Goal: Task Accomplishment & Management: Manage account settings

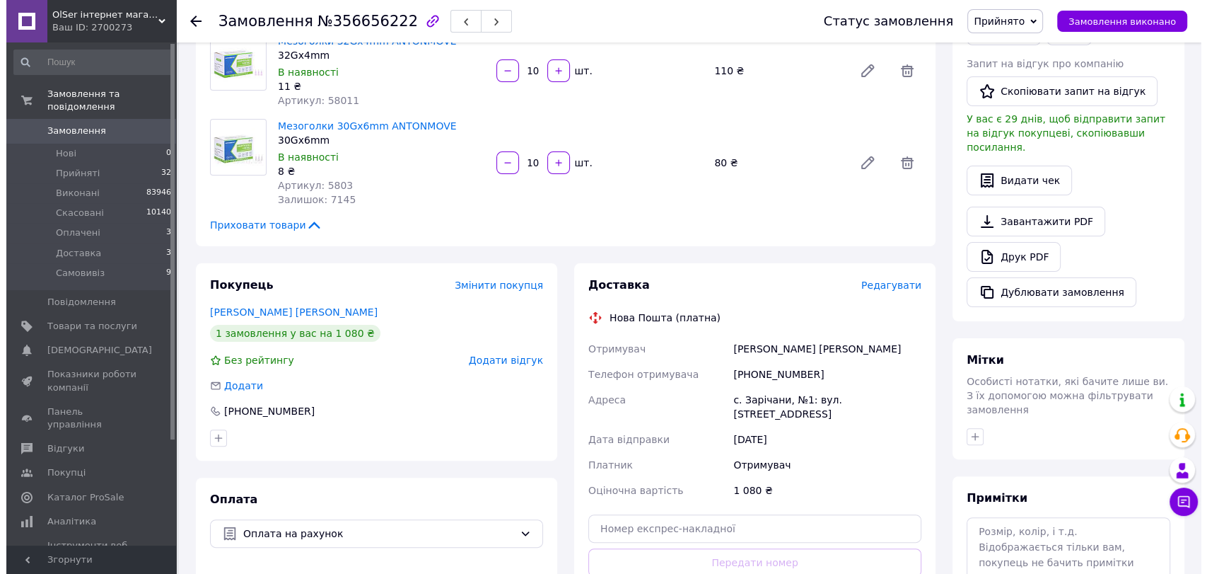
scroll to position [314, 0]
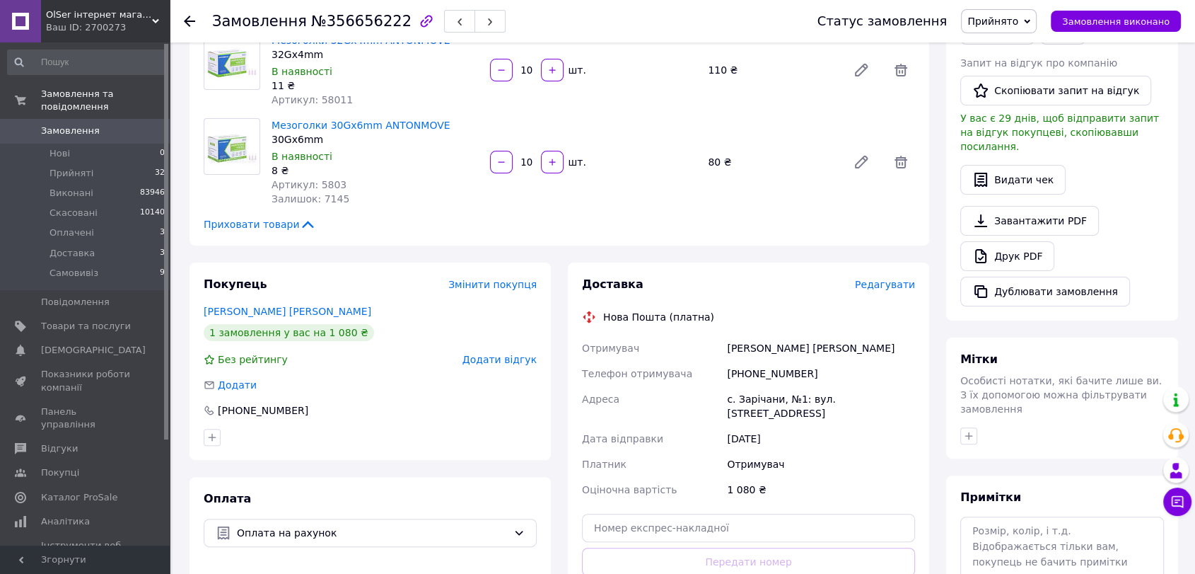
click at [879, 289] on span "Редагувати" at bounding box center [885, 284] width 60 height 11
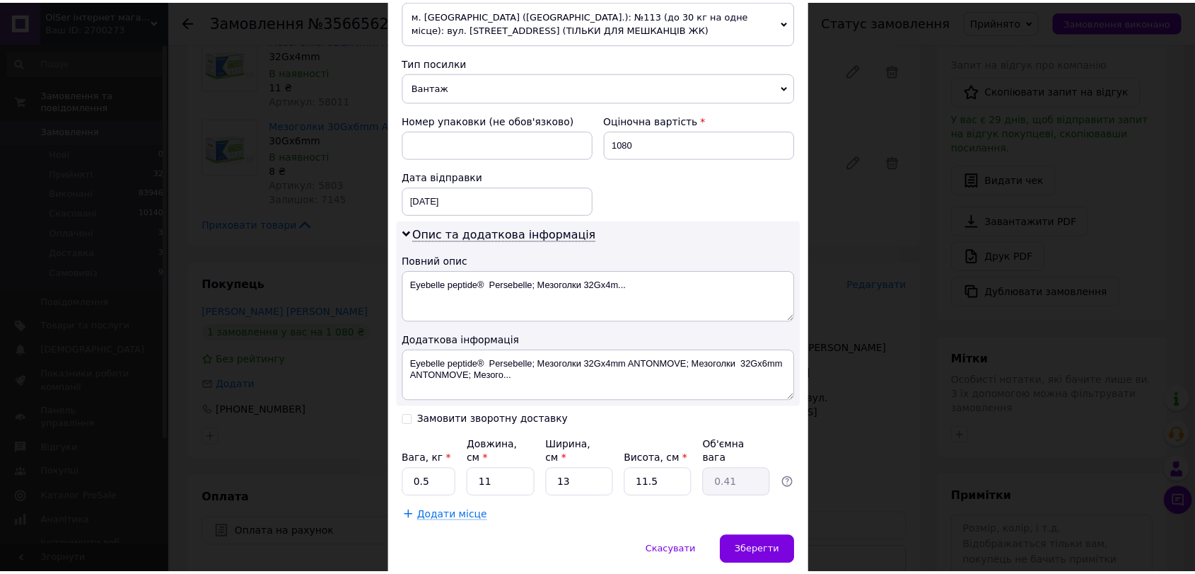
scroll to position [550, 0]
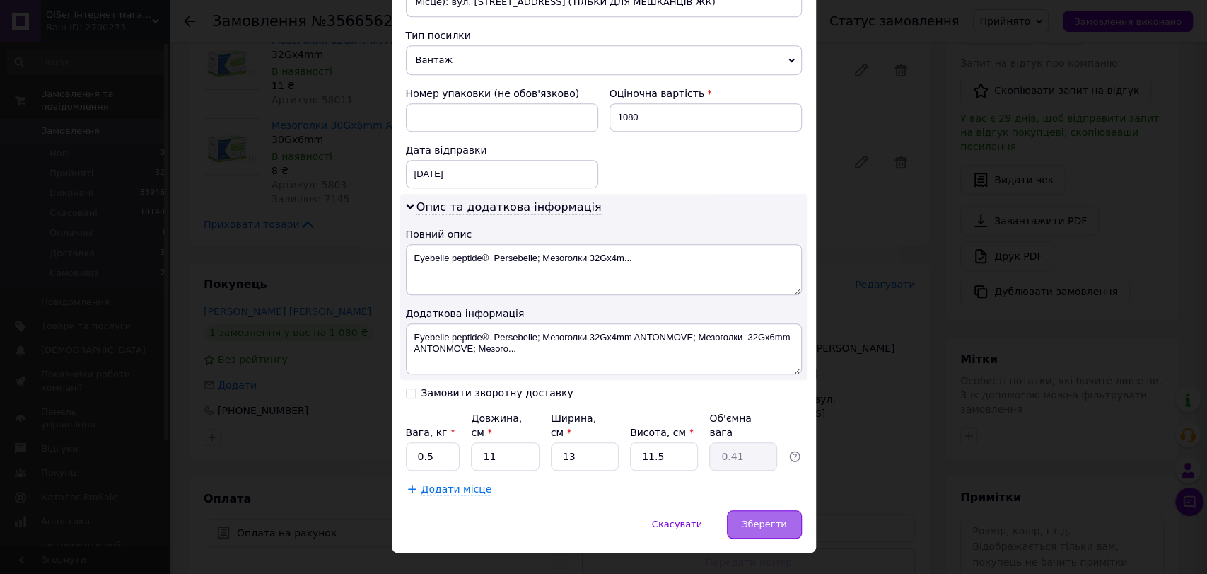
click at [755, 518] on span "Зберегти" at bounding box center [764, 523] width 45 height 11
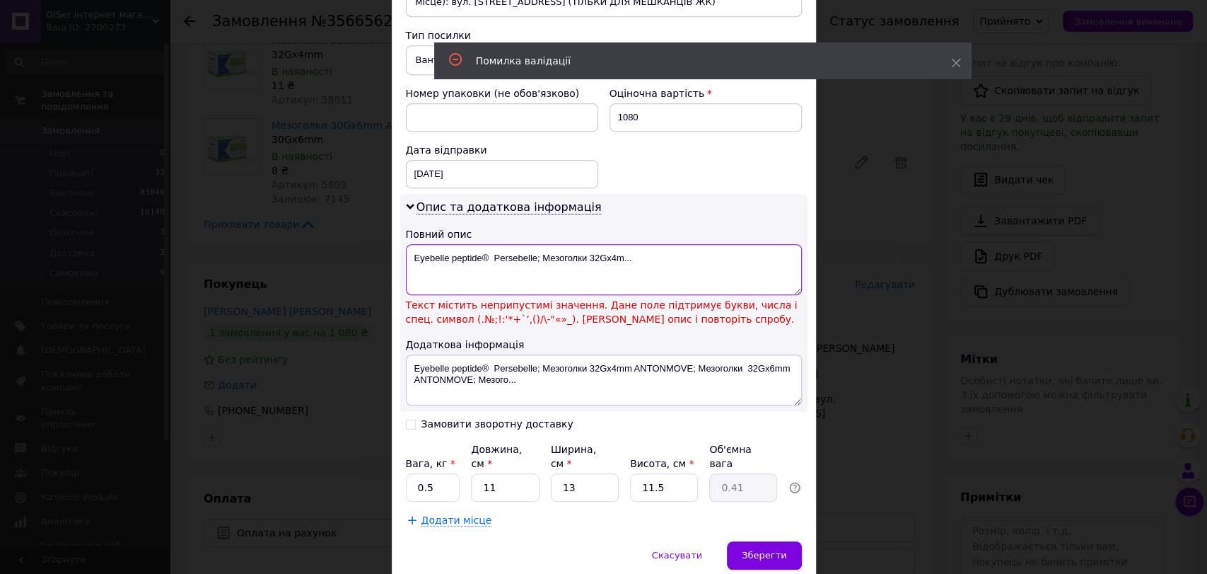
click at [490, 255] on textarea "Eyebelle peptide® Persebelle; Мезоголки 32Gx4m..." at bounding box center [604, 269] width 396 height 51
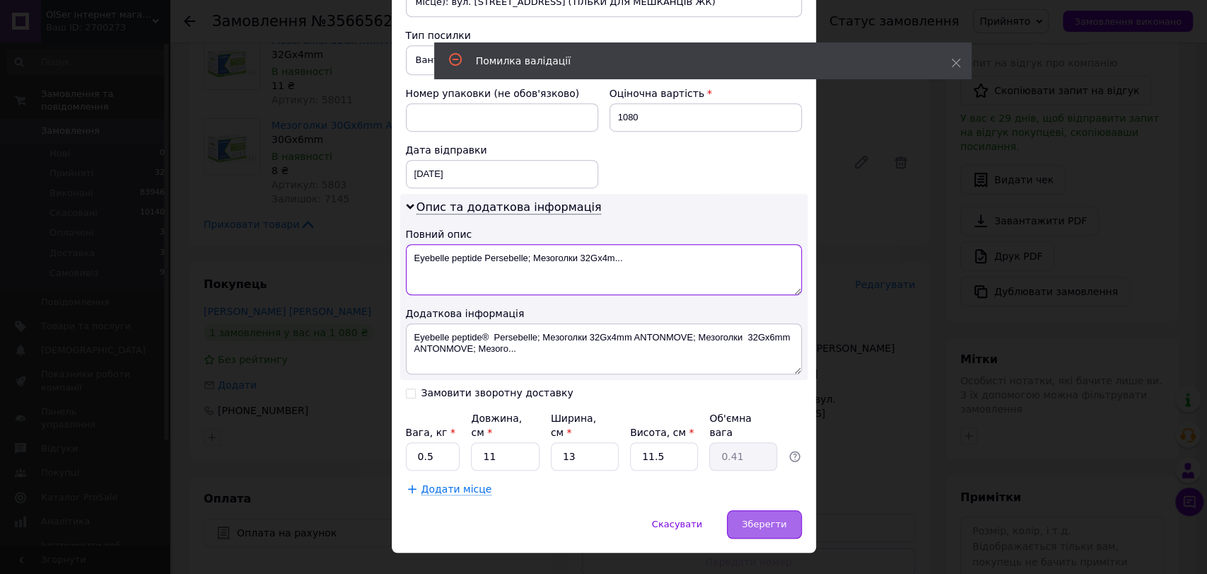
type textarea "Eyebelle peptide Persebelle; Мезоголки 32Gx4m..."
click at [762, 516] on div "Зберегти" at bounding box center [764, 524] width 74 height 28
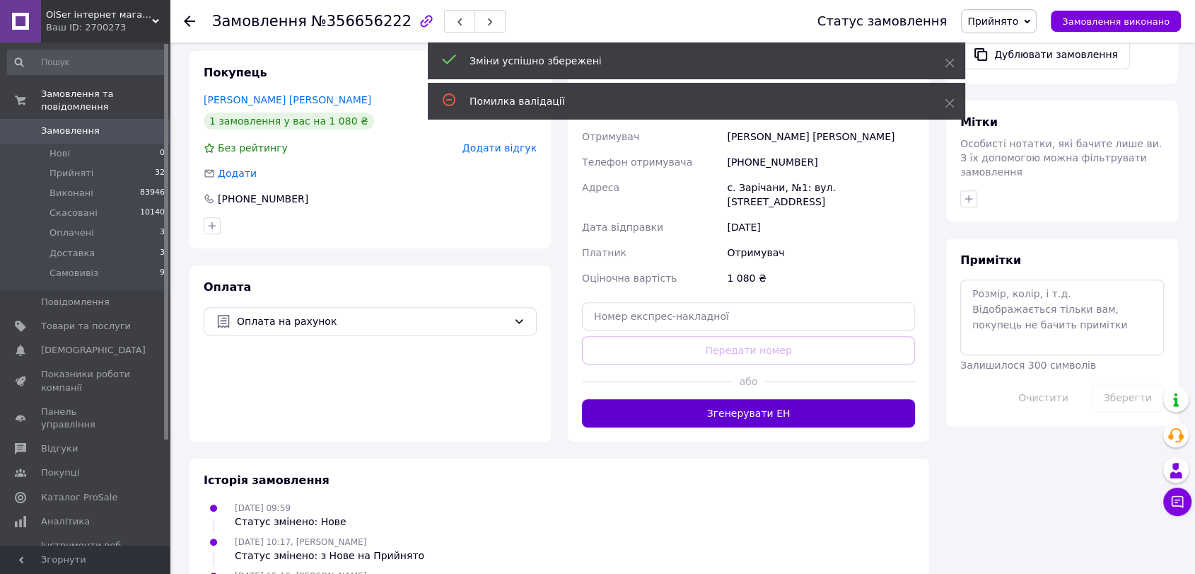
scroll to position [544, 0]
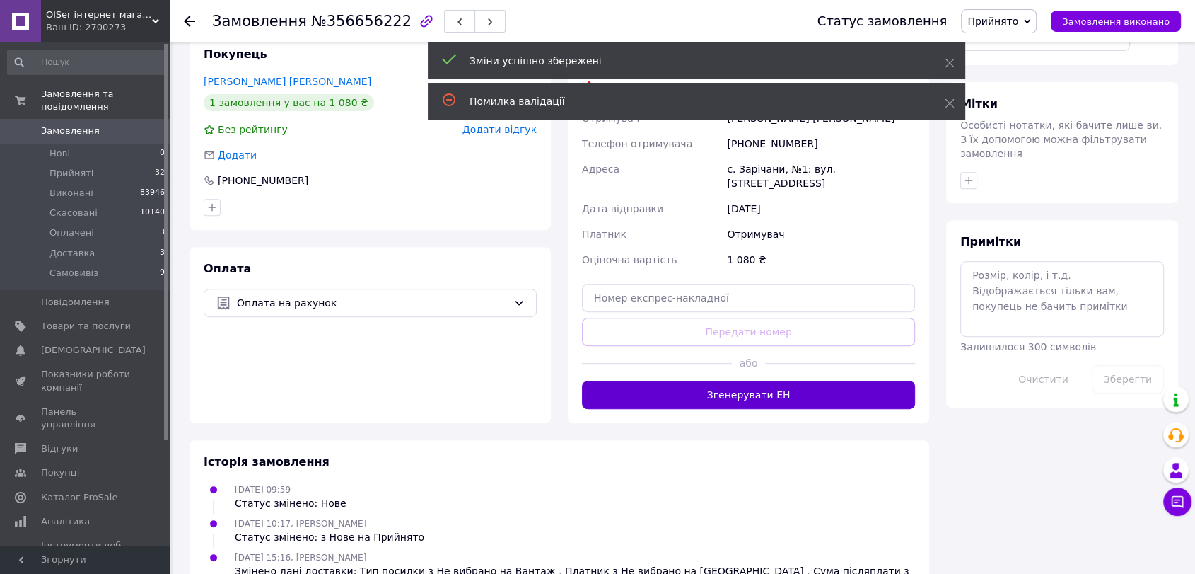
click at [803, 390] on button "Згенерувати ЕН" at bounding box center [748, 394] width 333 height 28
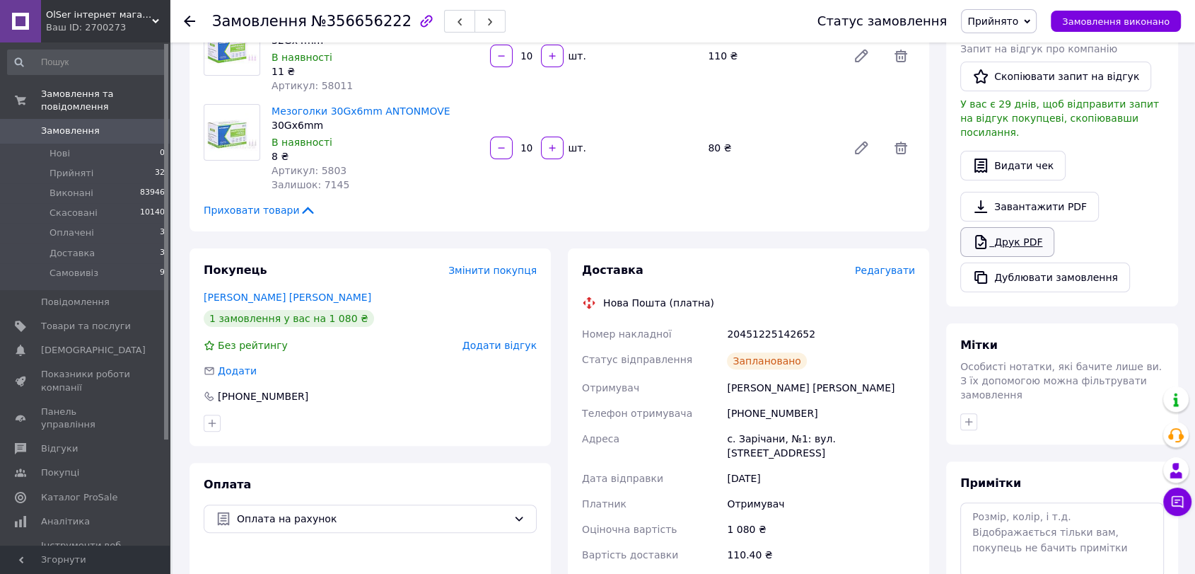
scroll to position [308, 0]
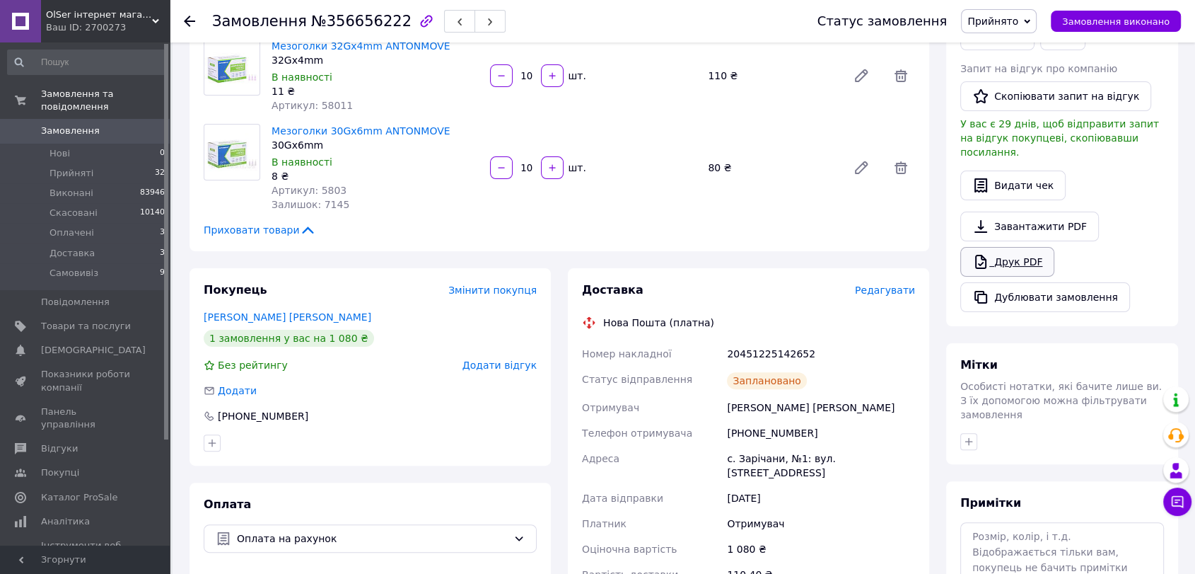
click at [1011, 248] on link "Друк PDF" at bounding box center [1007, 262] width 94 height 30
click at [1031, 23] on span "Прийнято" at bounding box center [999, 21] width 76 height 24
click at [1023, 48] on li "Виконано" at bounding box center [999, 49] width 74 height 21
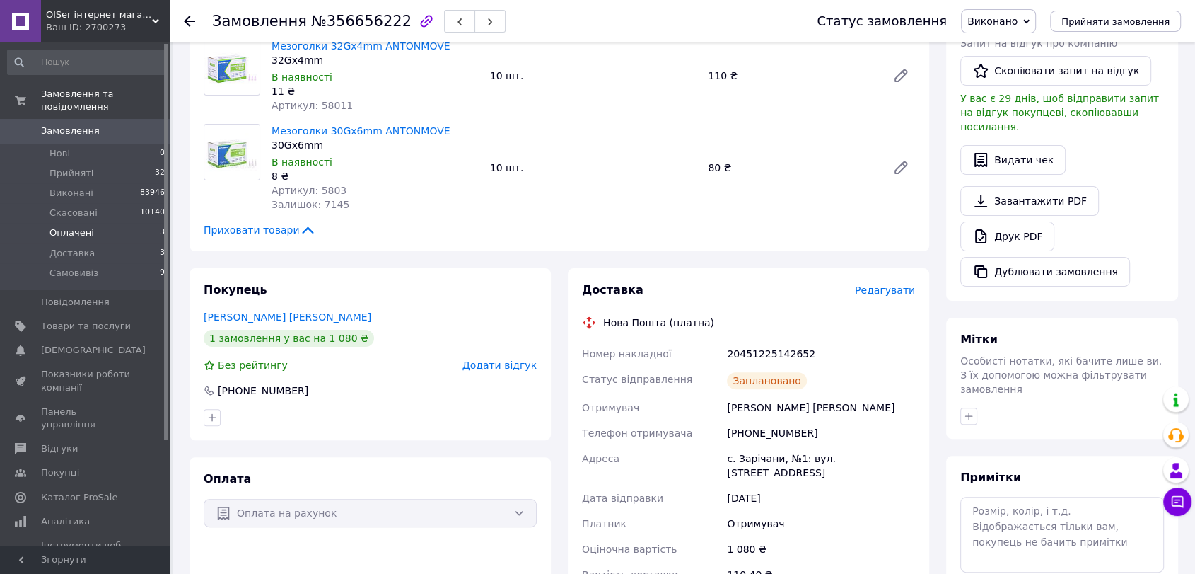
click at [91, 223] on li "Оплачені 3" at bounding box center [86, 233] width 173 height 20
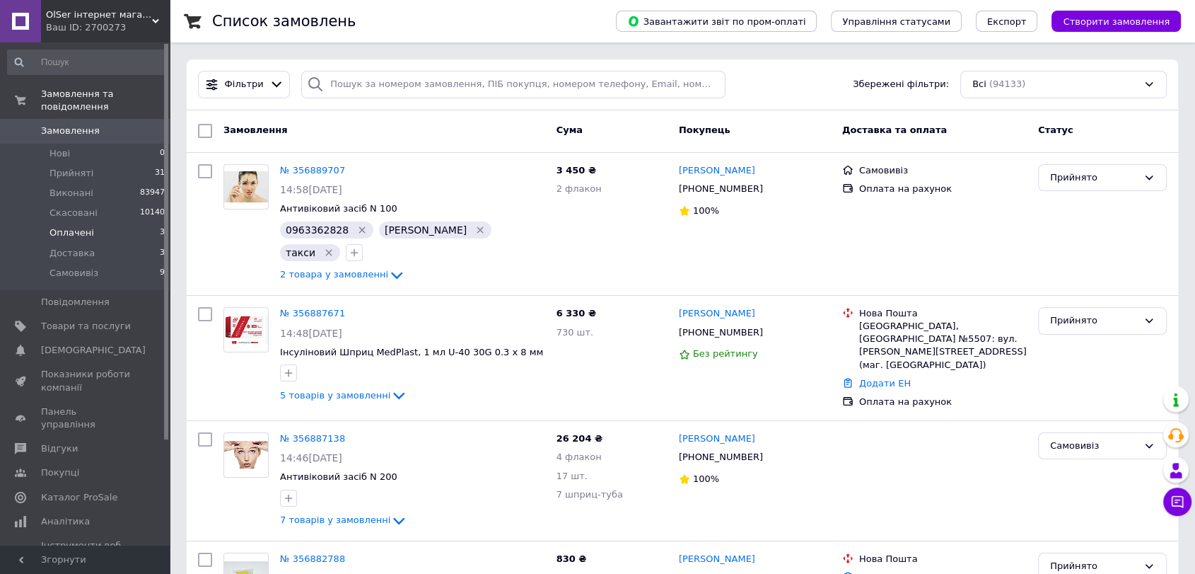
click at [98, 223] on li "Оплачені 3" at bounding box center [86, 233] width 173 height 20
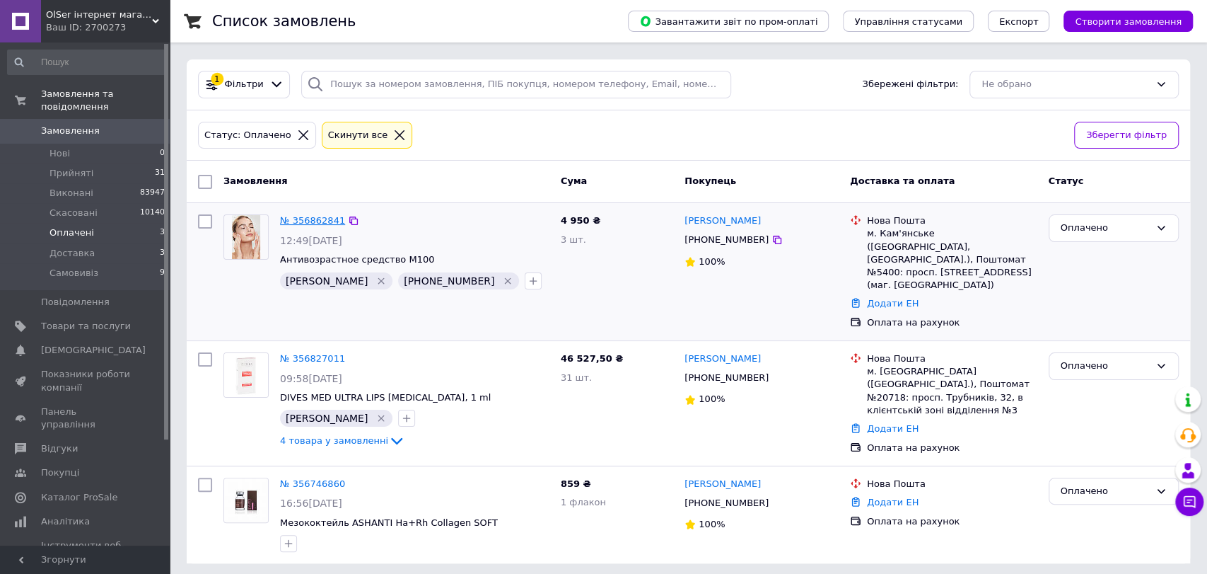
click at [323, 221] on link "№ 356862841" at bounding box center [312, 220] width 65 height 11
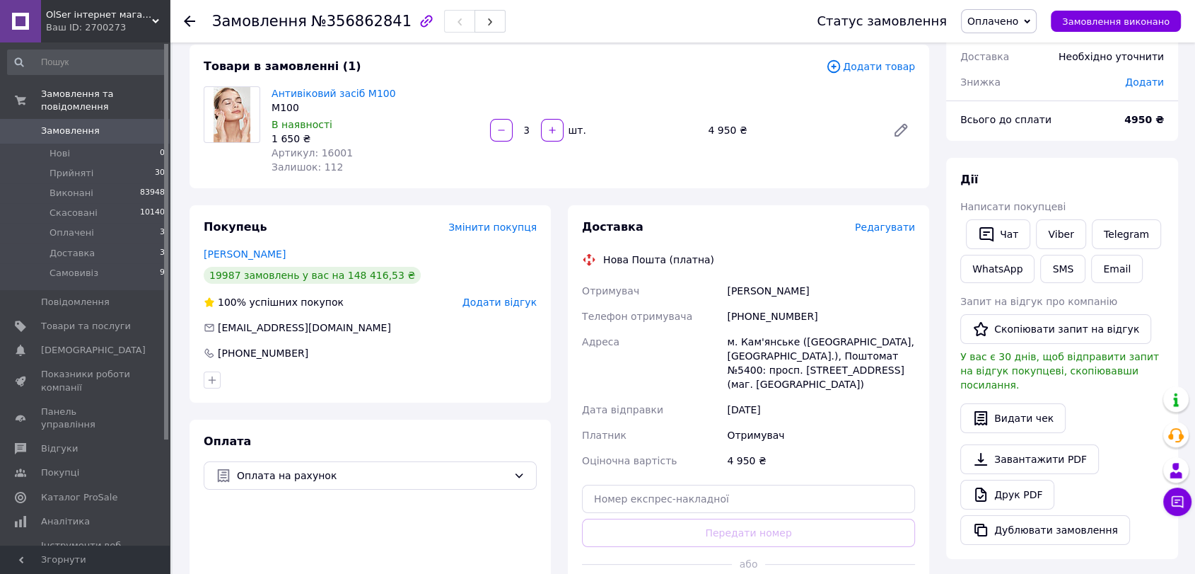
scroll to position [157, 0]
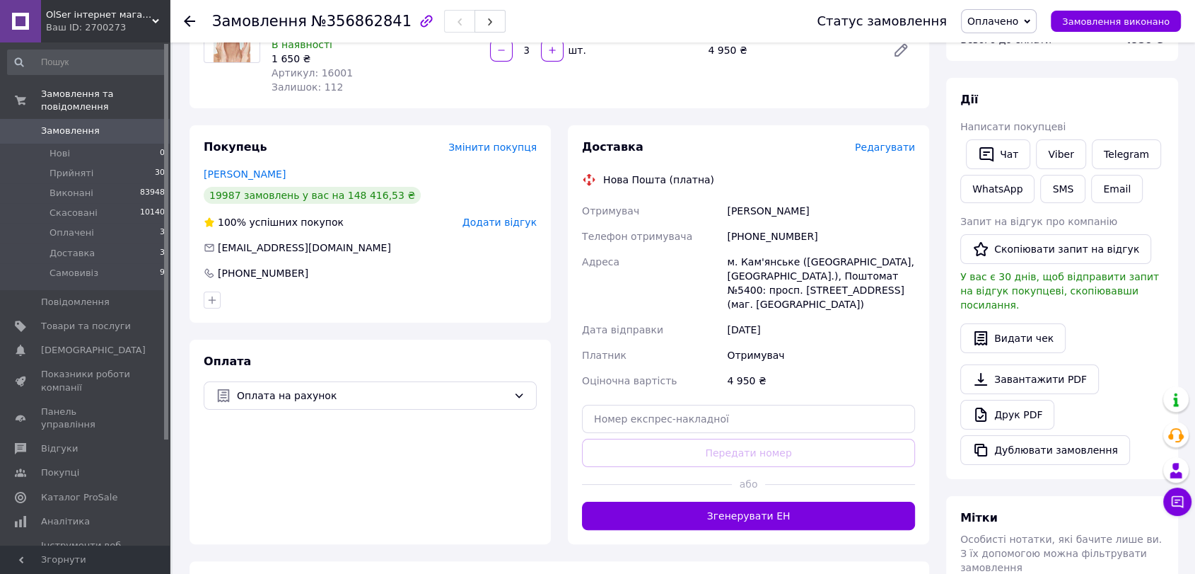
click at [131, 124] on span "0" at bounding box center [150, 130] width 39 height 13
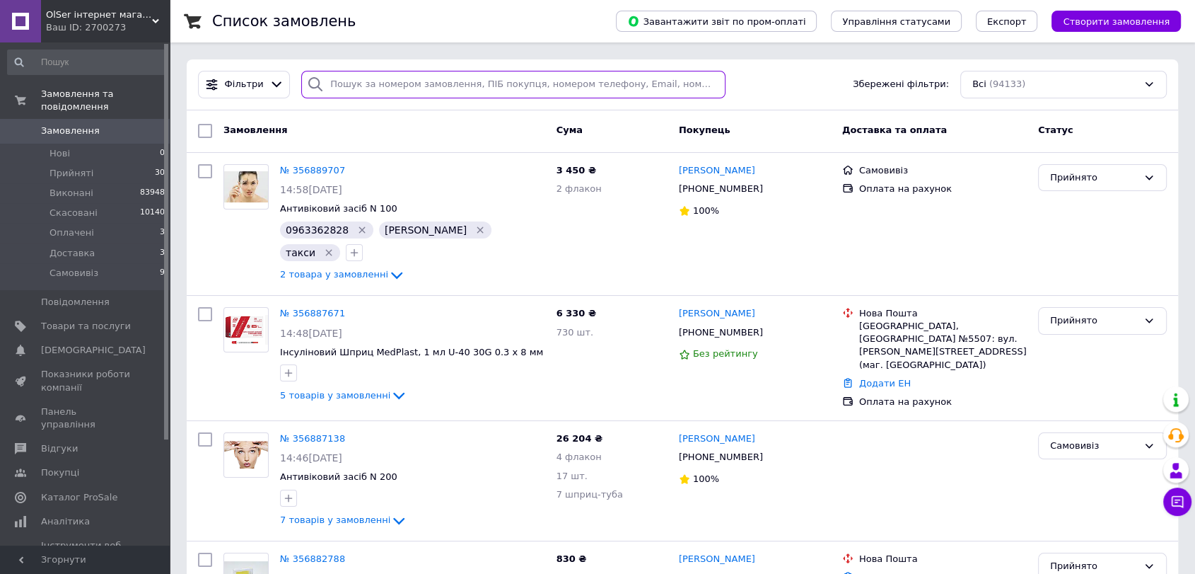
click at [450, 86] on input "search" at bounding box center [513, 85] width 424 height 28
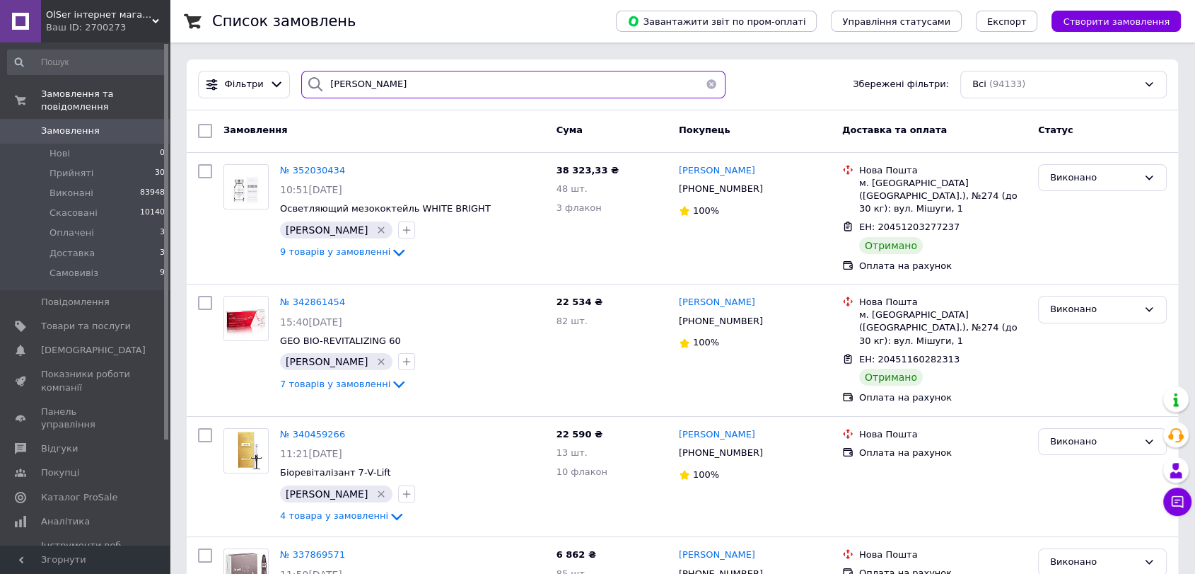
drag, startPoint x: 345, startPoint y: 85, endPoint x: 335, endPoint y: 85, distance: 10.6
click at [335, 85] on input "гузєєва" at bounding box center [513, 85] width 424 height 28
type input "гузеева"
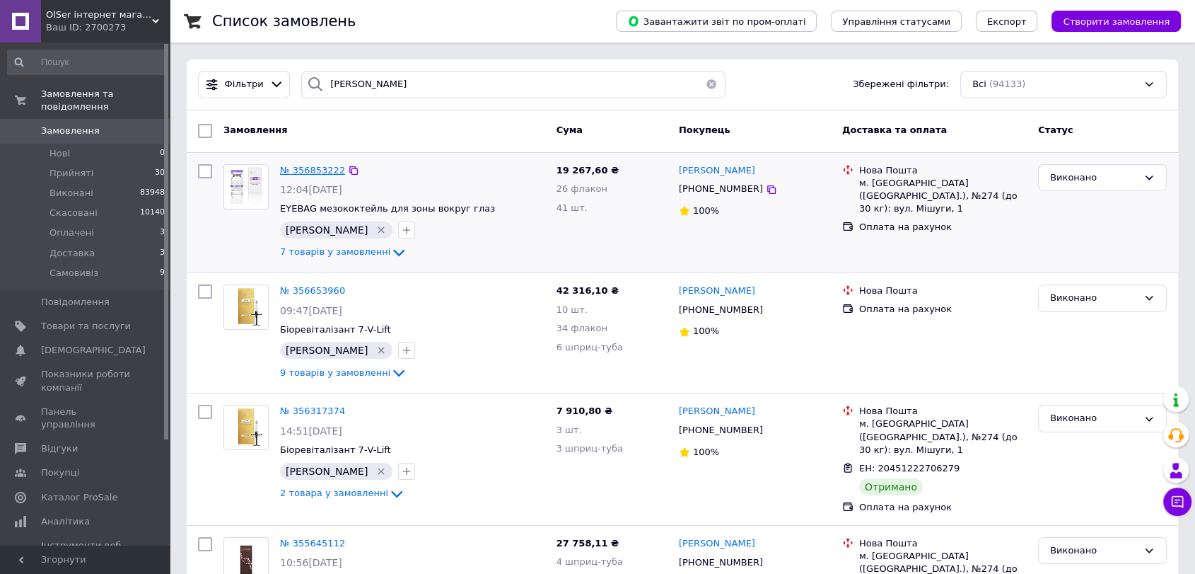
click at [314, 170] on span "№ 356853222" at bounding box center [312, 170] width 65 height 11
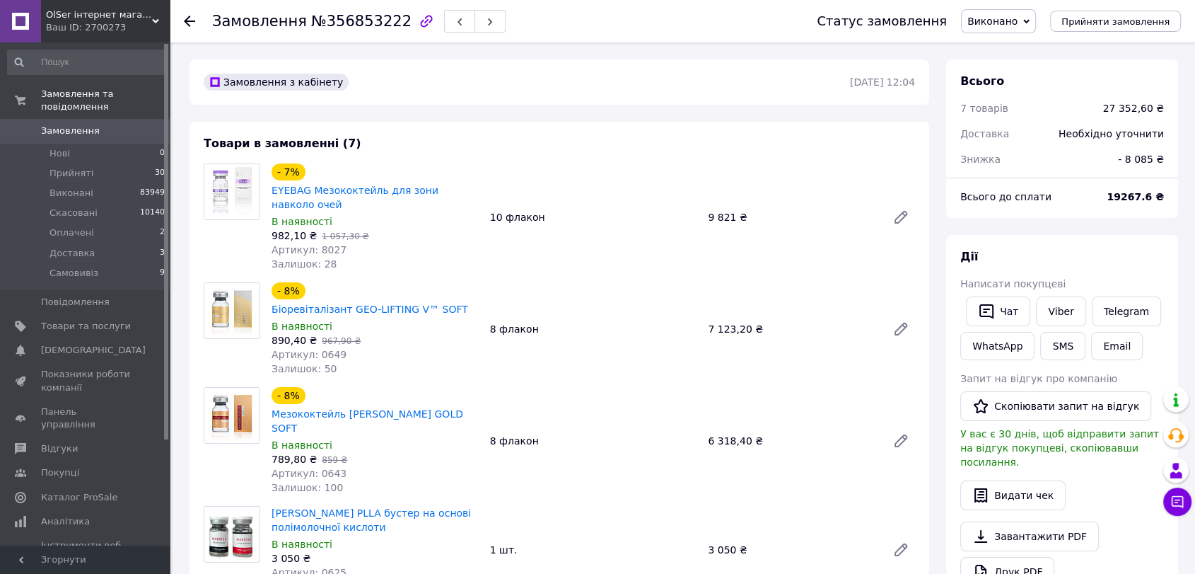
click at [1018, 21] on span "Виконано" at bounding box center [992, 21] width 50 height 11
click at [1019, 41] on li "Прийнято" at bounding box center [999, 49] width 74 height 21
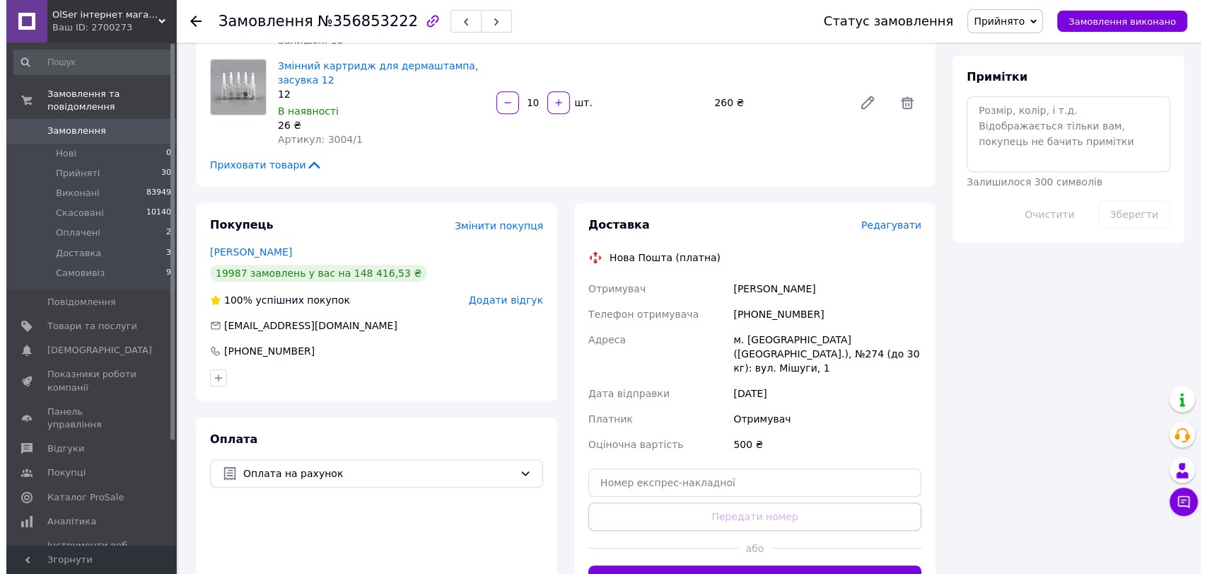
scroll to position [786, 0]
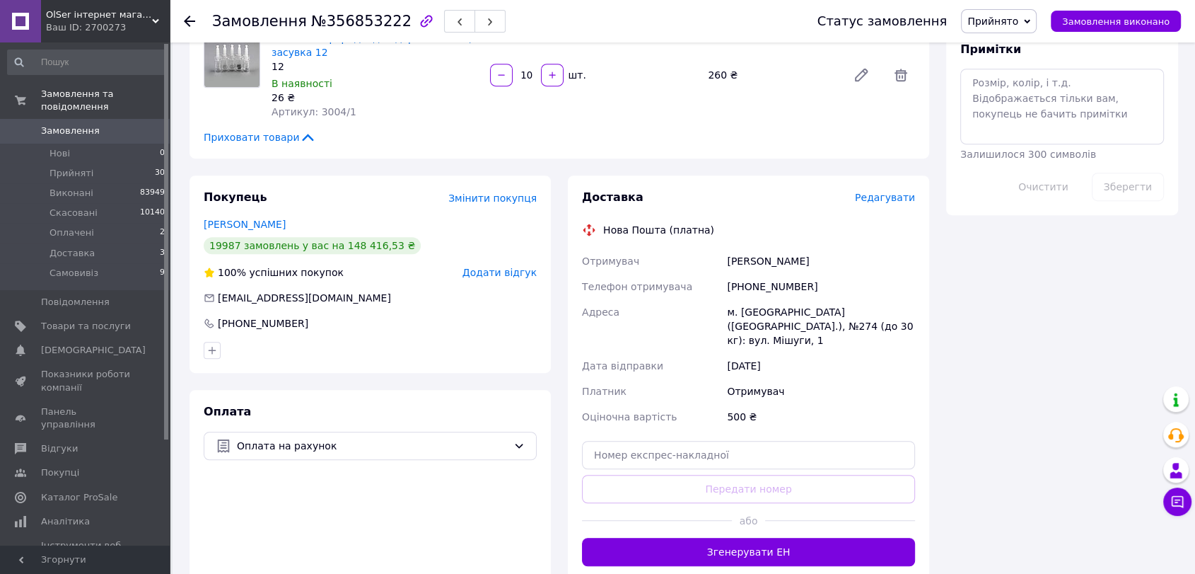
click at [895, 192] on span "Редагувати" at bounding box center [885, 197] width 60 height 11
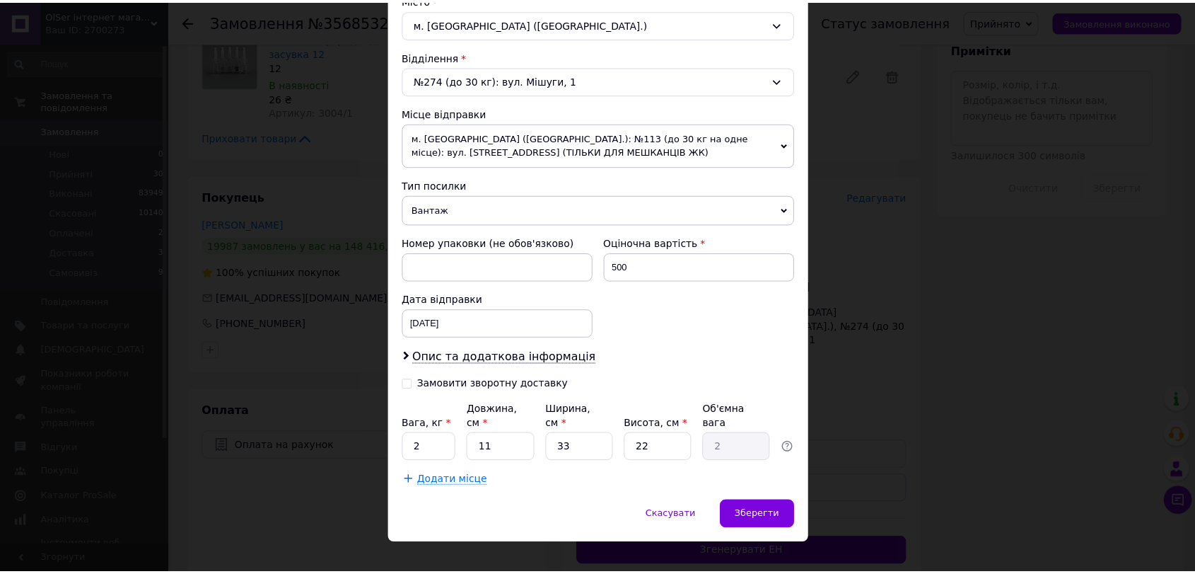
scroll to position [402, 0]
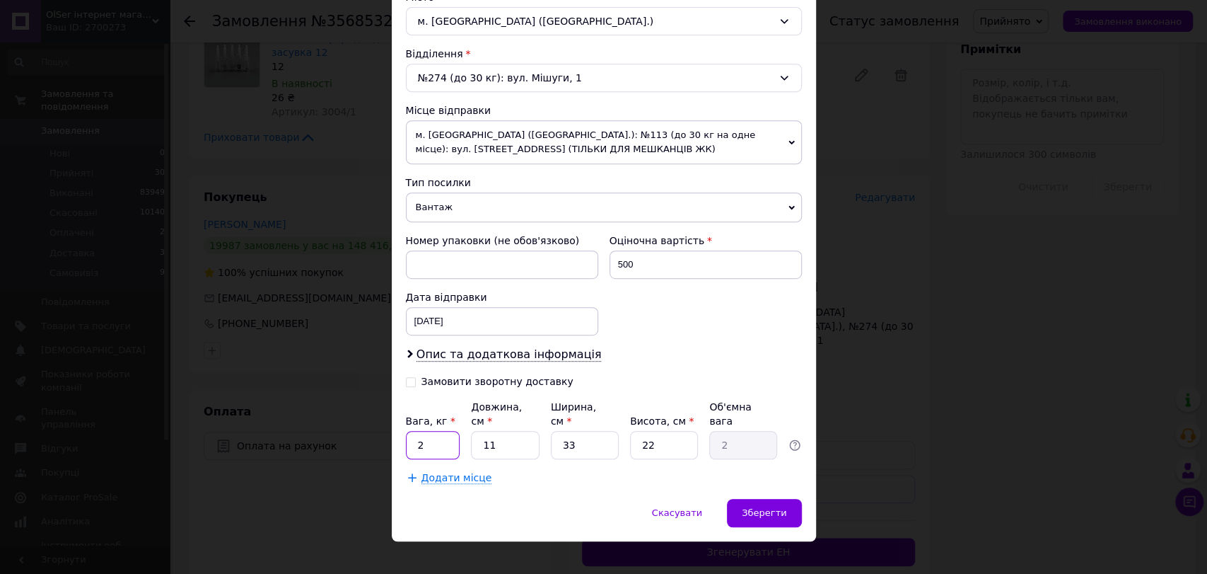
drag, startPoint x: 422, startPoint y: 431, endPoint x: 407, endPoint y: 431, distance: 14.1
click at [407, 431] on input "2" at bounding box center [433, 445] width 54 height 28
type input "3"
click at [751, 507] on span "Зберегти" at bounding box center [764, 512] width 45 height 11
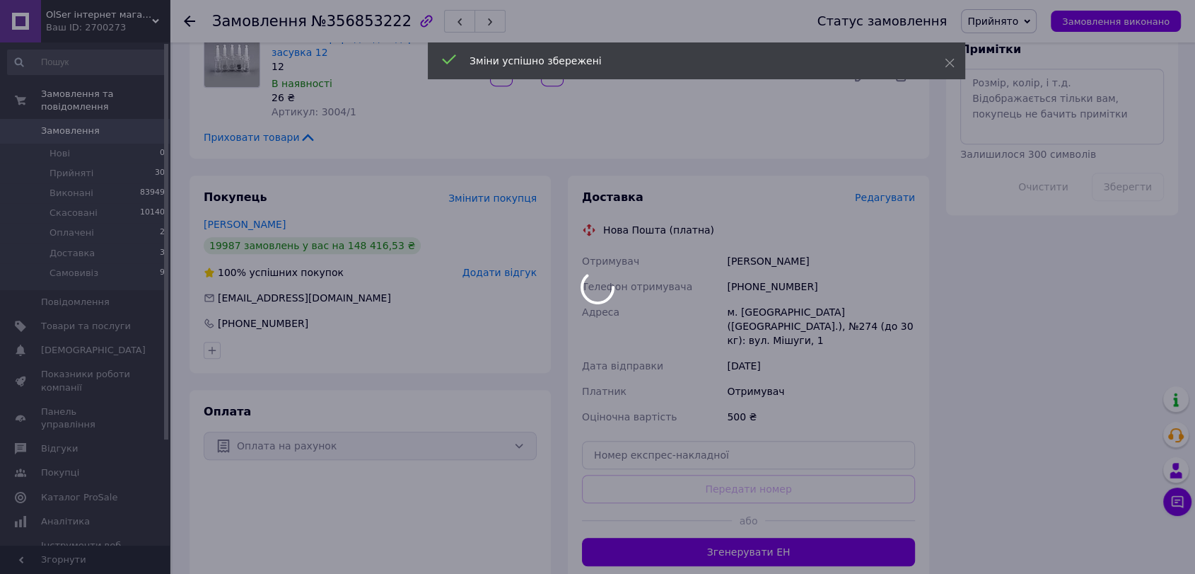
scroll to position [48, 0]
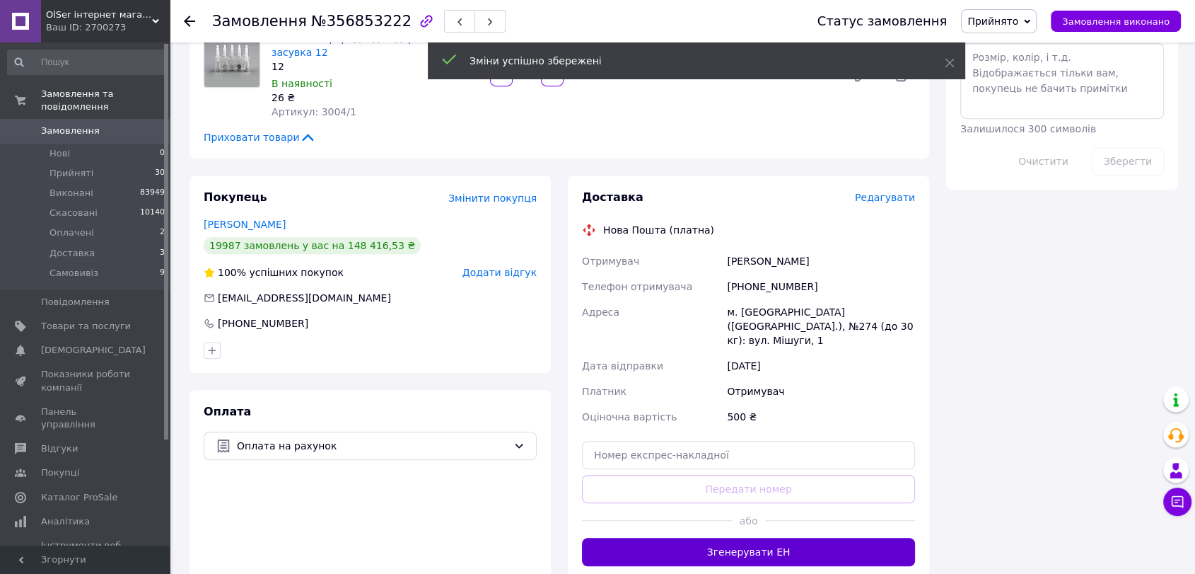
click at [820, 537] on button "Згенерувати ЕН" at bounding box center [748, 551] width 333 height 28
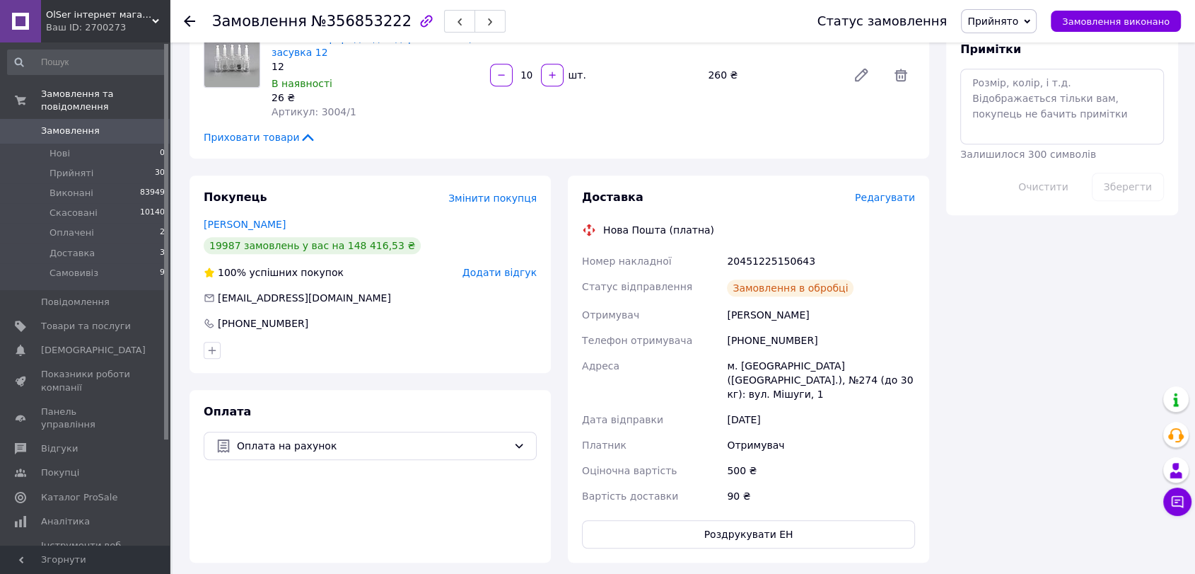
scroll to position [82, 0]
click at [1018, 24] on span "Прийнято" at bounding box center [992, 21] width 51 height 11
click at [1016, 52] on li "Виконано" at bounding box center [999, 49] width 74 height 21
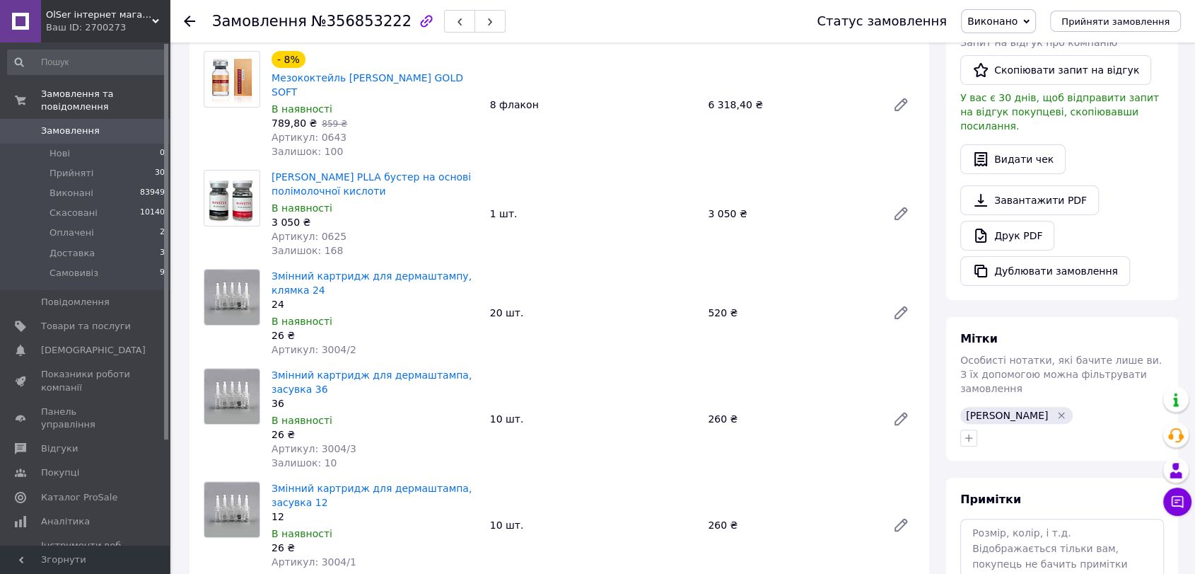
scroll to position [314, 0]
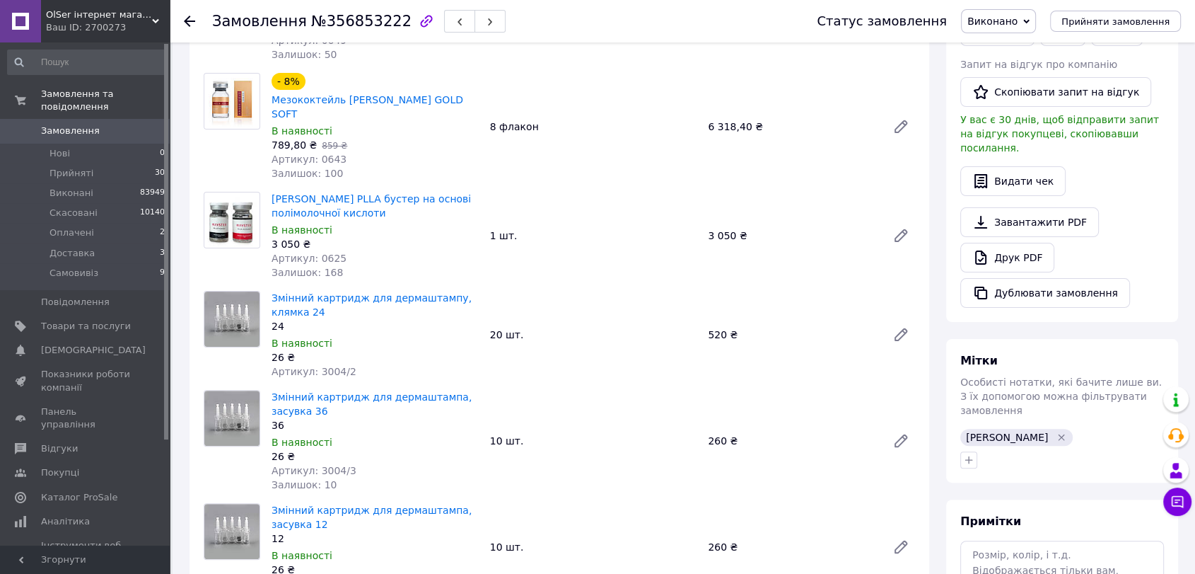
click at [120, 124] on span "Замовлення" at bounding box center [86, 130] width 90 height 13
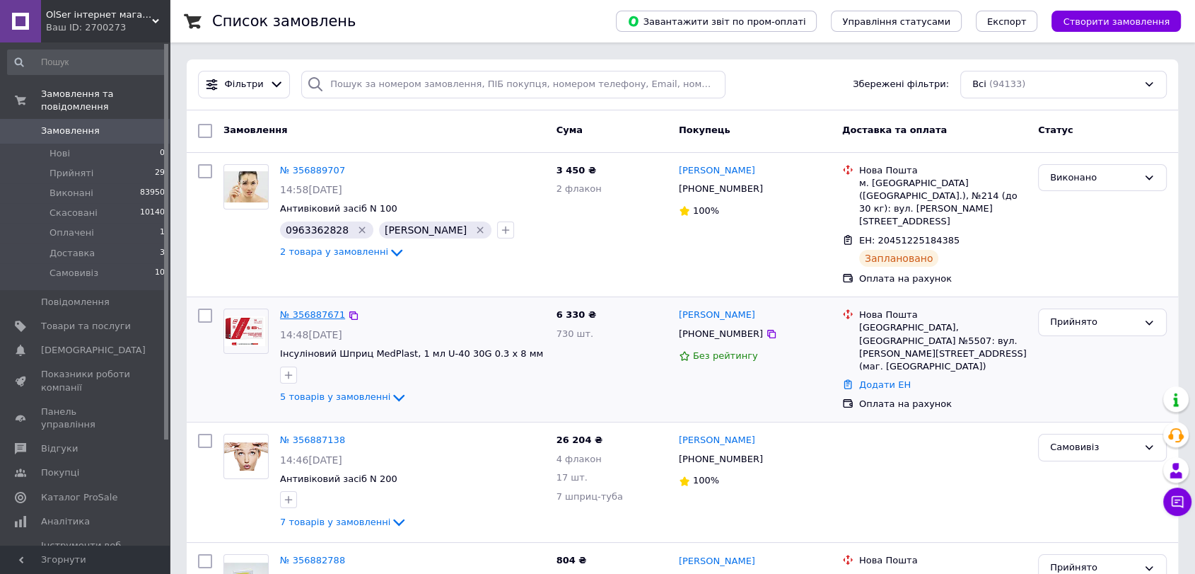
click at [315, 309] on link "№ 356887671" at bounding box center [312, 314] width 65 height 11
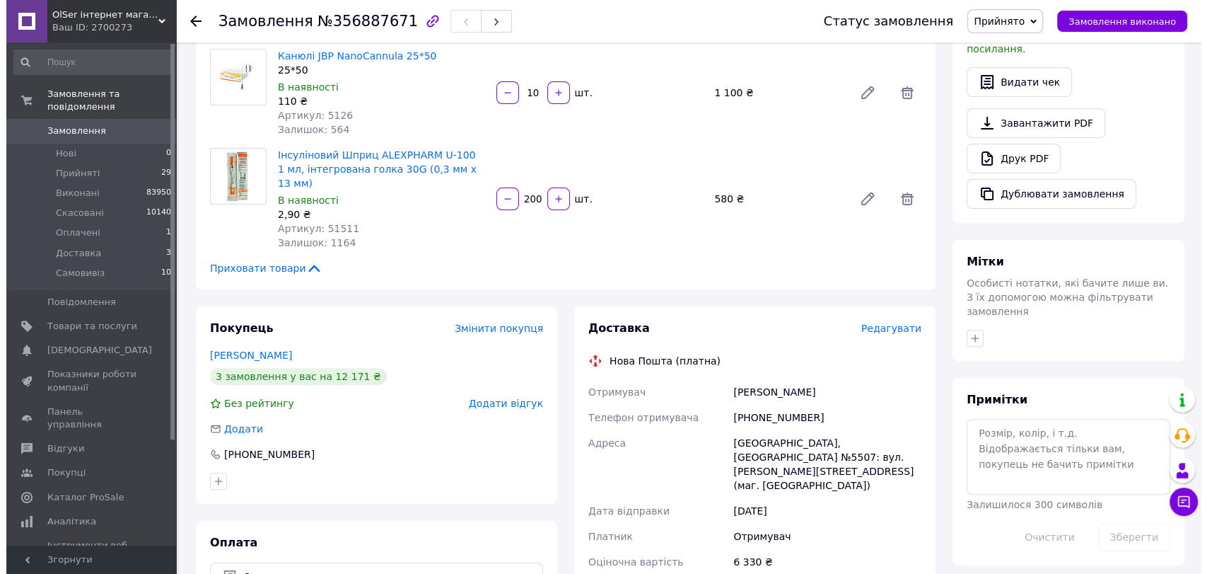
scroll to position [471, 0]
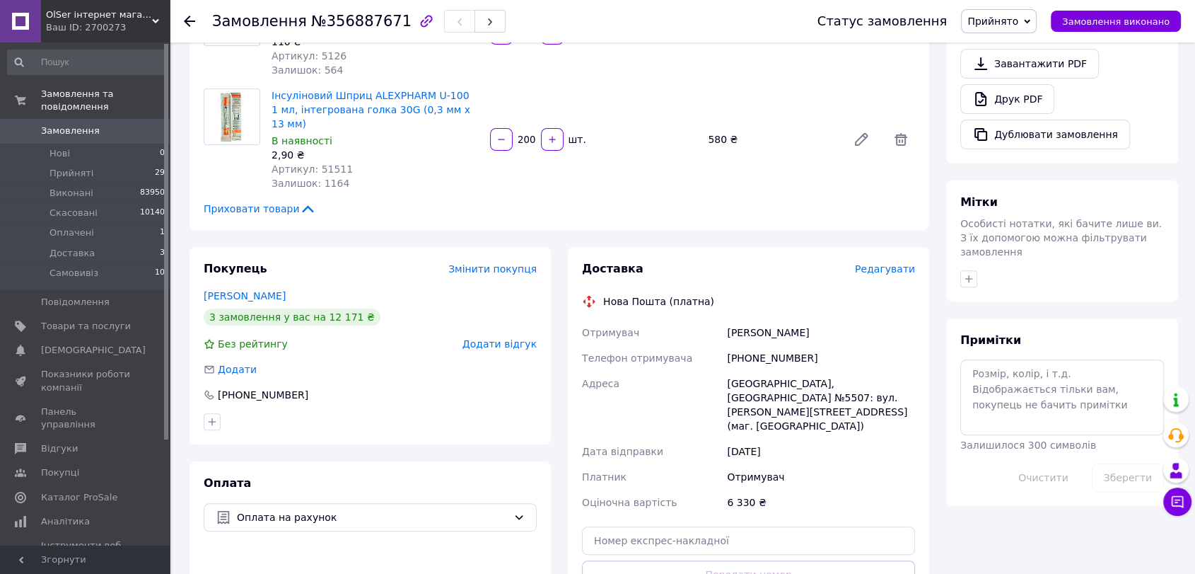
click at [900, 263] on span "Редагувати" at bounding box center [885, 268] width 60 height 11
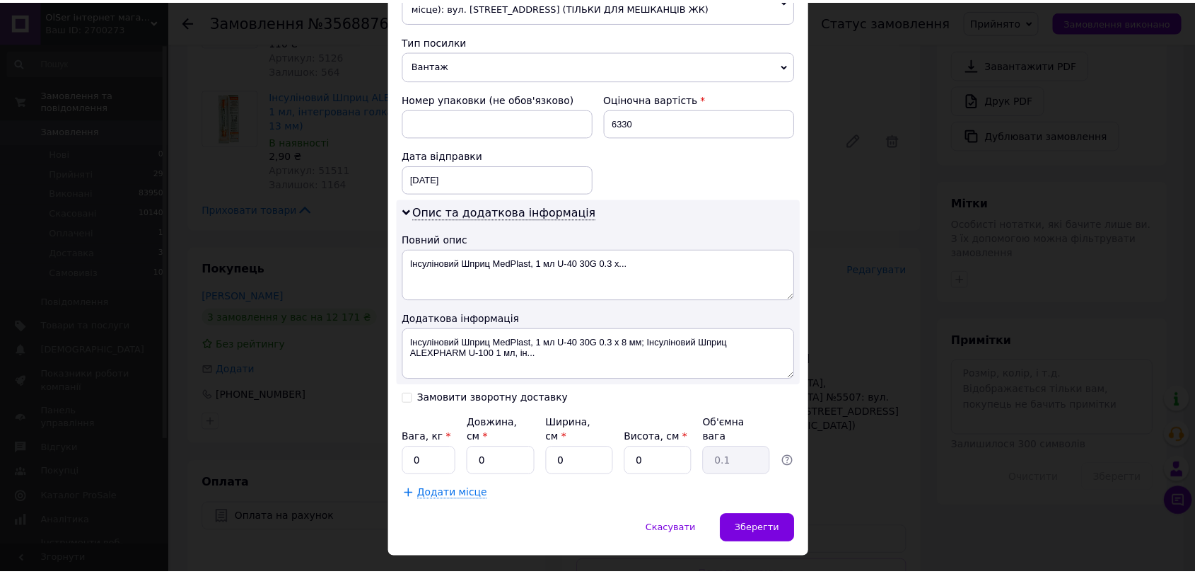
scroll to position [561, 0]
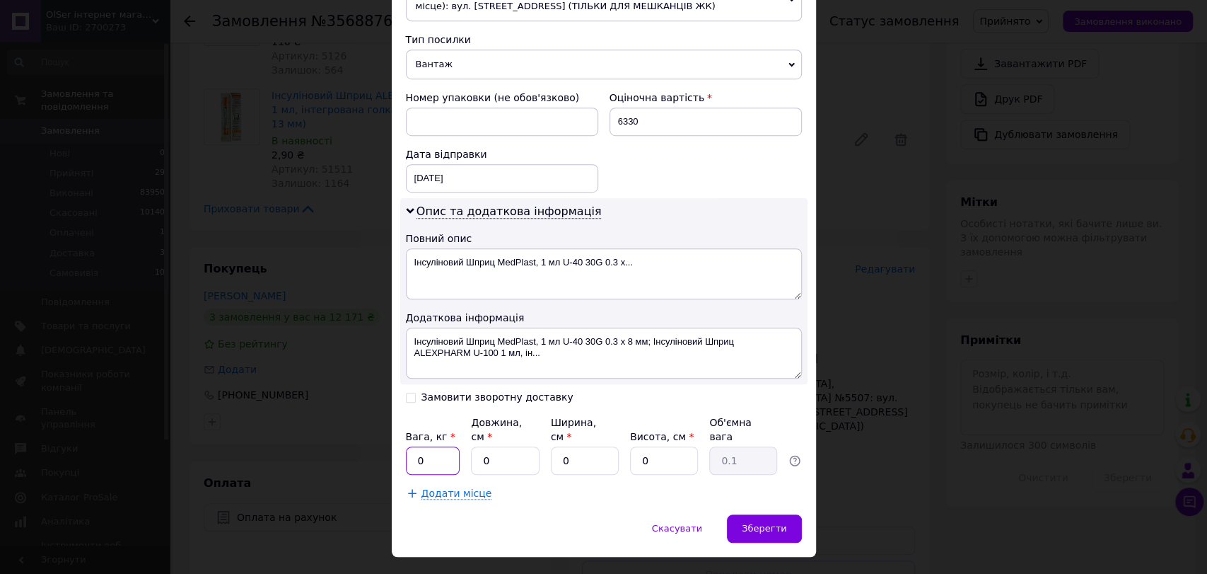
drag, startPoint x: 430, startPoint y: 434, endPoint x: 414, endPoint y: 434, distance: 16.3
click at [414, 446] on input "0" at bounding box center [433, 460] width 54 height 28
type input "5"
click at [480, 446] on input "0" at bounding box center [505, 460] width 68 height 28
type input "50"
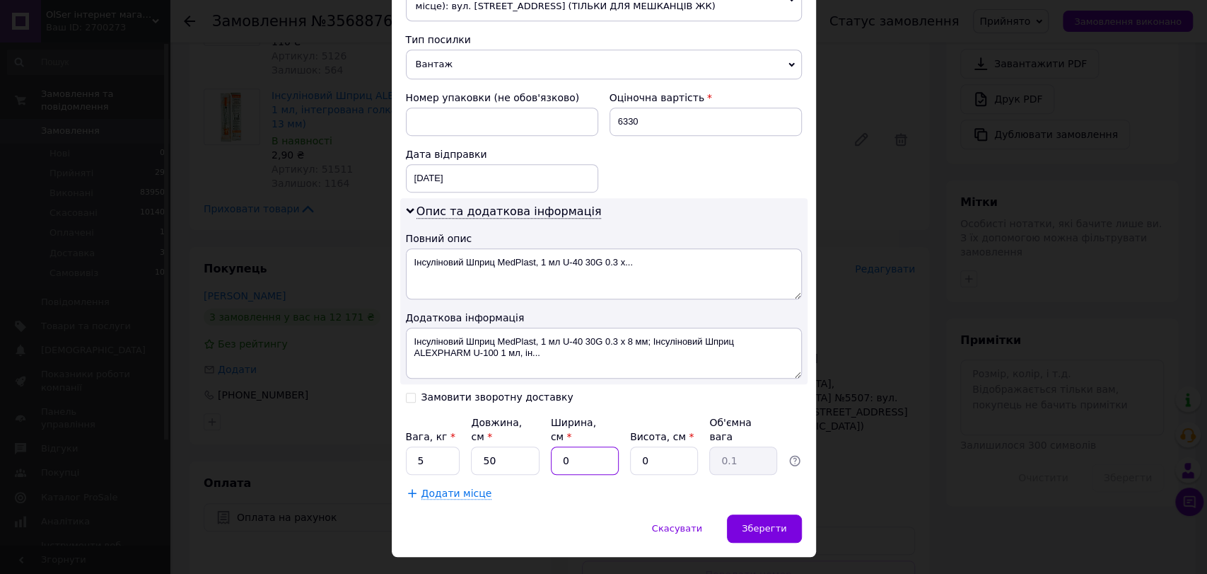
click at [554, 446] on input "0" at bounding box center [585, 460] width 68 height 28
type input "10"
click at [635, 446] on input "0" at bounding box center [664, 460] width 68 height 28
type input "10"
type input "1.25"
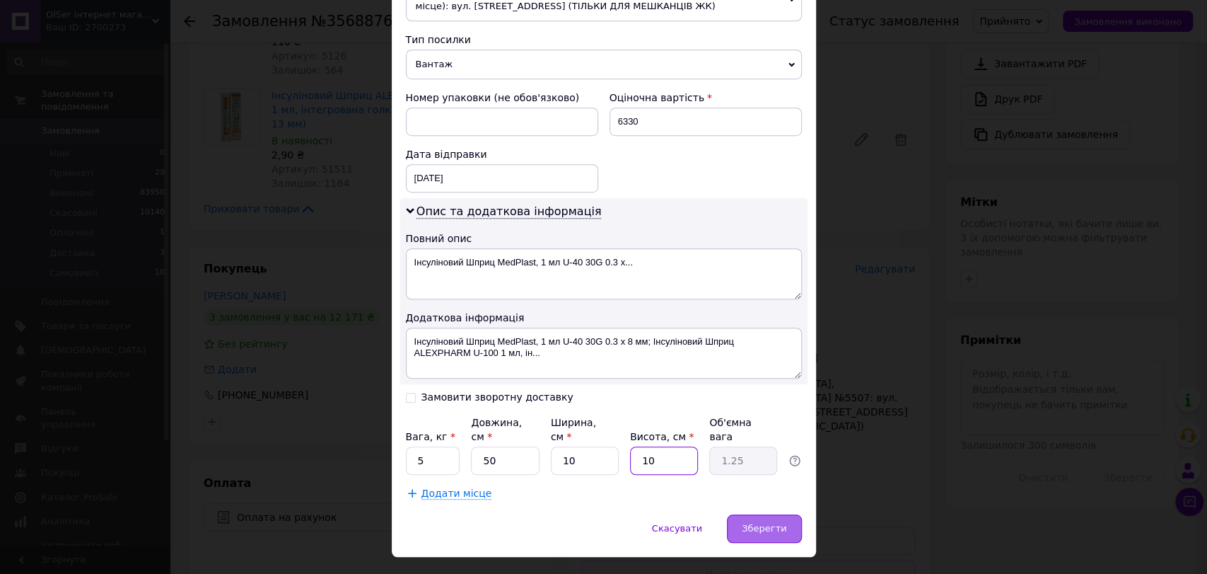
type input "10"
click at [762, 523] on span "Зберегти" at bounding box center [764, 528] width 45 height 11
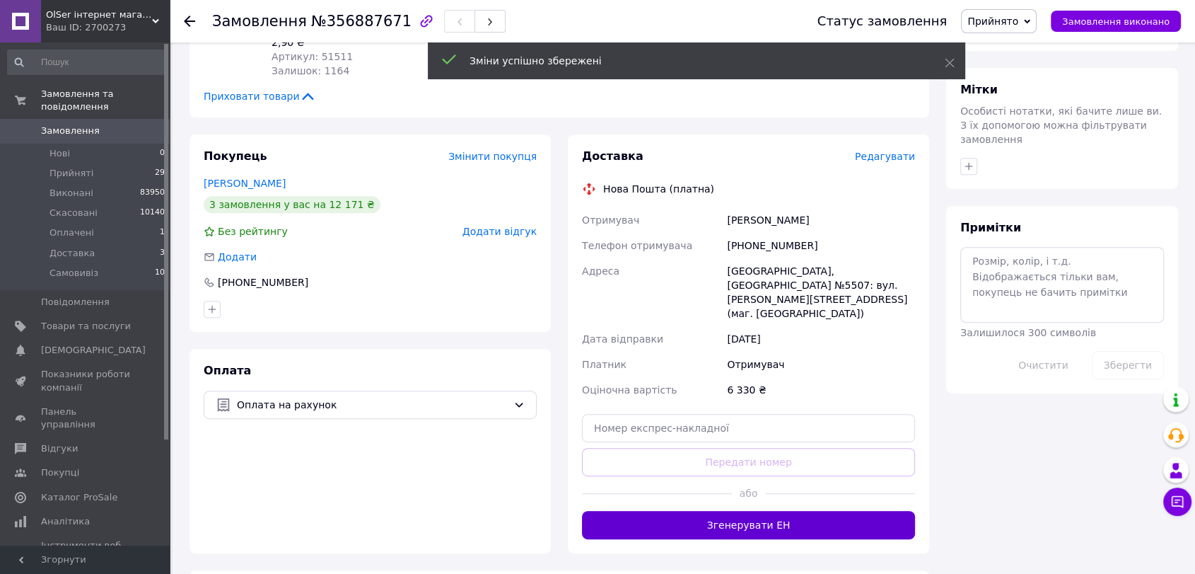
scroll to position [628, 0]
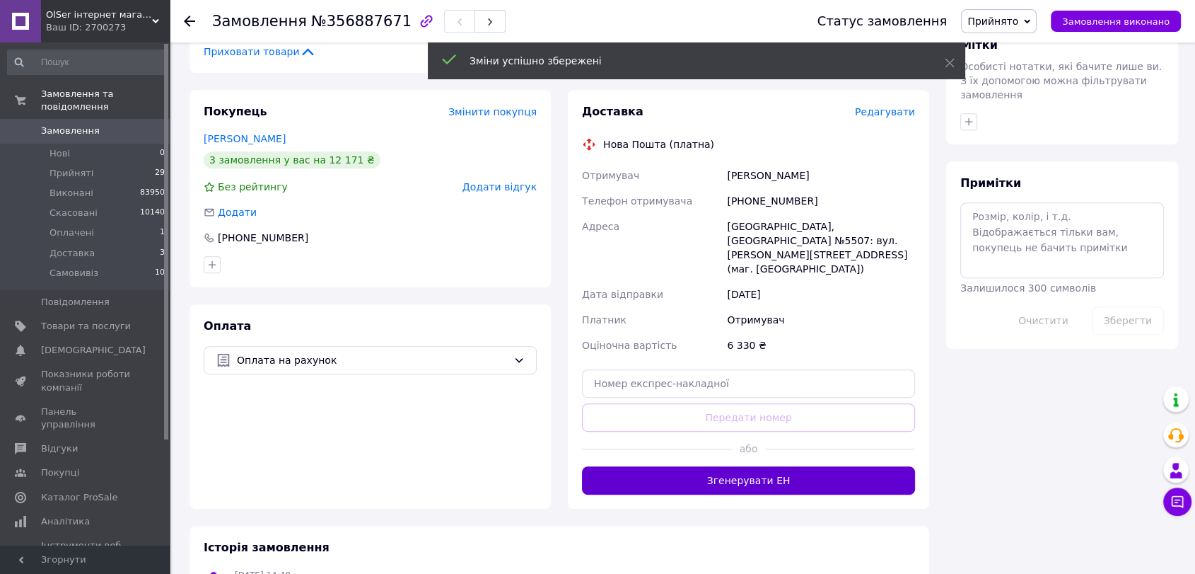
click at [792, 466] on button "Згенерувати ЕН" at bounding box center [748, 480] width 333 height 28
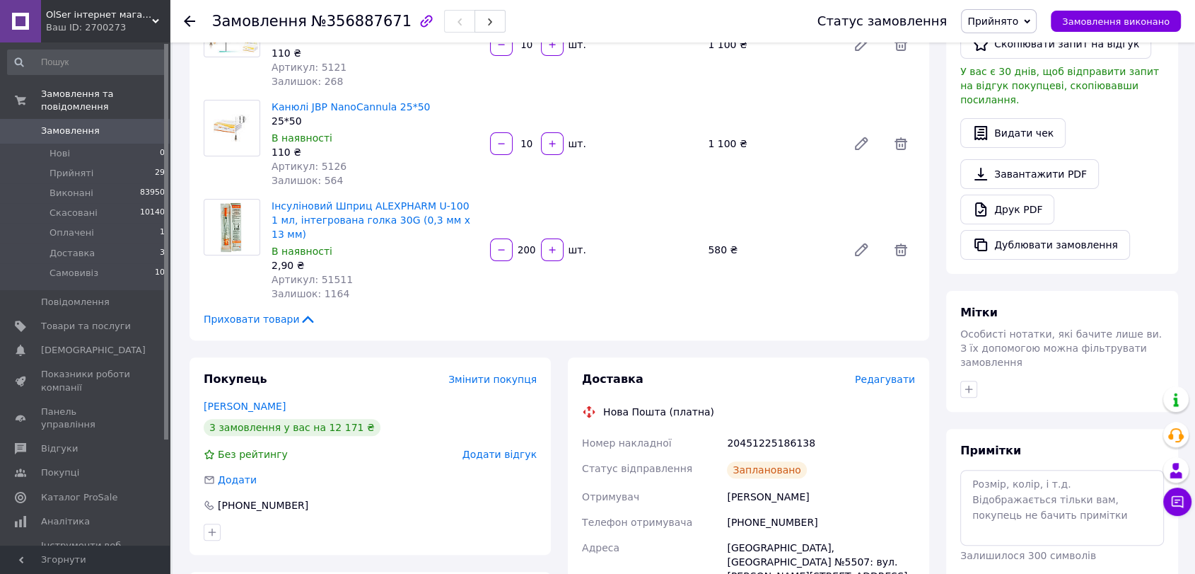
scroll to position [314, 0]
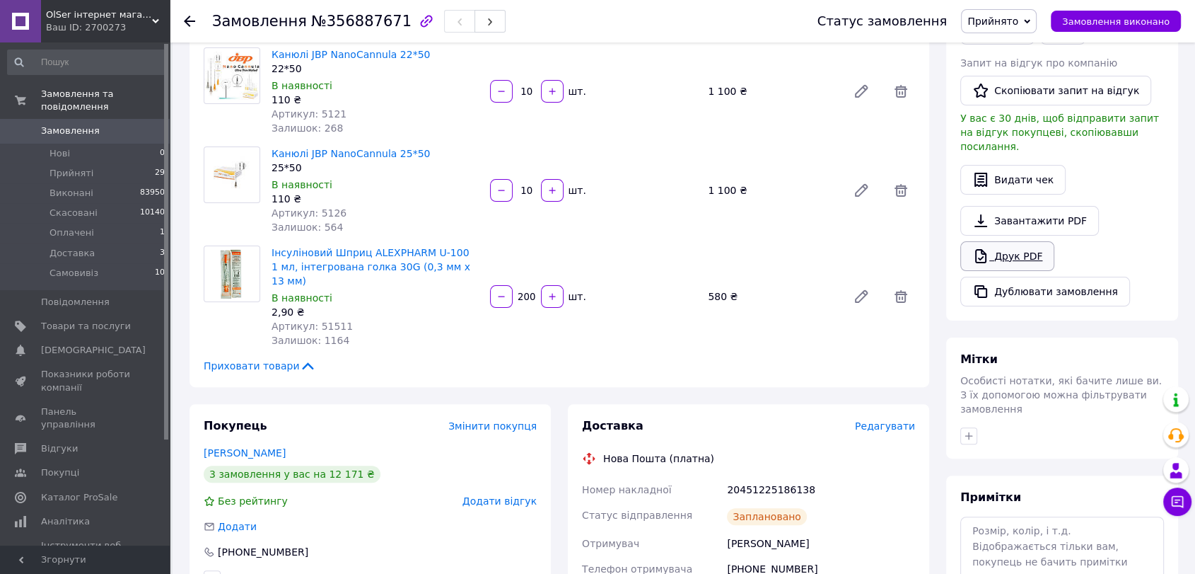
click at [1030, 241] on link "Друк PDF" at bounding box center [1007, 256] width 94 height 30
click at [1018, 25] on span "Прийнято" at bounding box center [992, 21] width 51 height 11
click at [1007, 51] on li "Виконано" at bounding box center [999, 49] width 74 height 21
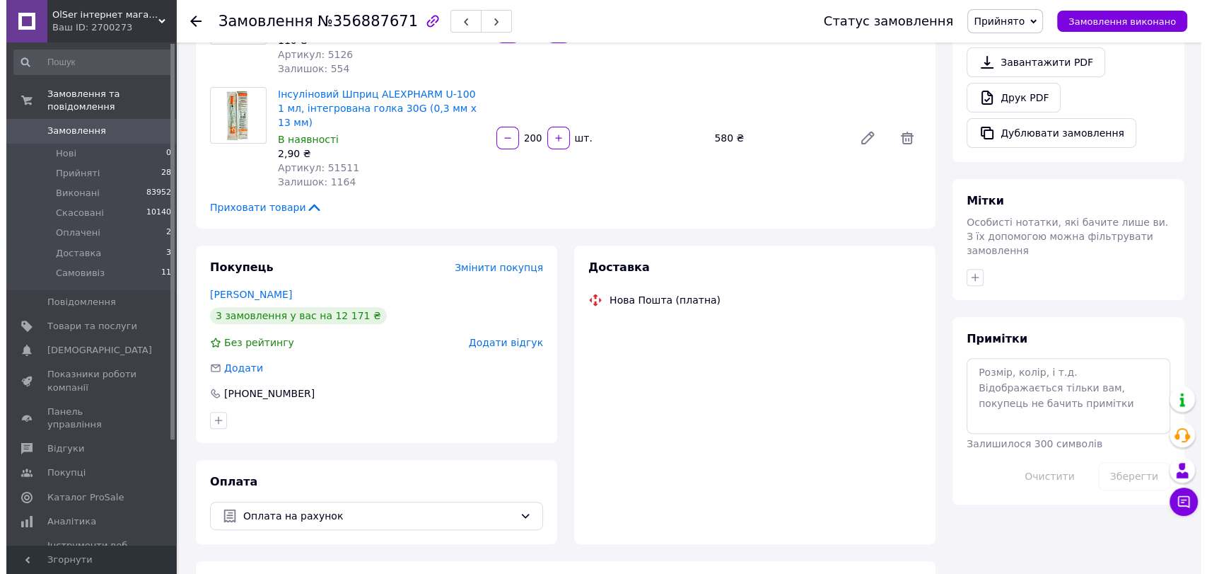
scroll to position [550, 0]
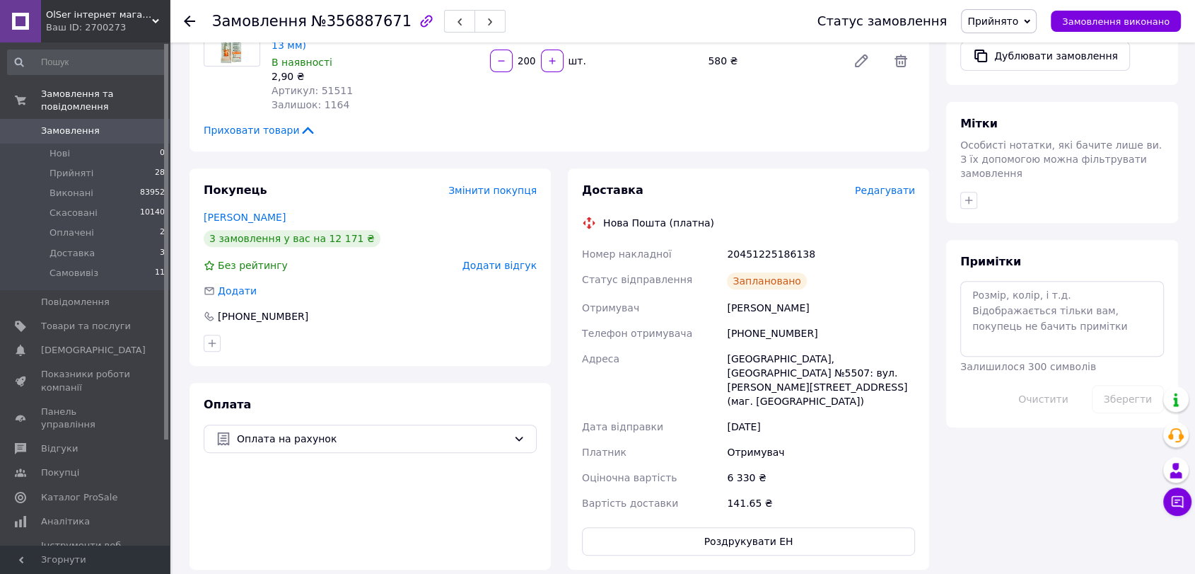
click at [887, 185] on span "Редагувати" at bounding box center [885, 190] width 60 height 11
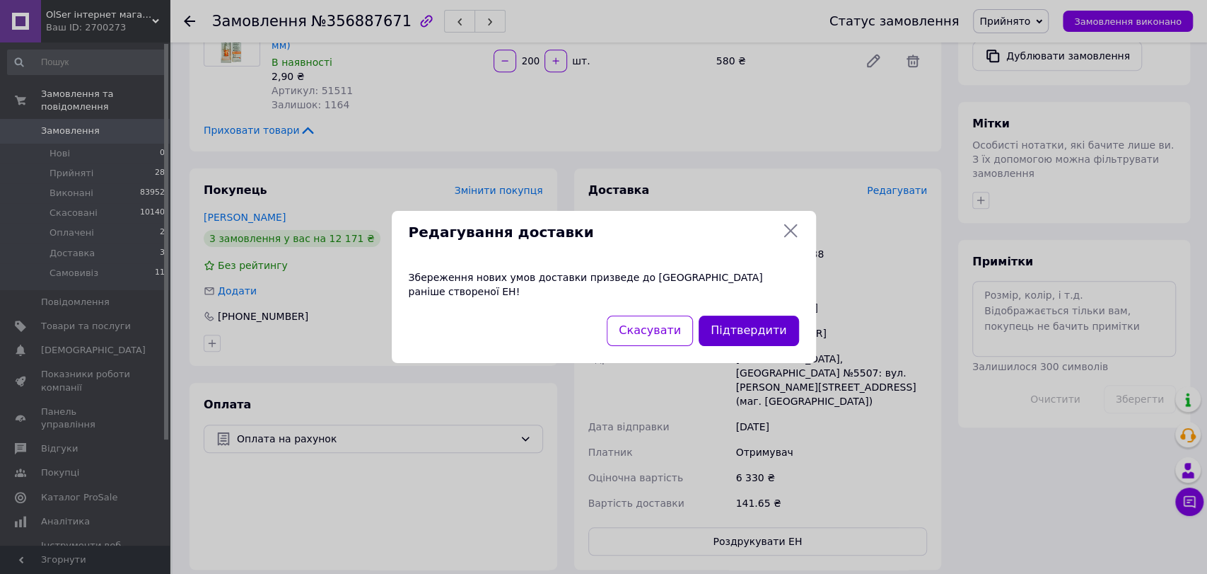
click at [736, 323] on button "Підтвердити" at bounding box center [749, 330] width 100 height 30
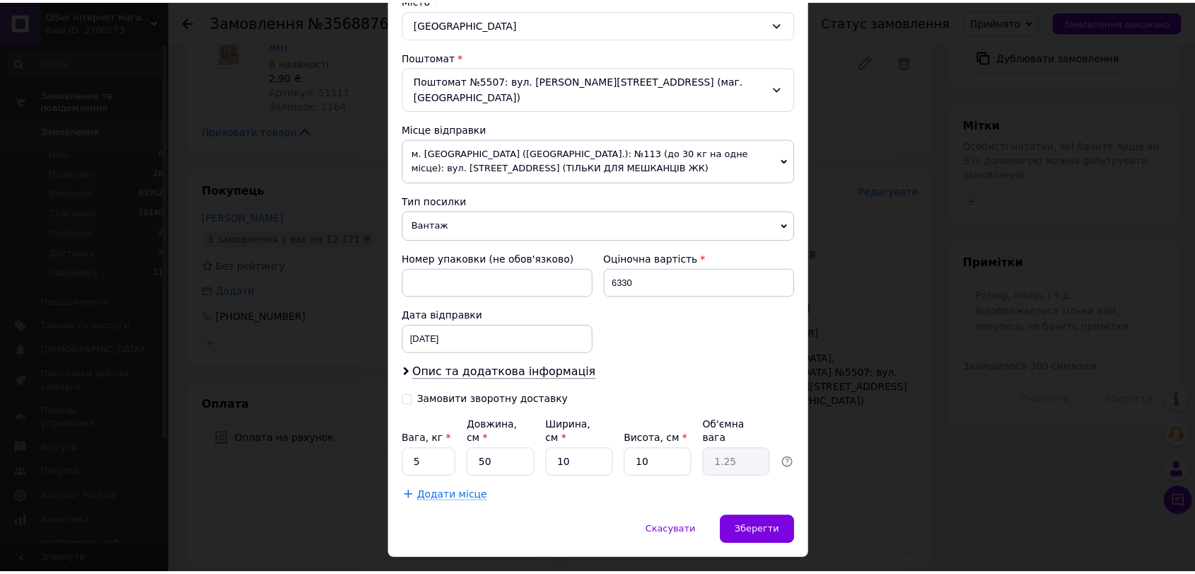
scroll to position [402, 0]
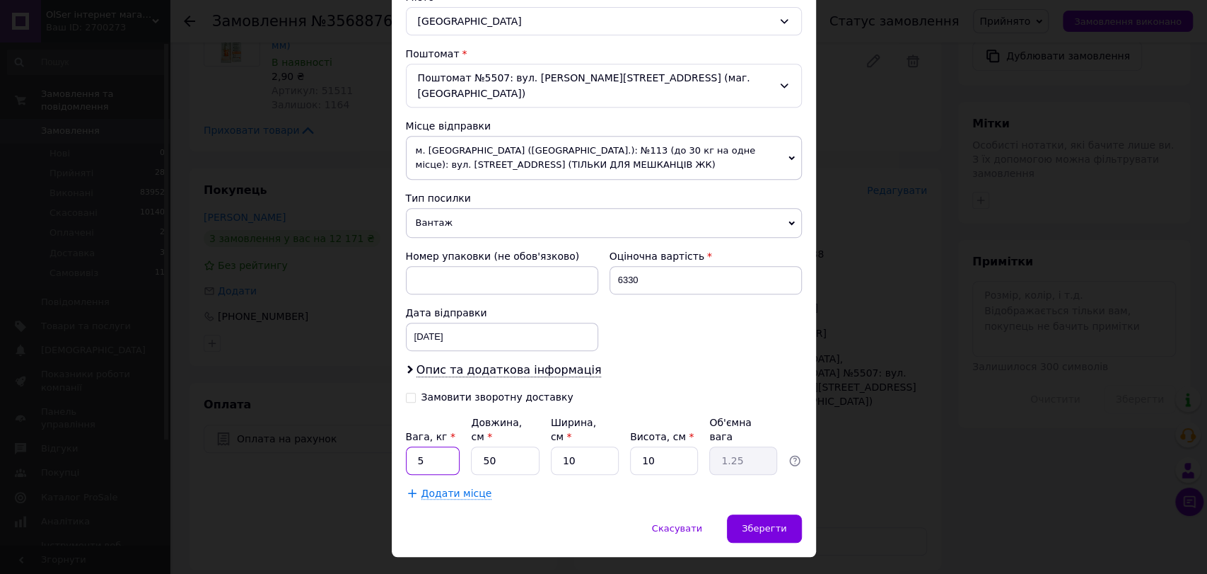
drag, startPoint x: 423, startPoint y: 429, endPoint x: 410, endPoint y: 430, distance: 12.8
click at [410, 446] on input "5" at bounding box center [433, 460] width 54 height 28
type input "10"
click at [787, 514] on div "Зберегти" at bounding box center [764, 528] width 74 height 28
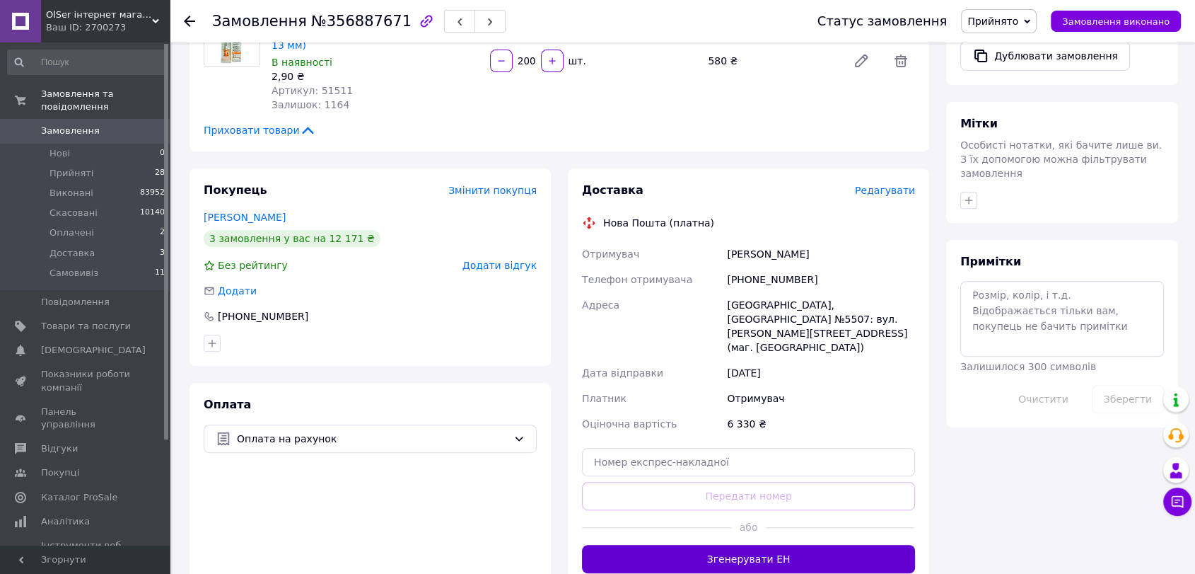
click at [787, 545] on button "Згенерувати ЕН" at bounding box center [748, 559] width 333 height 28
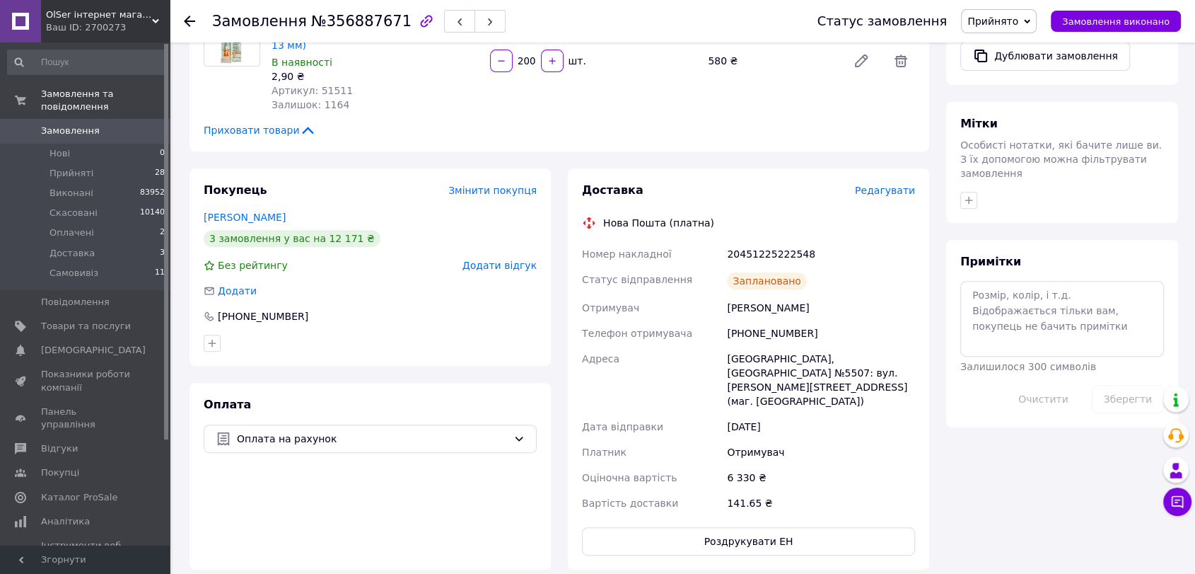
click at [994, 21] on span "Прийнято" at bounding box center [992, 21] width 51 height 11
click at [1002, 47] on li "Виконано" at bounding box center [999, 49] width 74 height 21
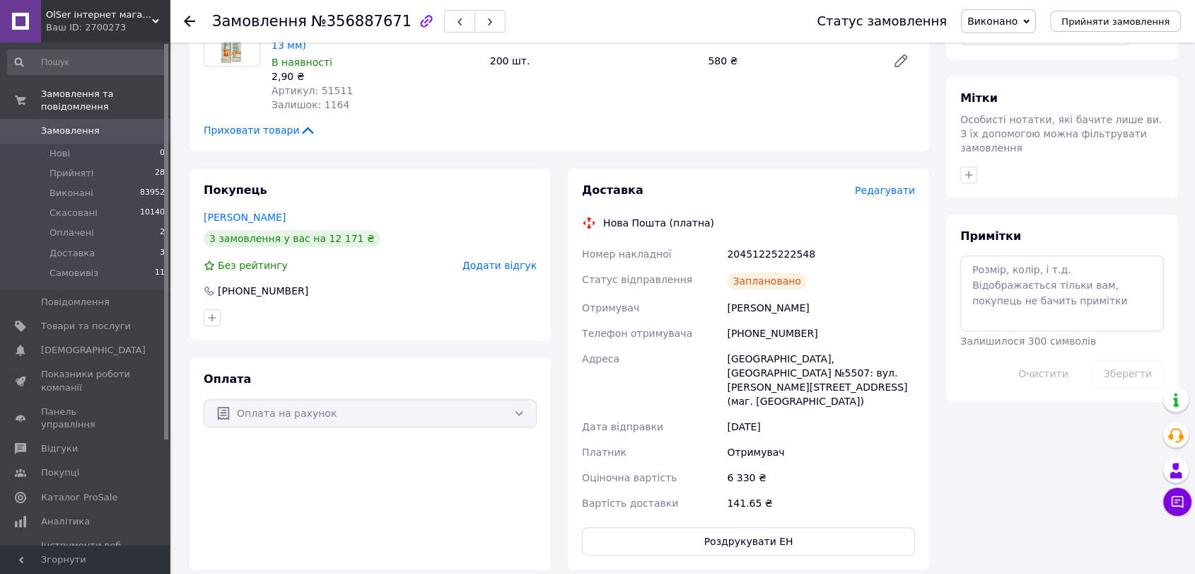
scroll to position [157, 0]
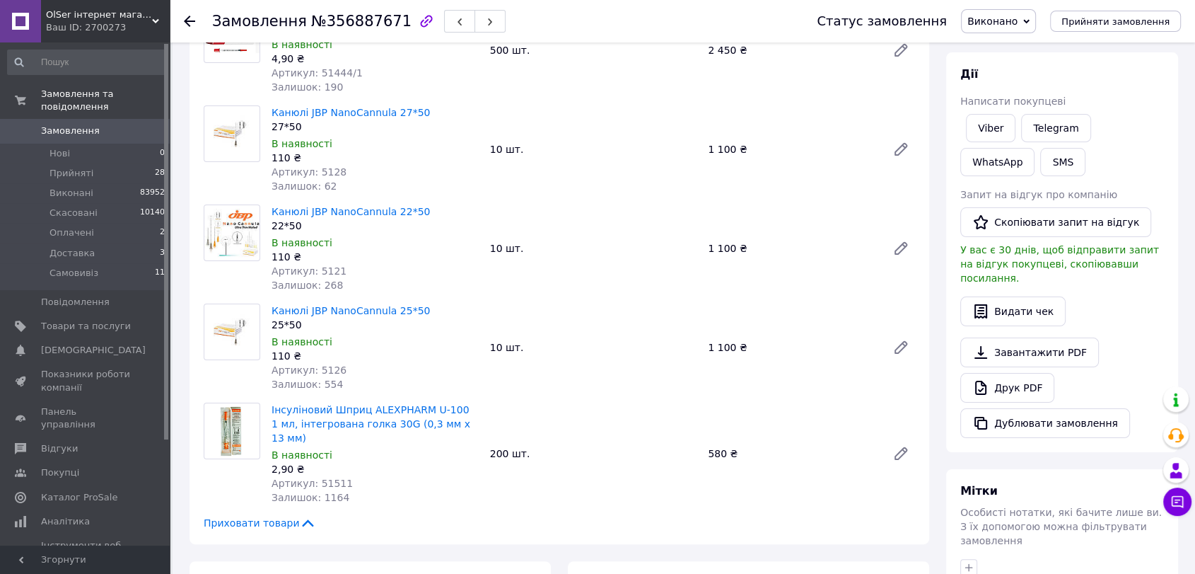
click at [122, 124] on span "Замовлення" at bounding box center [86, 130] width 90 height 13
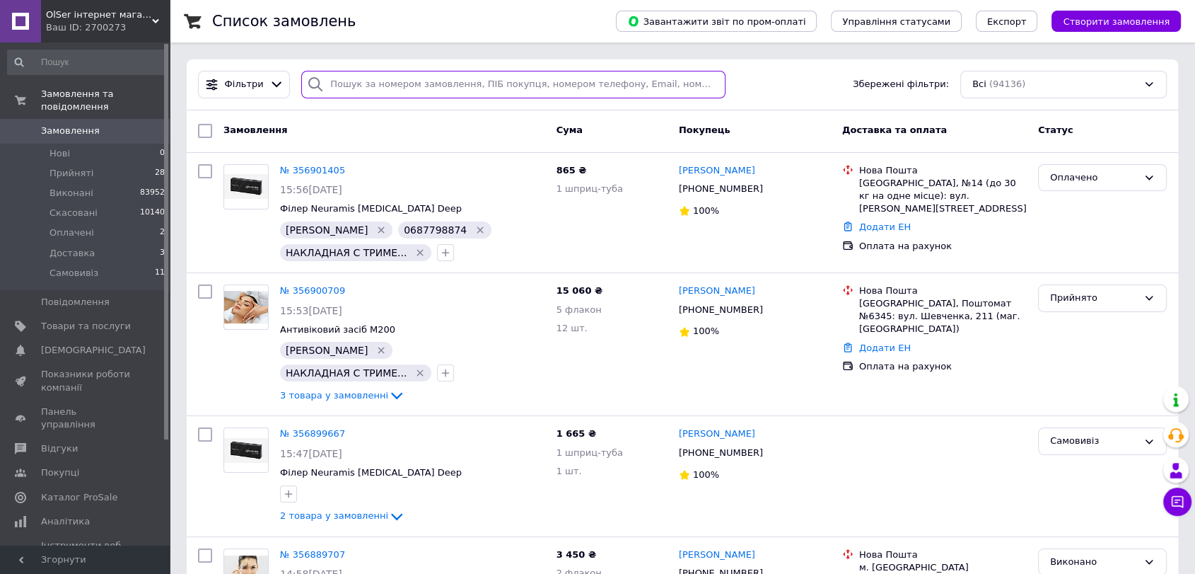
click at [388, 80] on input "search" at bounding box center [513, 85] width 424 height 28
type input "лис"
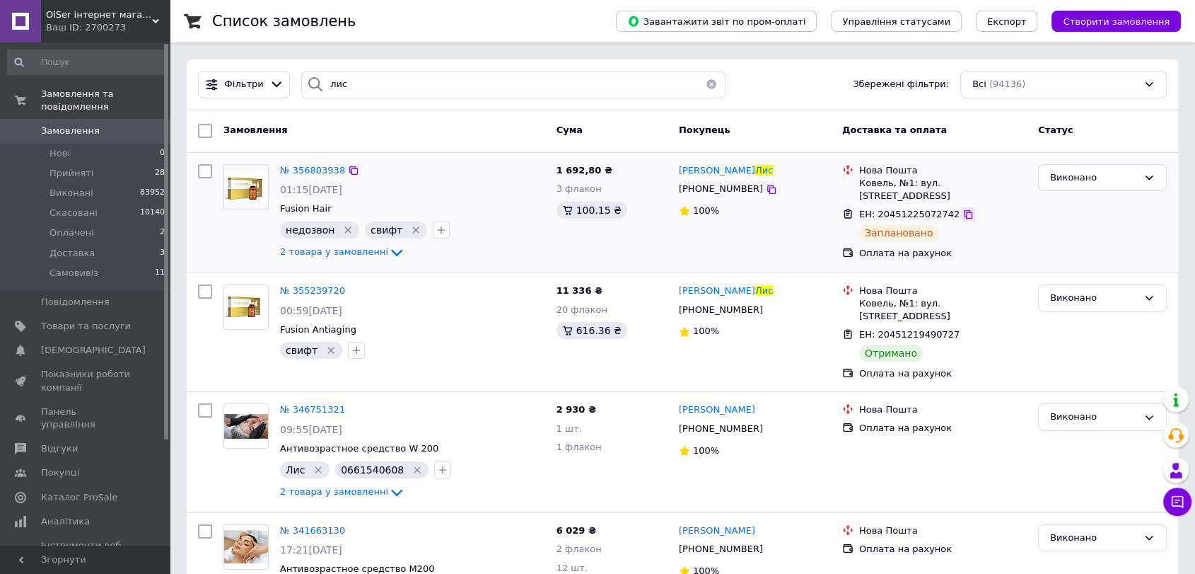
click at [964, 210] on icon at bounding box center [968, 214] width 8 height 8
click at [322, 171] on span "№ 356803938" at bounding box center [312, 170] width 65 height 11
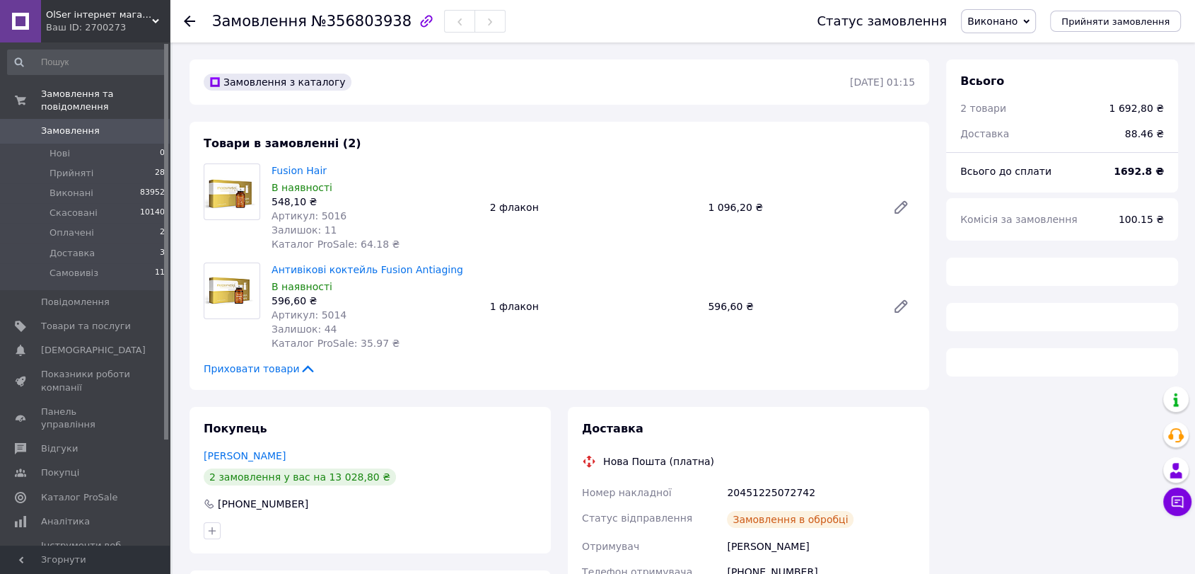
click at [1018, 18] on span "Виконано" at bounding box center [992, 21] width 50 height 11
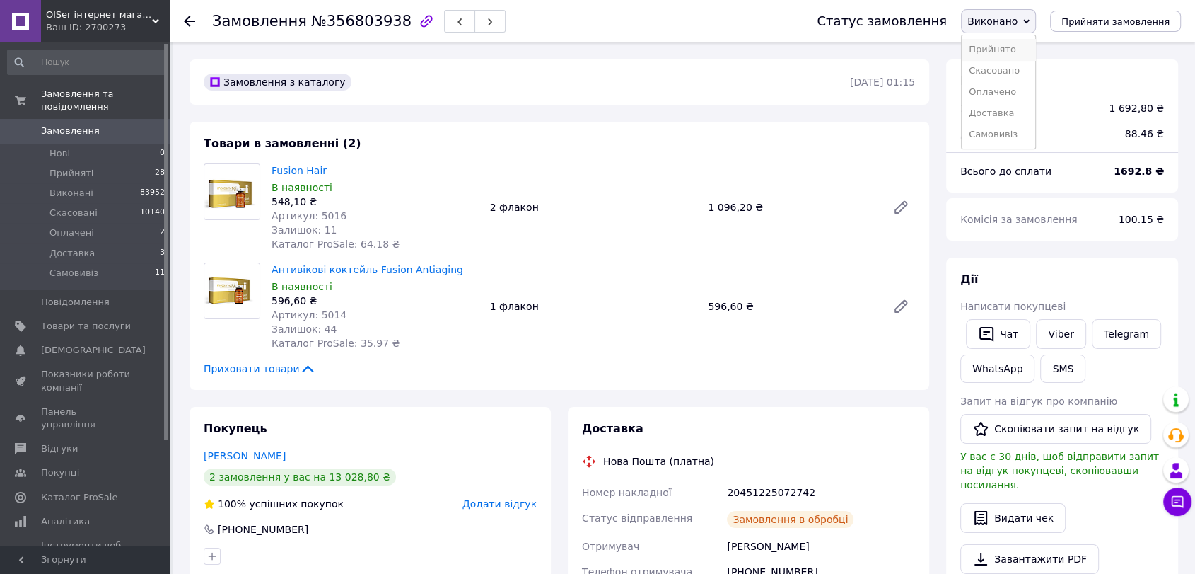
click at [1016, 49] on li "Прийнято" at bounding box center [999, 49] width 74 height 21
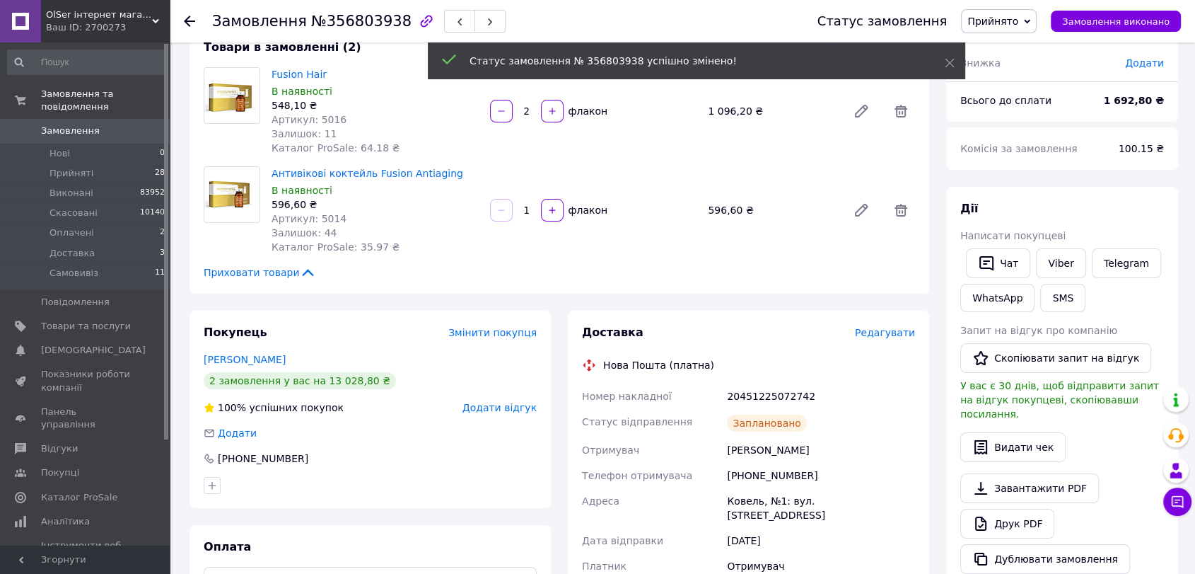
scroll to position [157, 0]
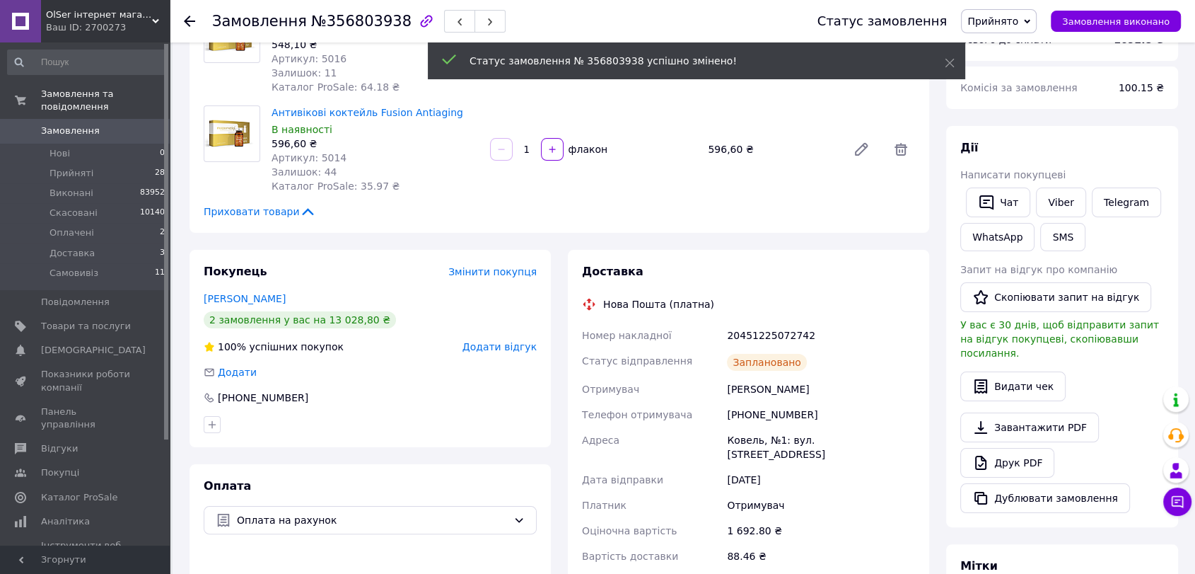
click at [895, 272] on div "Доставка" at bounding box center [748, 272] width 333 height 16
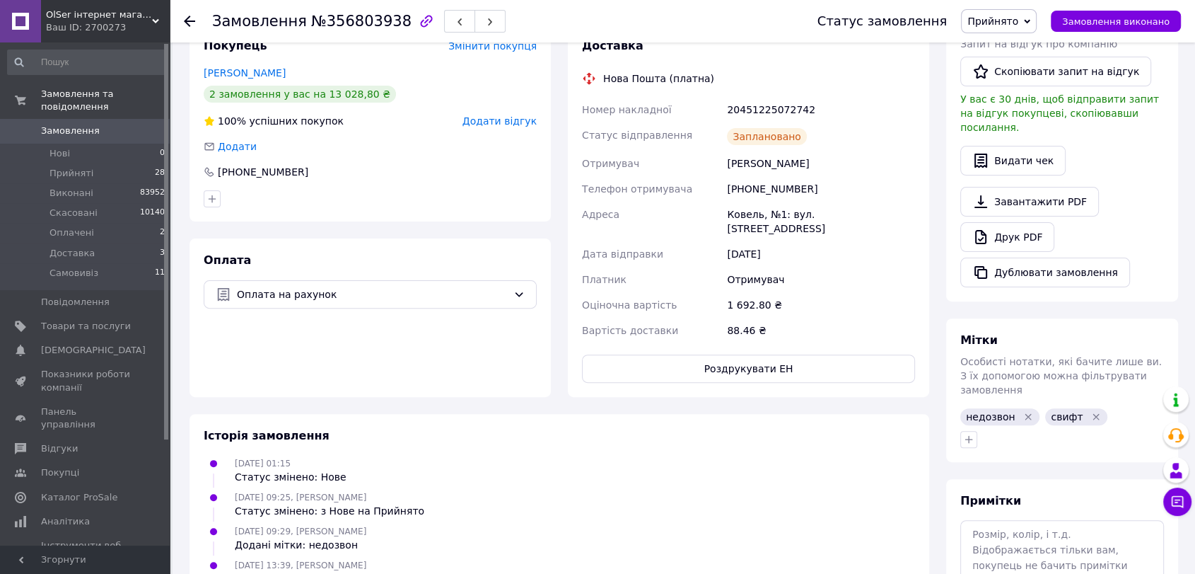
scroll to position [393, 0]
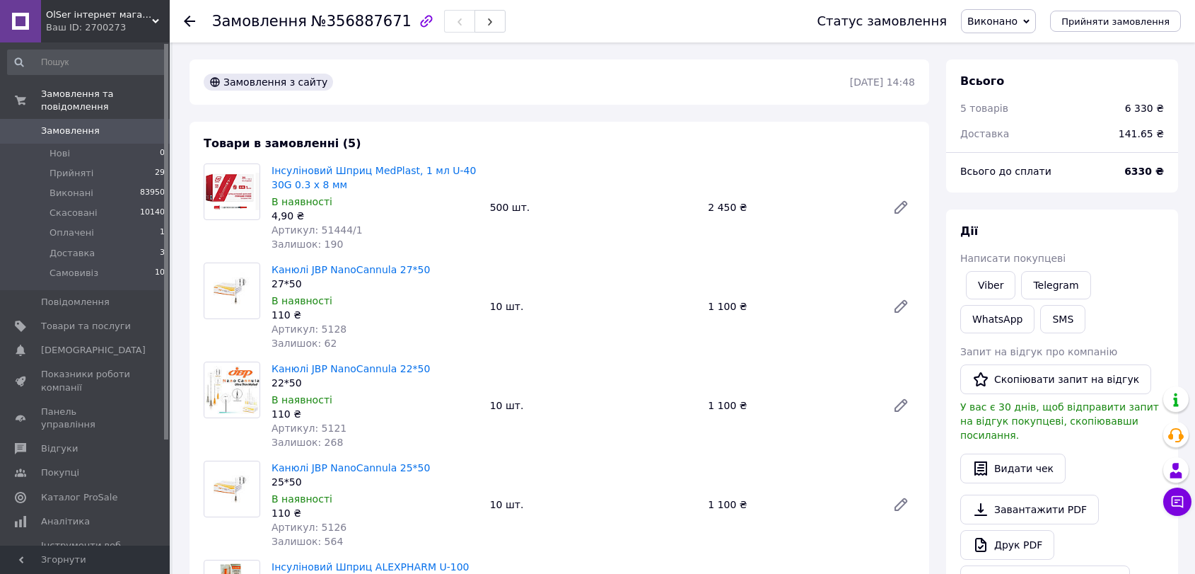
scroll to position [314, 0]
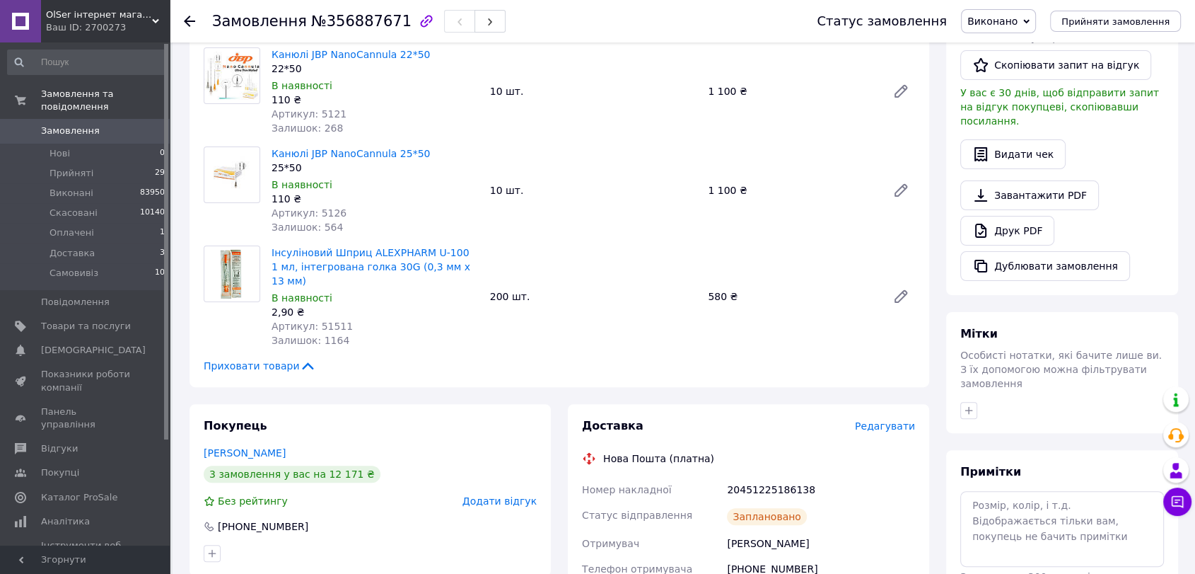
click at [136, 124] on span "0" at bounding box center [150, 130] width 39 height 13
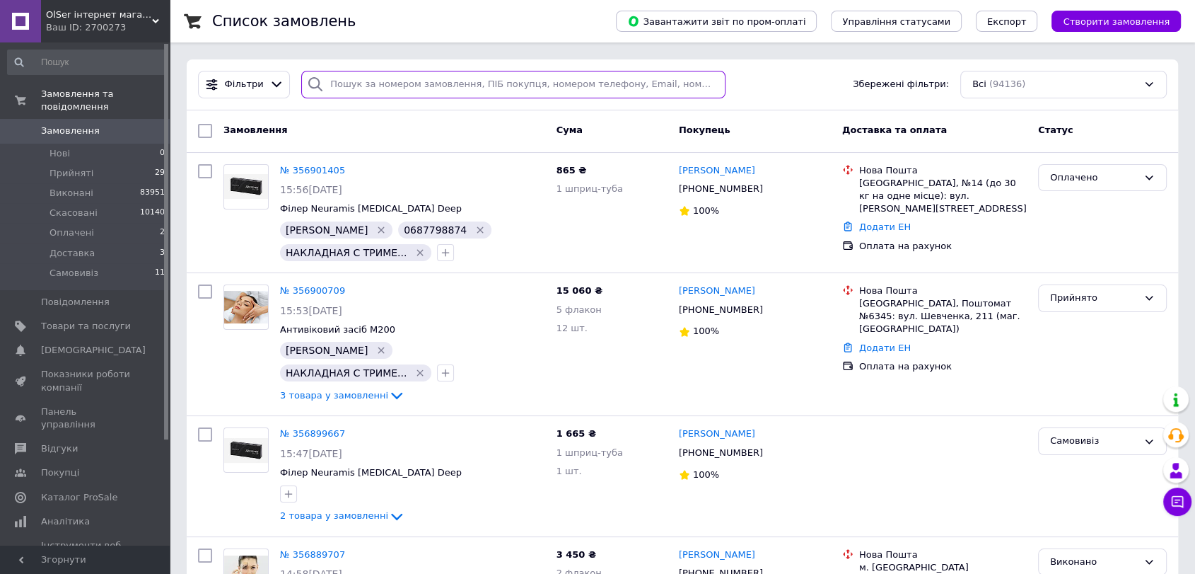
click at [396, 81] on input "search" at bounding box center [513, 85] width 424 height 28
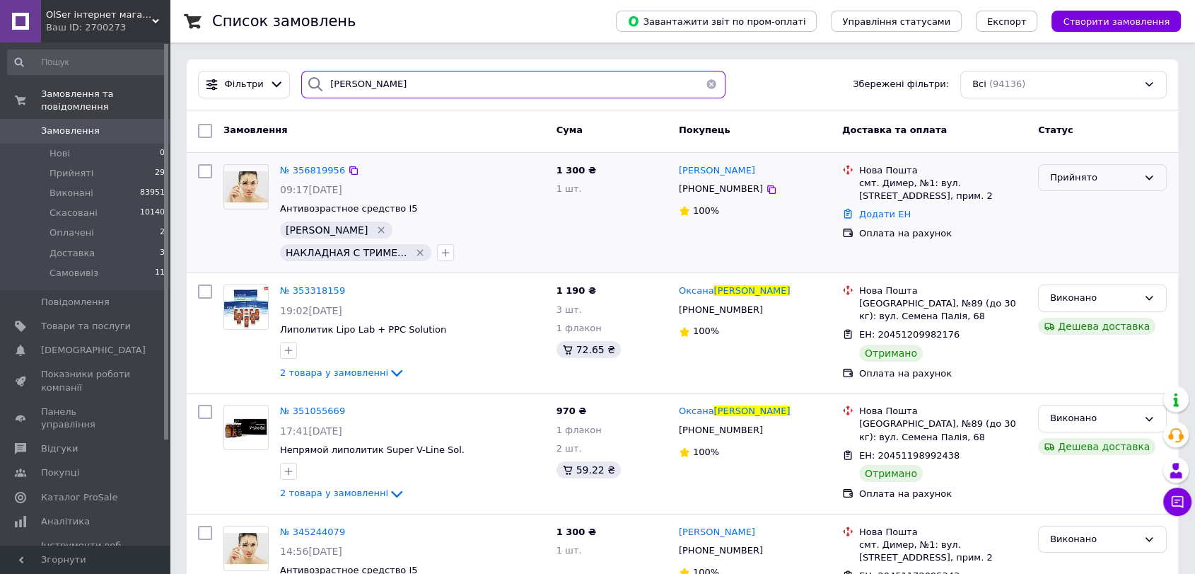
type input "[PERSON_NAME]"
click at [1089, 181] on div "Прийнято" at bounding box center [1094, 177] width 88 height 15
click at [1078, 260] on li "Оплачено" at bounding box center [1102, 258] width 127 height 26
drag, startPoint x: 367, startPoint y: 79, endPoint x: 315, endPoint y: 86, distance: 52.8
click at [315, 86] on div "[PERSON_NAME]" at bounding box center [513, 85] width 424 height 28
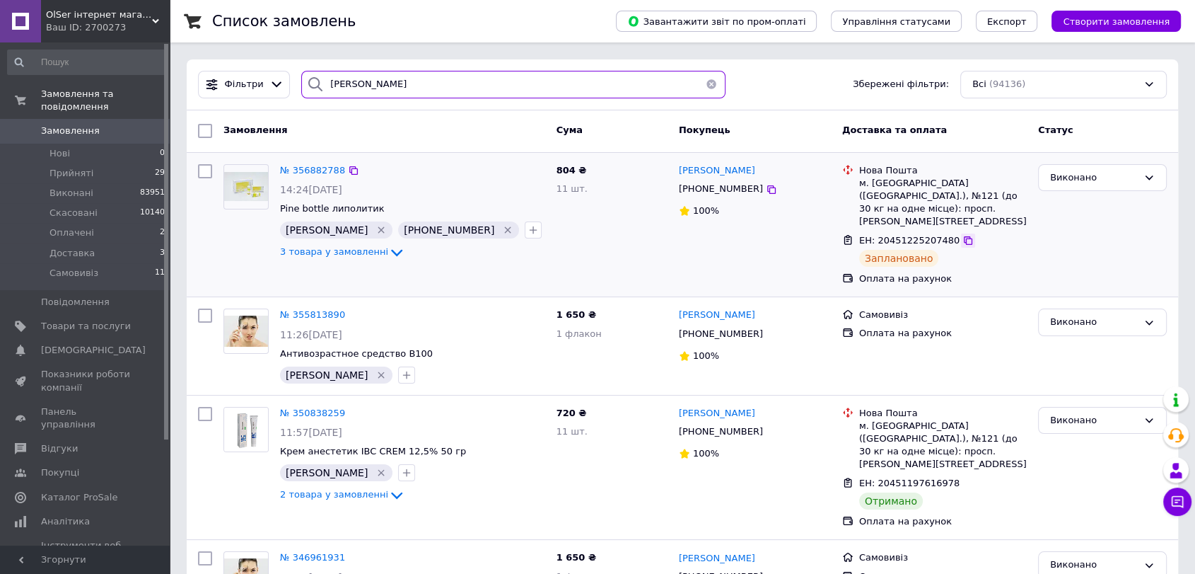
type input "[PERSON_NAME]"
click at [963, 235] on icon at bounding box center [968, 240] width 11 height 11
click at [117, 124] on span "Замовлення" at bounding box center [86, 130] width 90 height 13
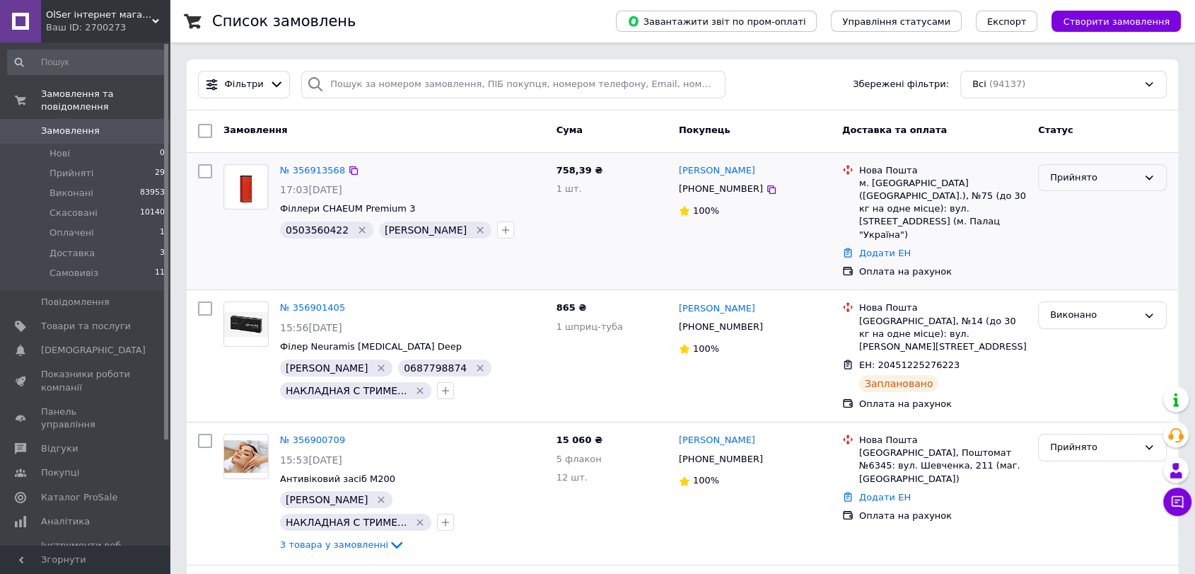
click at [1073, 177] on div "Прийнято" at bounding box center [1094, 177] width 88 height 15
click at [1058, 256] on li "Оплачено" at bounding box center [1102, 258] width 127 height 26
click at [1139, 16] on span "Створити замовлення" at bounding box center [1116, 21] width 107 height 11
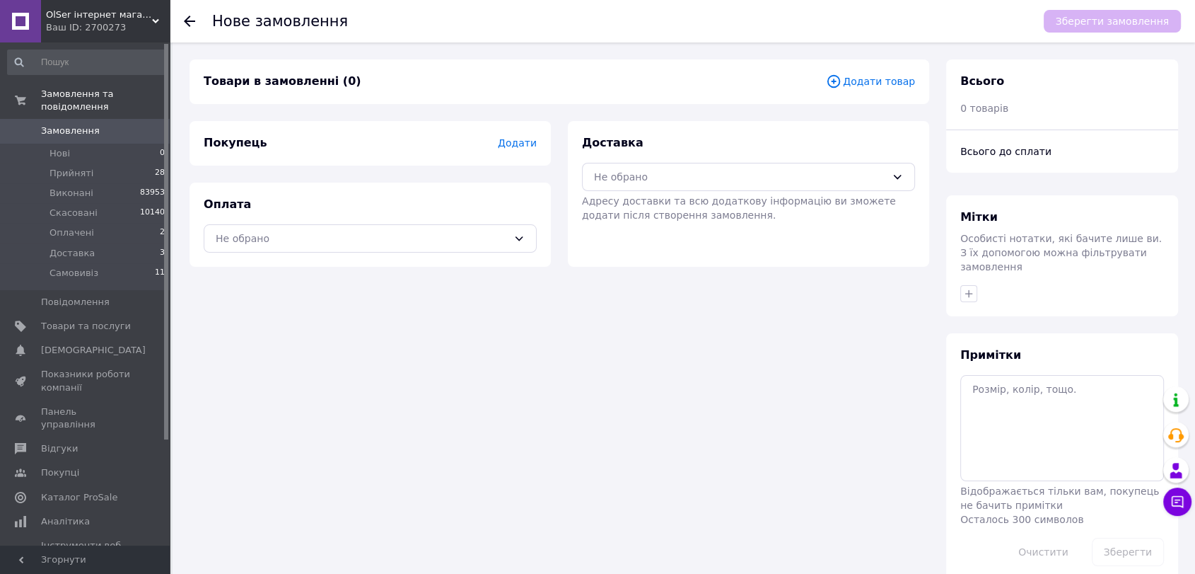
click at [890, 80] on span "Додати товар" at bounding box center [870, 82] width 89 height 16
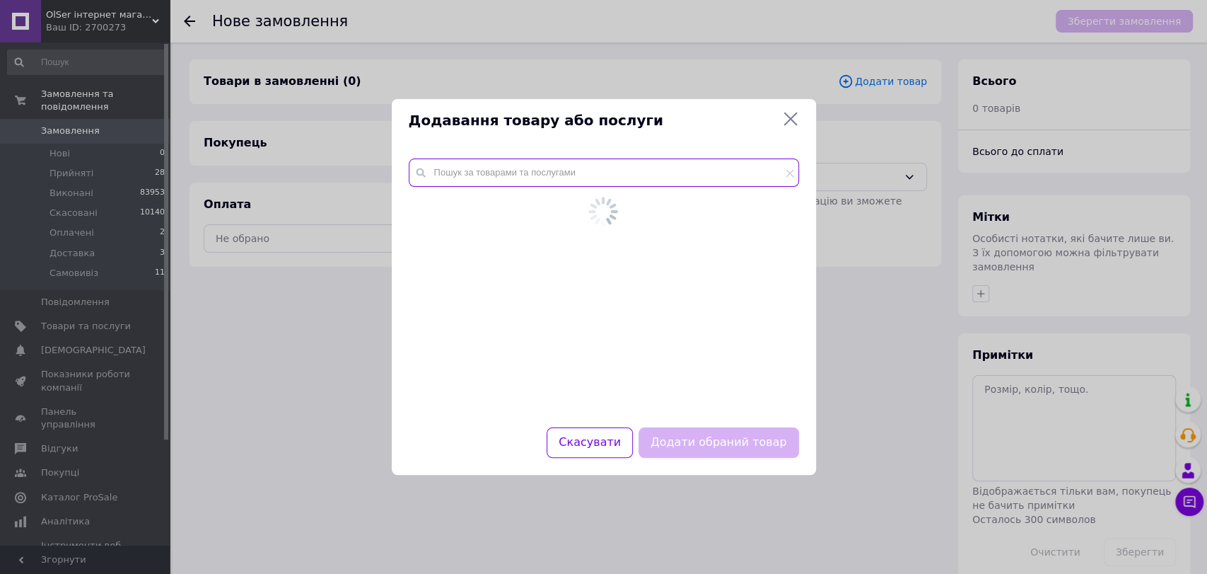
click at [646, 184] on input "text" at bounding box center [604, 172] width 390 height 28
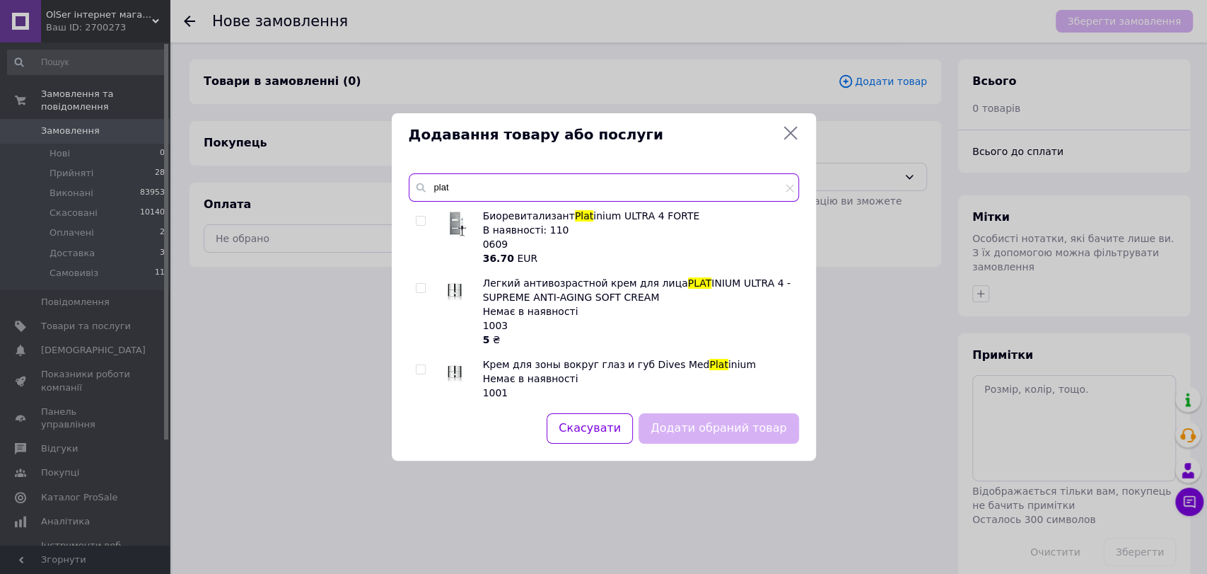
type input "plat"
click at [418, 220] on input "checkbox" at bounding box center [420, 220] width 9 height 9
checkbox input "true"
click at [765, 429] on button "Додати обраний товар" at bounding box center [719, 428] width 160 height 30
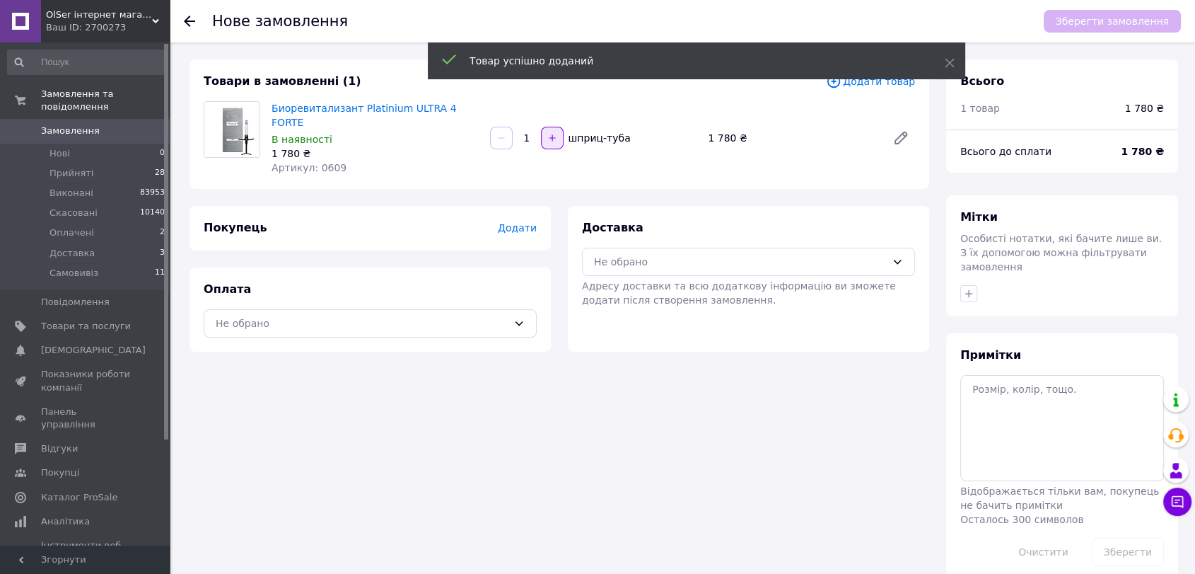
click at [557, 137] on button "button" at bounding box center [552, 138] width 23 height 23
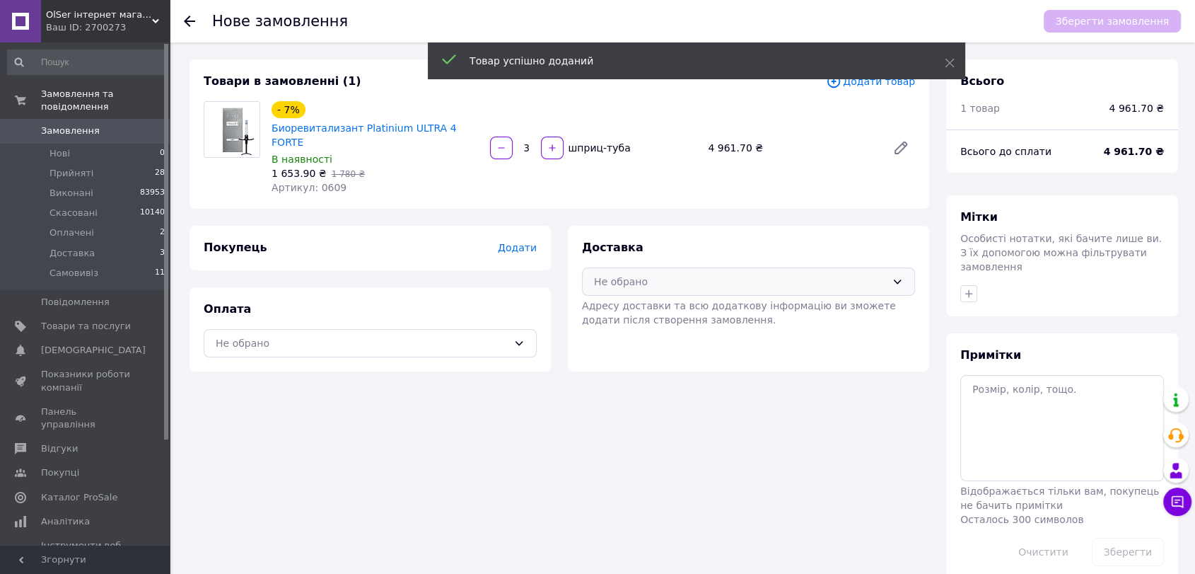
click at [652, 274] on div "Не обрано" at bounding box center [740, 282] width 292 height 16
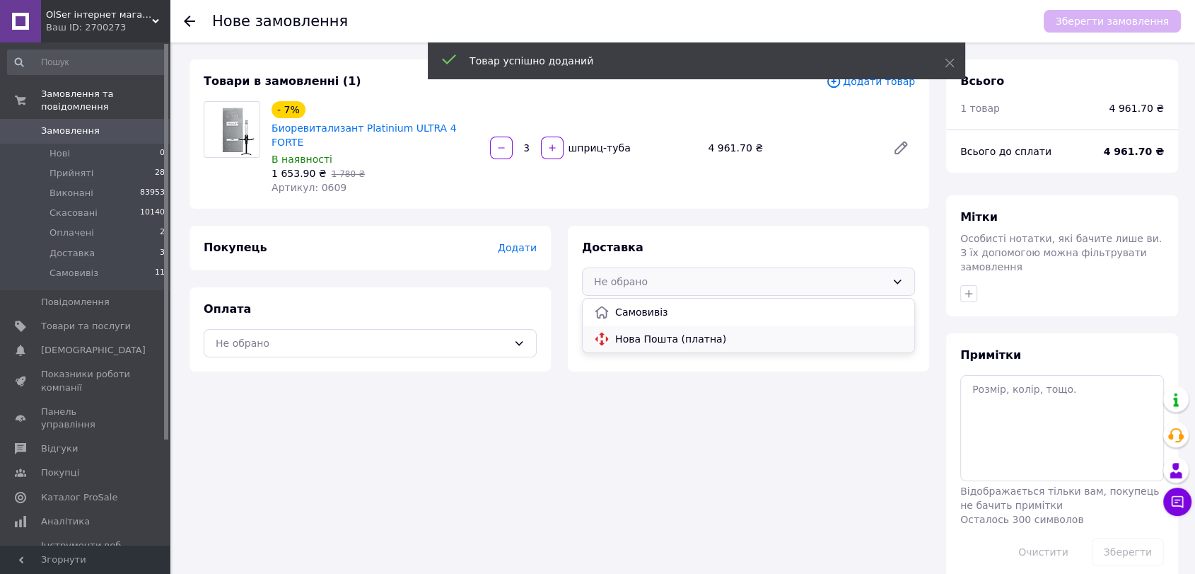
click at [641, 332] on span "Нова Пошта (платна)" at bounding box center [759, 339] width 288 height 14
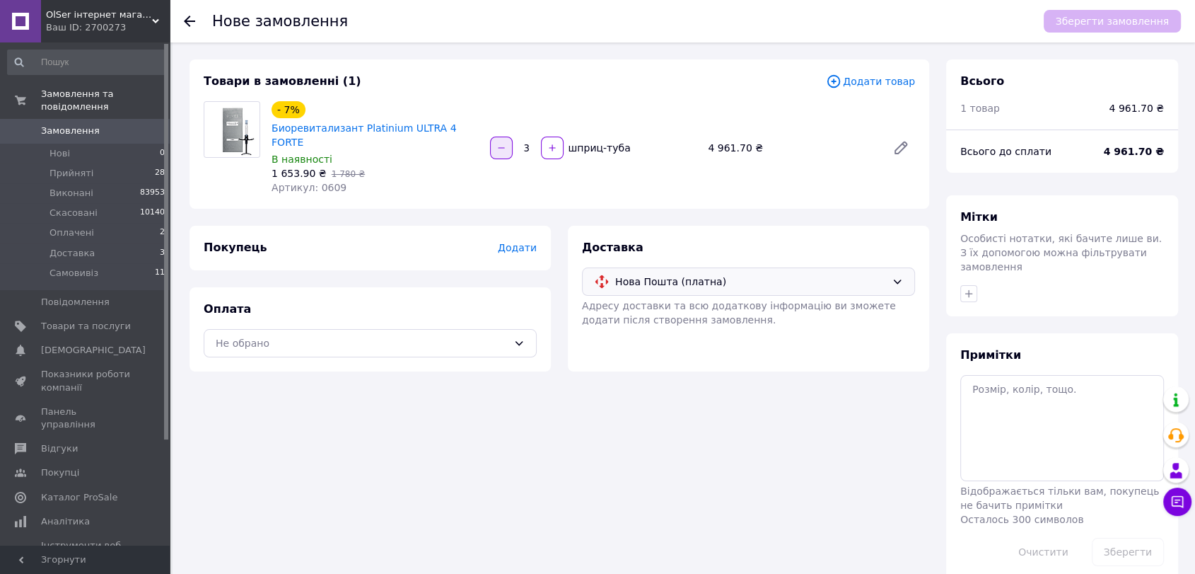
click at [501, 144] on icon "button" at bounding box center [501, 148] width 10 height 10
type input "2"
click at [462, 335] on div "Не обрано" at bounding box center [362, 343] width 292 height 16
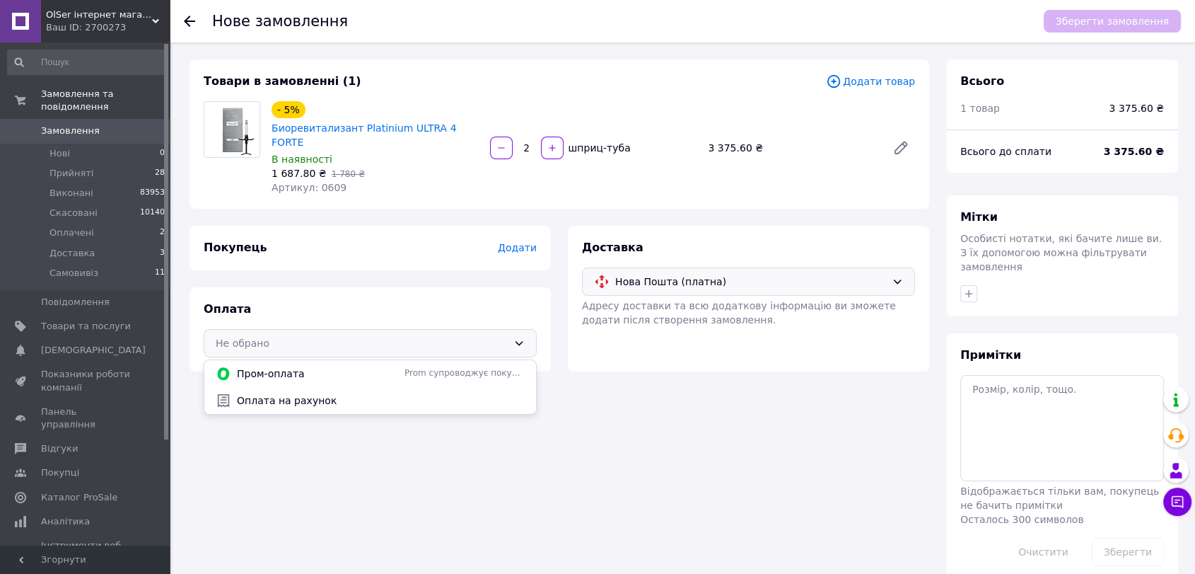
click at [361, 393] on span "Оплата на рахунок" at bounding box center [381, 400] width 288 height 14
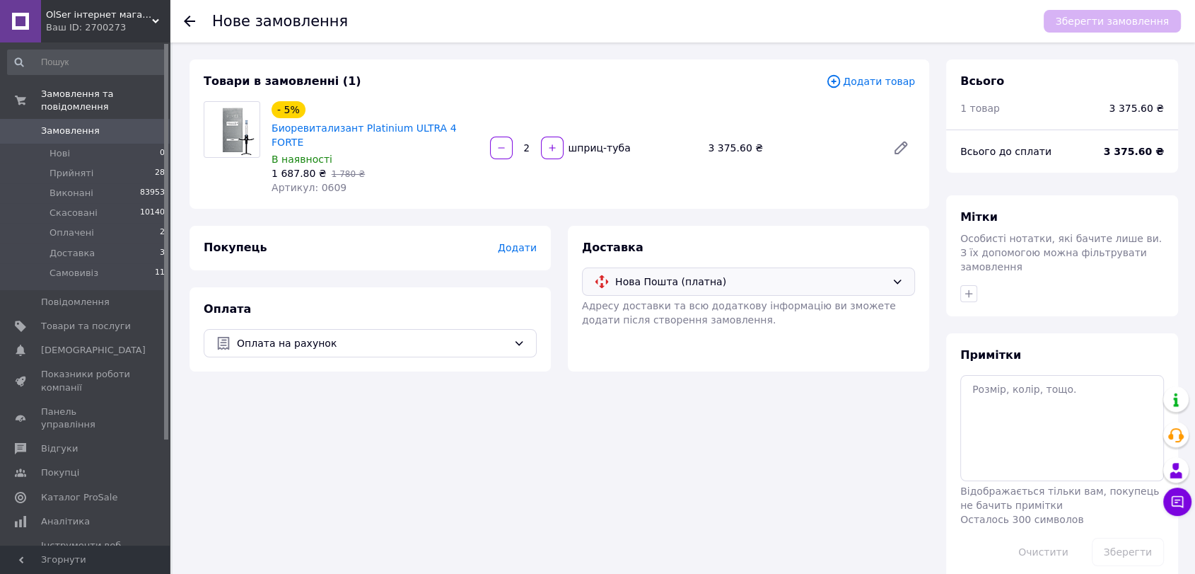
click at [524, 242] on span "Додати" at bounding box center [517, 247] width 39 height 11
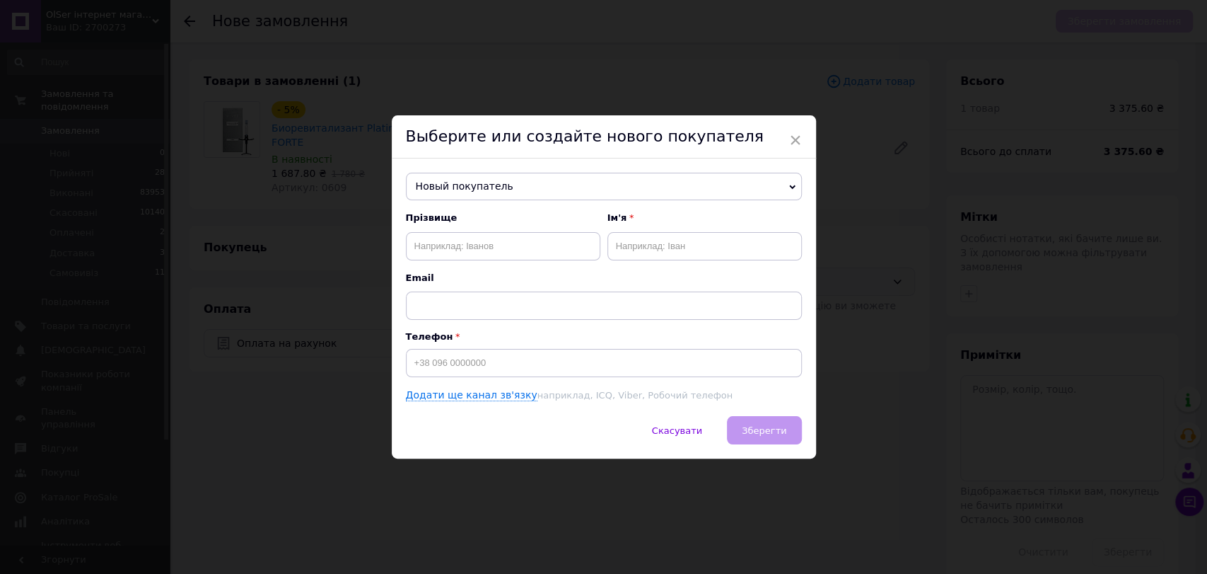
click at [521, 187] on span "Новый покупатель" at bounding box center [604, 187] width 396 height 28
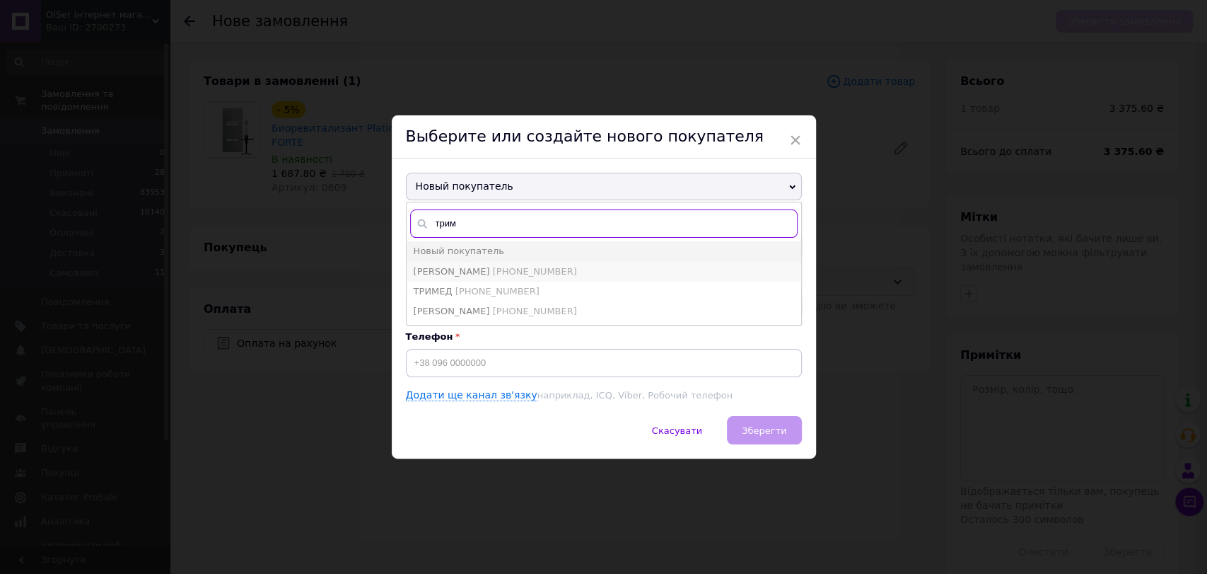
type input "трим"
click at [531, 262] on li "[PERSON_NAME] [PHONE_NUMBER]" at bounding box center [604, 272] width 395 height 20
type input "[PERSON_NAME]"
type input "[PHONE_NUMBER]"
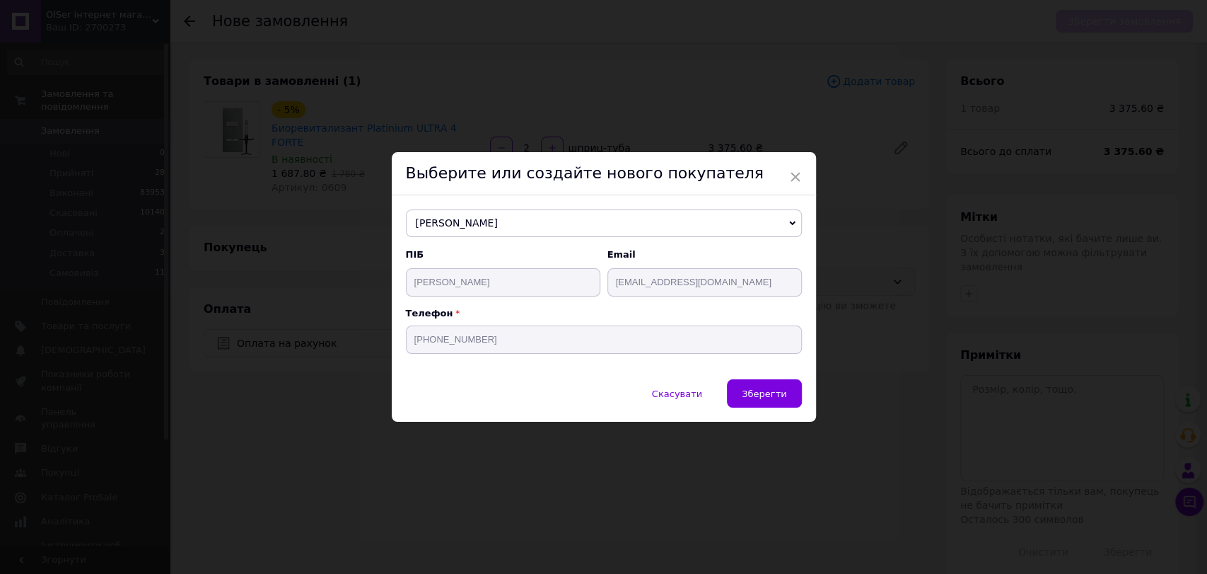
click at [531, 262] on div "ПІБ [PERSON_NAME]" at bounding box center [503, 272] width 194 height 48
click at [746, 388] on button "Зберегти" at bounding box center [764, 393] width 74 height 28
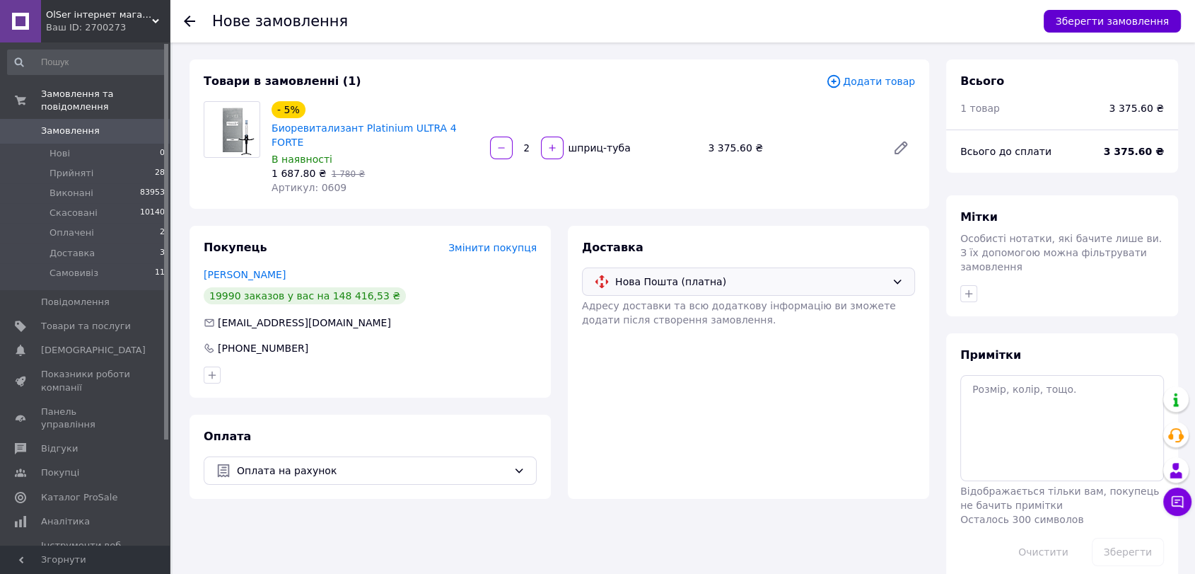
click at [1115, 18] on button "Зберегти замовлення" at bounding box center [1112, 21] width 137 height 23
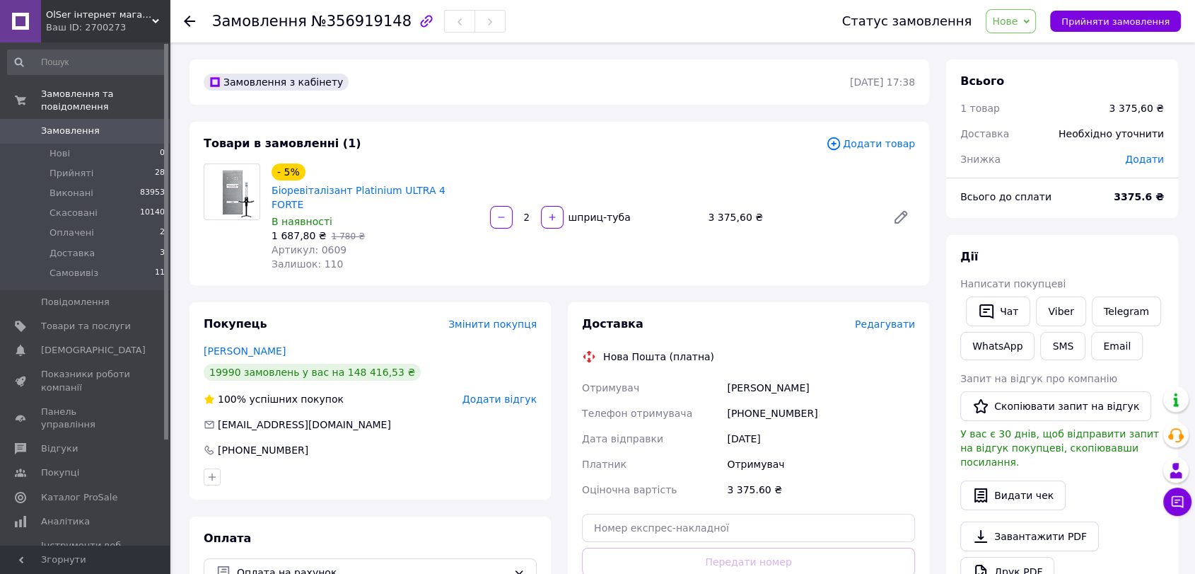
click at [893, 318] on span "Редагувати" at bounding box center [885, 323] width 60 height 11
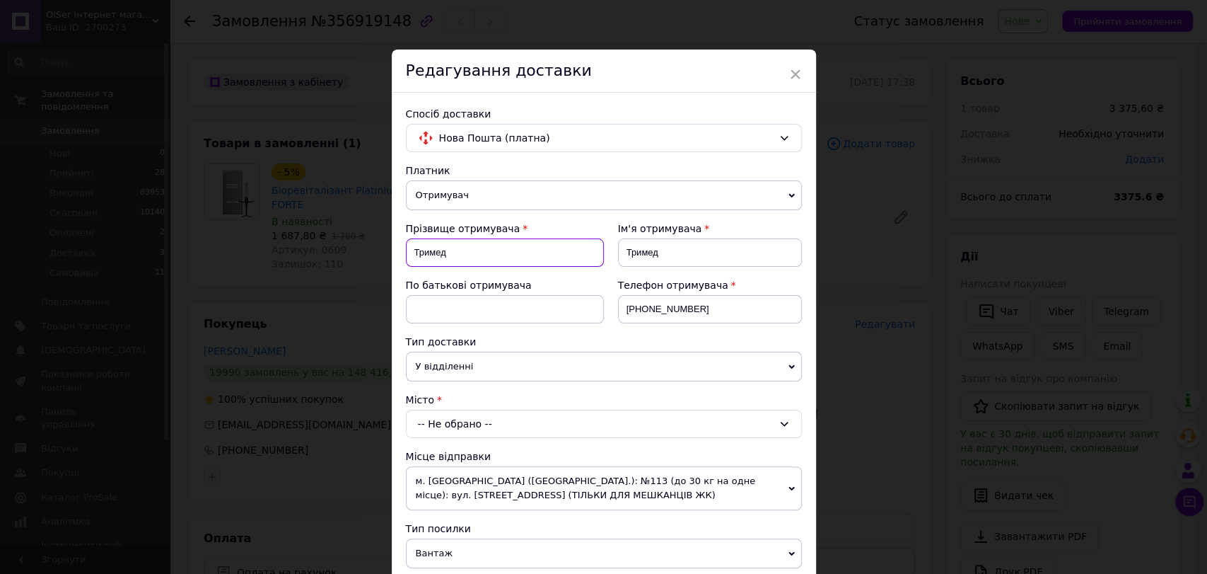
drag, startPoint x: 424, startPoint y: 260, endPoint x: 412, endPoint y: 260, distance: 12.0
click at [412, 260] on input "Тримед" at bounding box center [505, 252] width 198 height 28
type input "[PERSON_NAME]"
drag, startPoint x: 634, startPoint y: 250, endPoint x: 622, endPoint y: 250, distance: 11.3
click at [622, 250] on input "Тримед" at bounding box center [710, 252] width 184 height 28
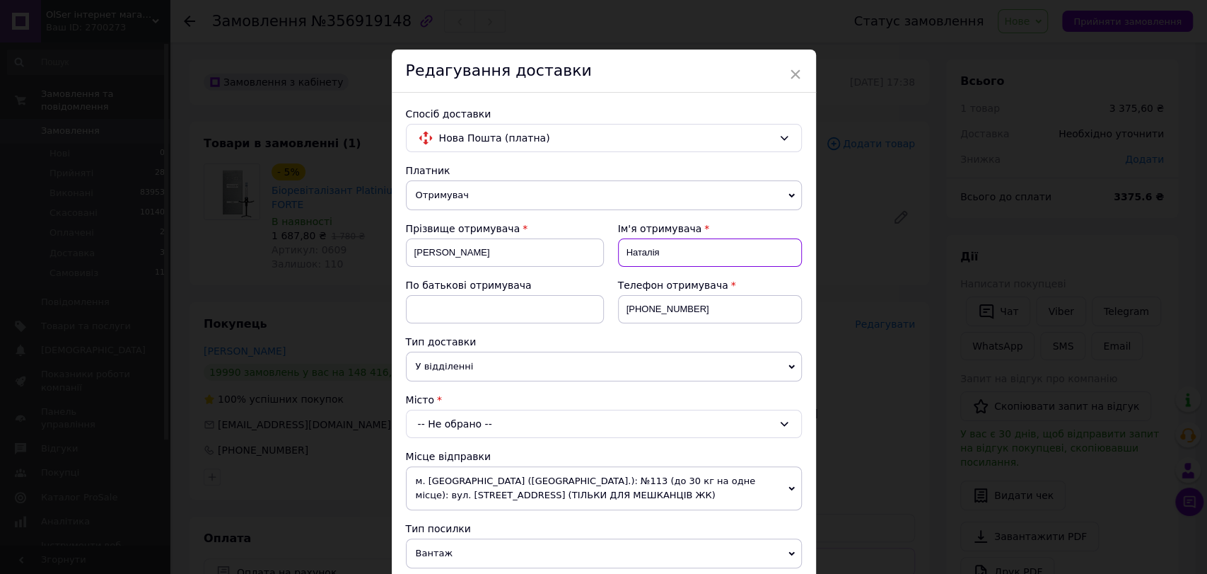
type input "Наталія"
drag, startPoint x: 662, startPoint y: 307, endPoint x: 620, endPoint y: 307, distance: 42.4
click at [620, 307] on input "[PHONE_NUMBER]" at bounding box center [710, 309] width 184 height 28
paste input "[PHONE_NUMBER]"
type input "[PHONE_NUMBER]"
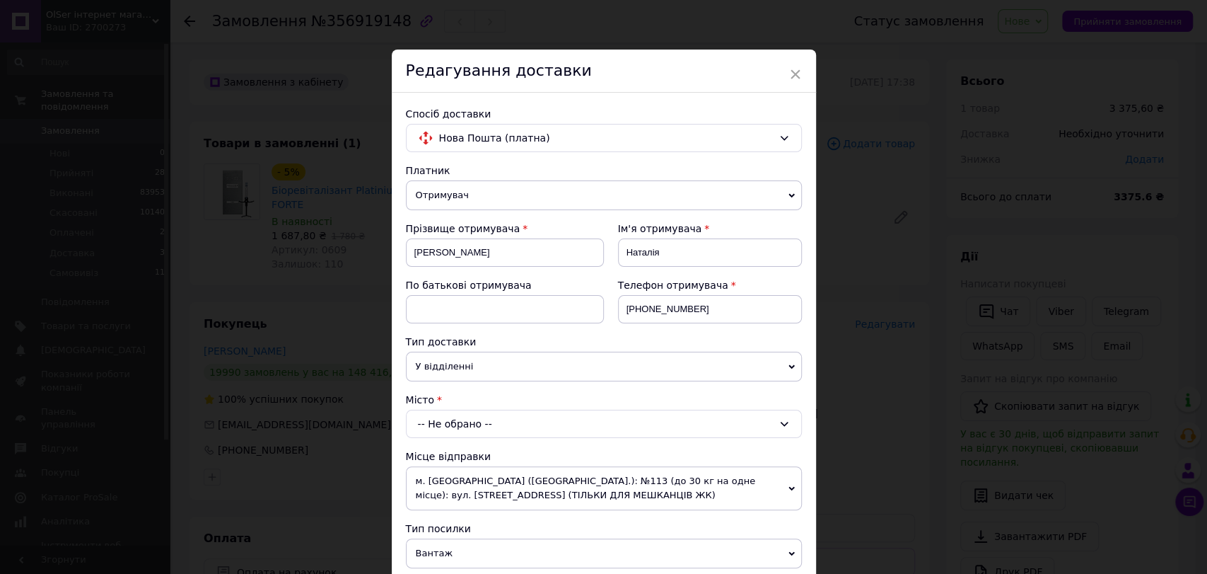
click at [537, 422] on div "-- Не обрано --" at bounding box center [604, 423] width 396 height 28
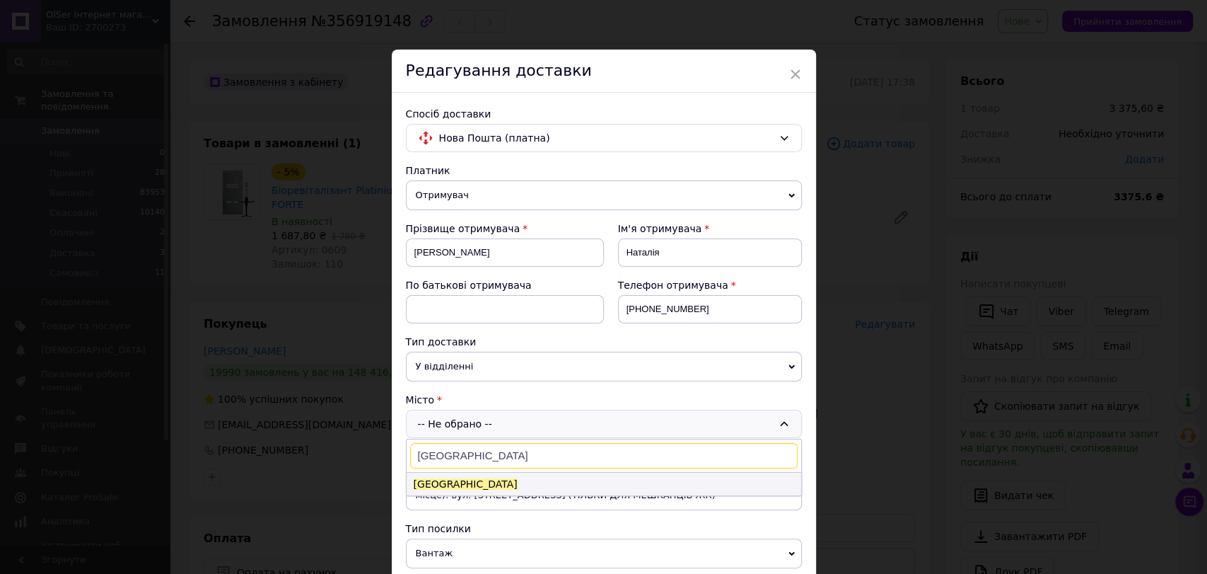
type input "[GEOGRAPHIC_DATA]"
click at [482, 480] on li "[GEOGRAPHIC_DATA]" at bounding box center [604, 483] width 395 height 23
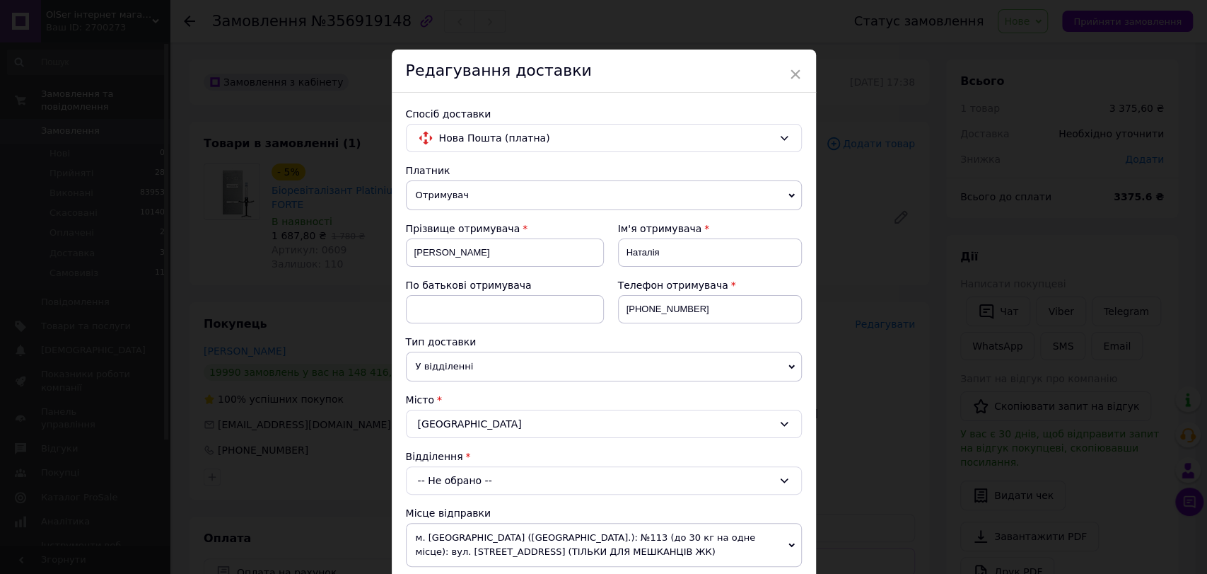
click at [475, 484] on div "-- Не обрано --" at bounding box center [604, 480] width 396 height 28
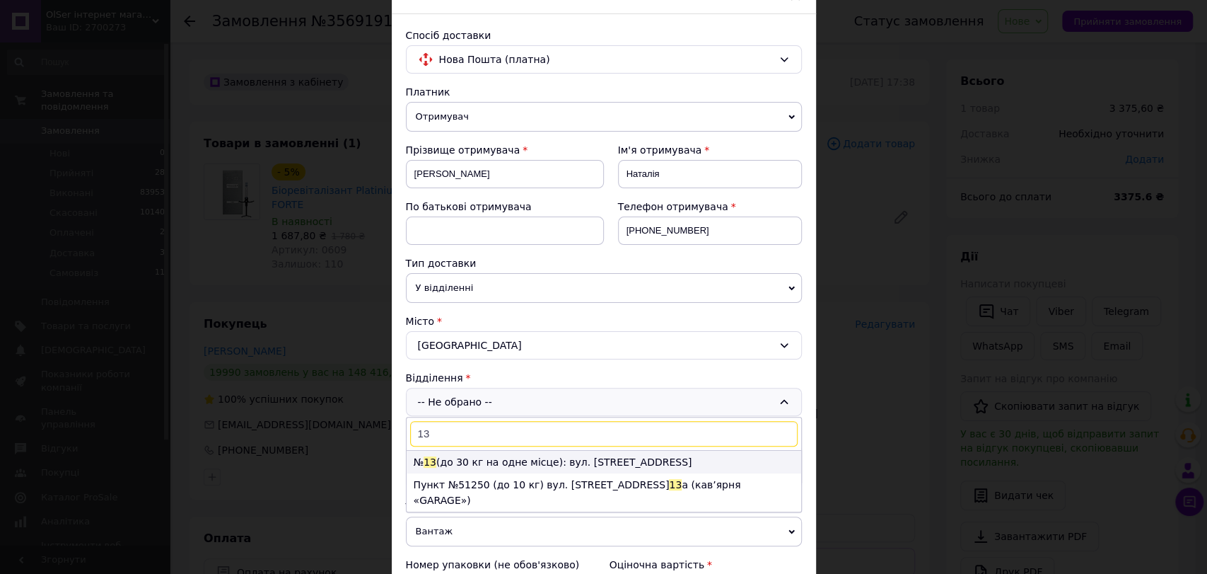
type input "13"
click at [550, 463] on li "№ 13 (до 30 кг на одне місце): вул. [STREET_ADDRESS]" at bounding box center [604, 462] width 395 height 23
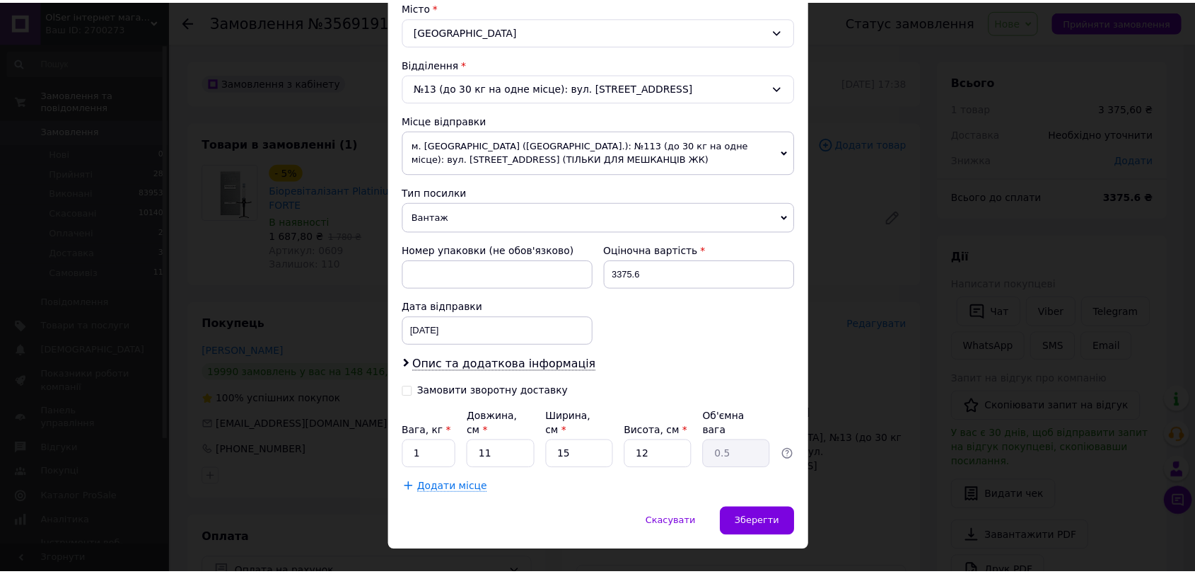
scroll to position [402, 0]
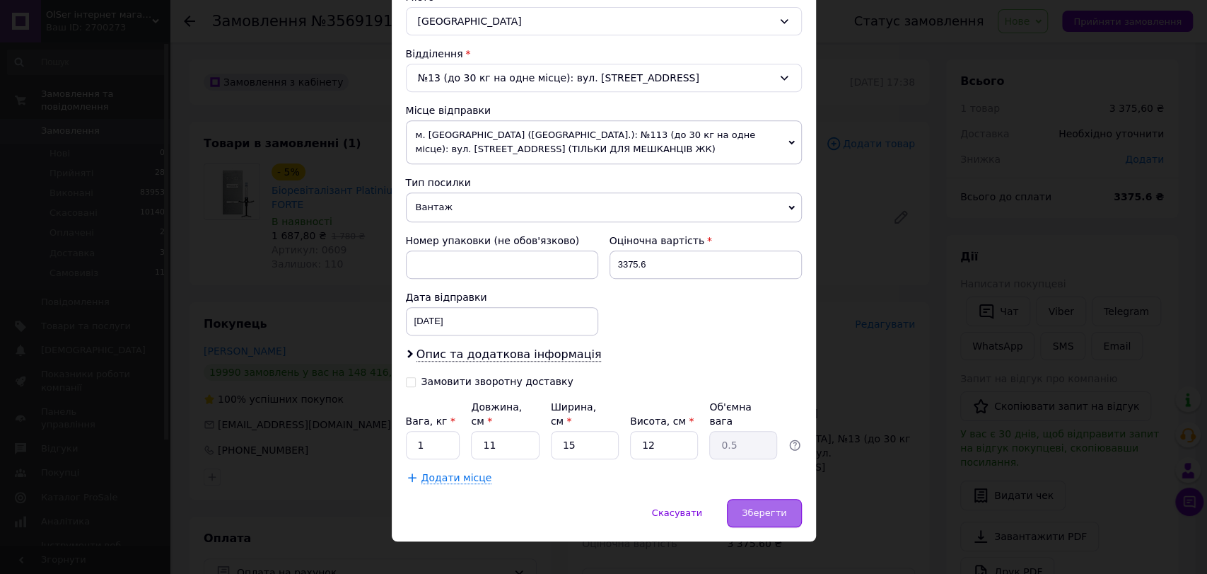
click at [755, 507] on span "Зберегти" at bounding box center [764, 512] width 45 height 11
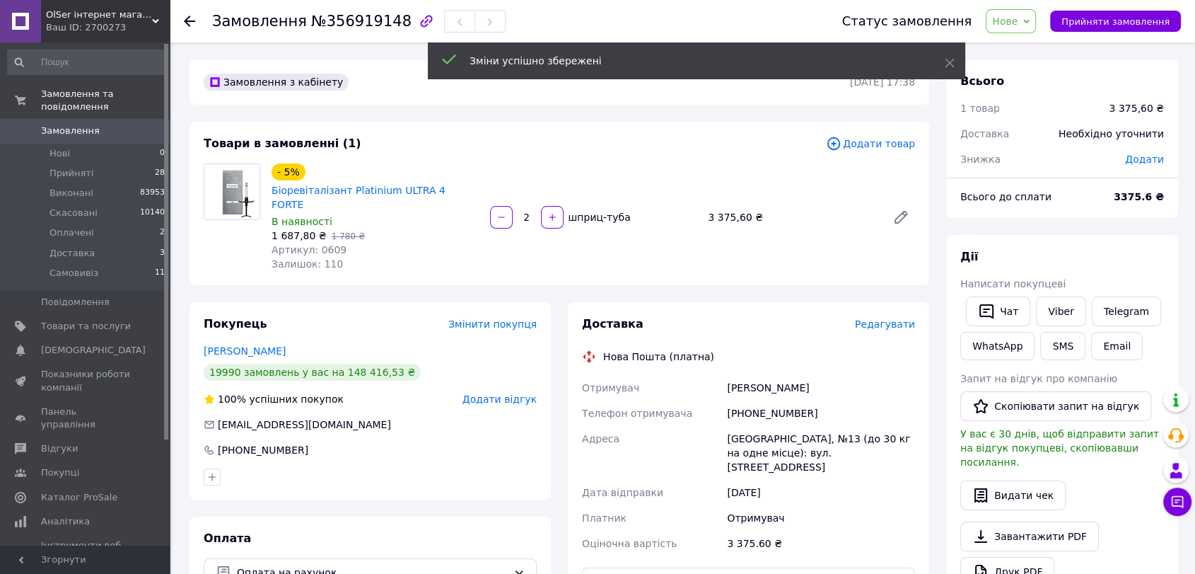
scroll to position [79, 0]
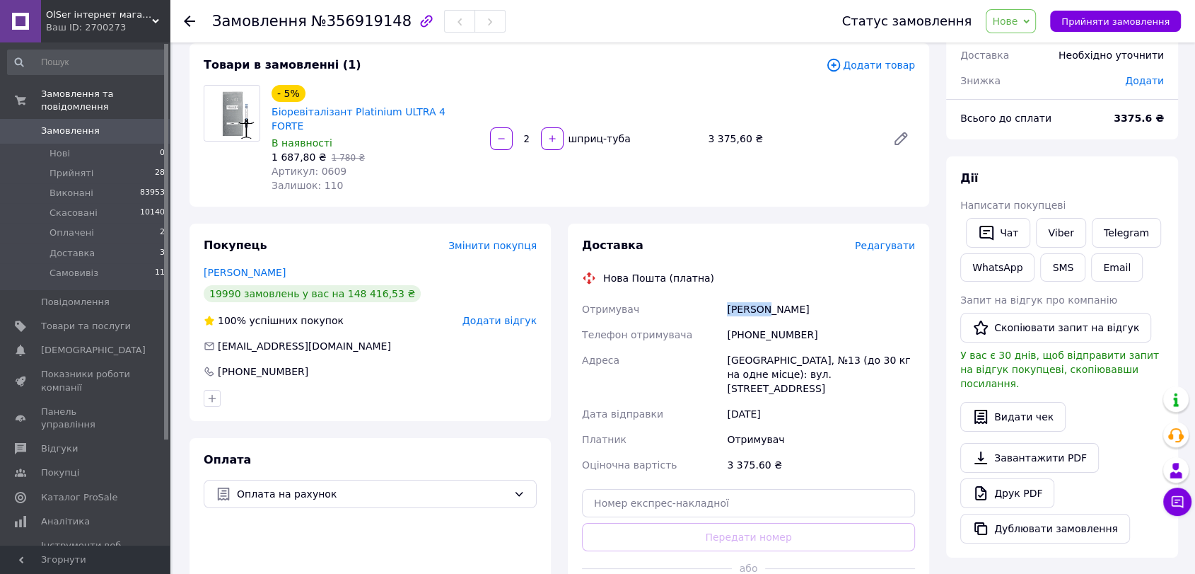
click at [726, 296] on div "[PERSON_NAME]" at bounding box center [821, 308] width 194 height 25
copy div "[PERSON_NAME]"
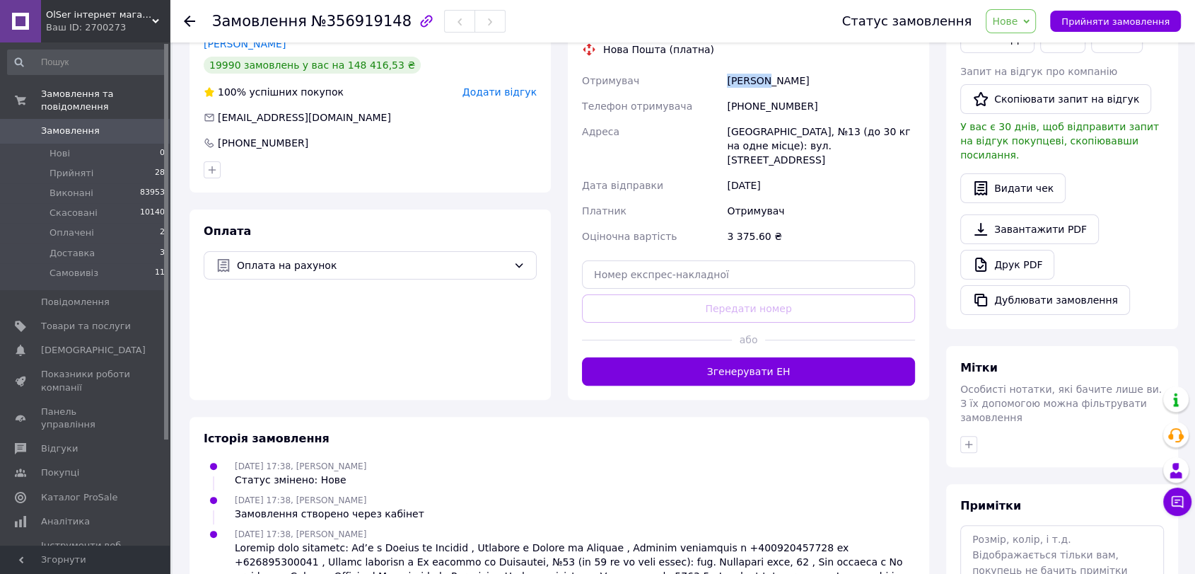
scroll to position [314, 0]
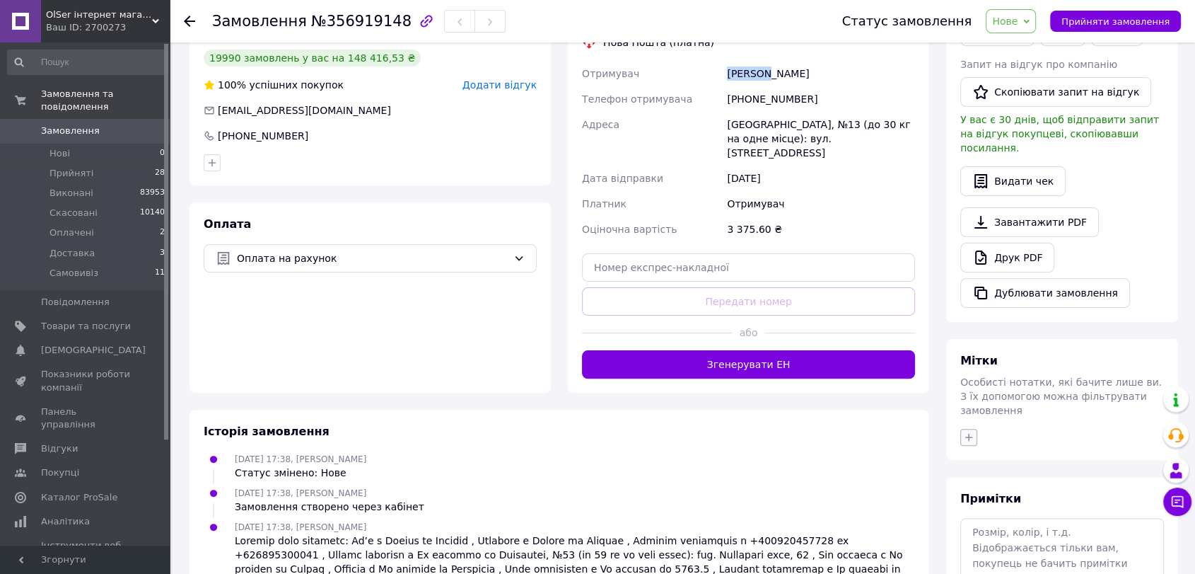
click at [968, 433] on icon "button" at bounding box center [969, 437] width 8 height 8
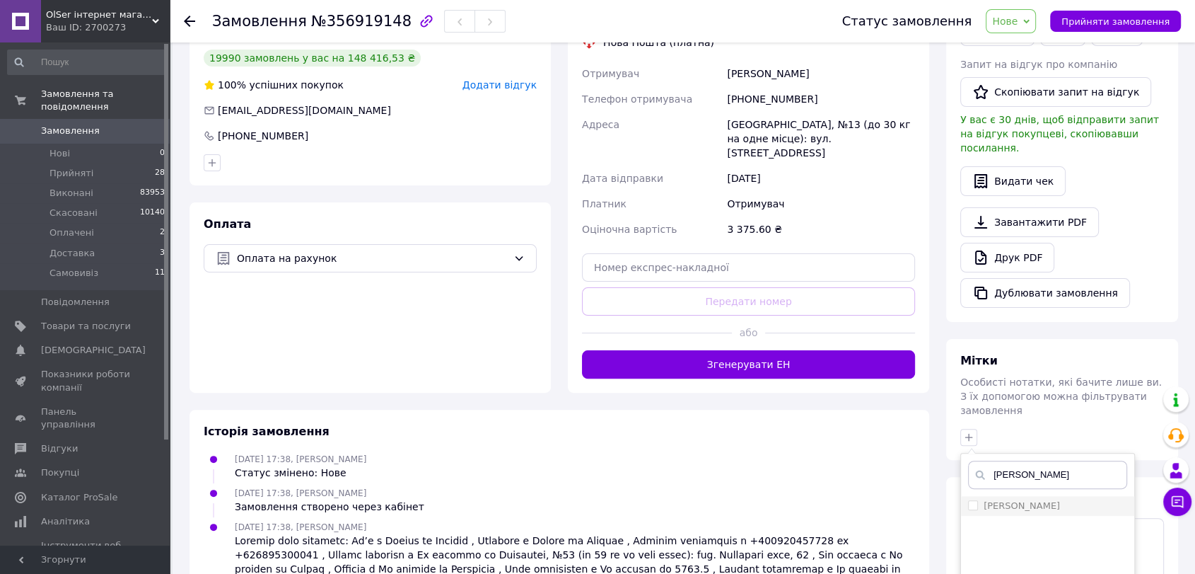
type input "[PERSON_NAME]"
click at [1018, 500] on label "[PERSON_NAME]" at bounding box center [1022, 505] width 76 height 11
checkbox input "true"
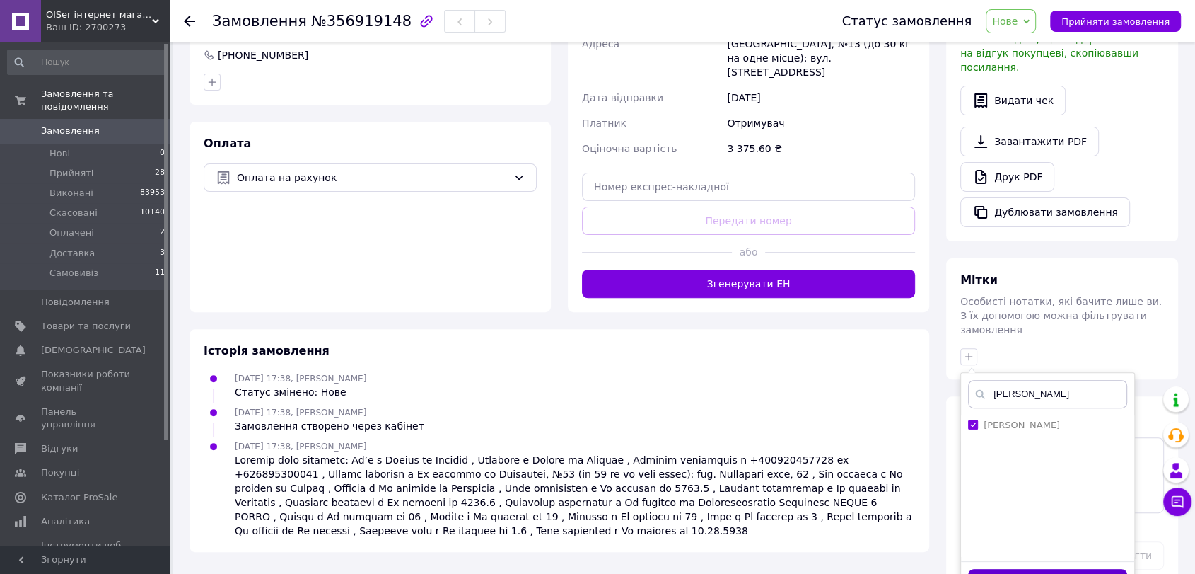
click at [1030, 569] on button "Додати мітку" at bounding box center [1047, 583] width 159 height 28
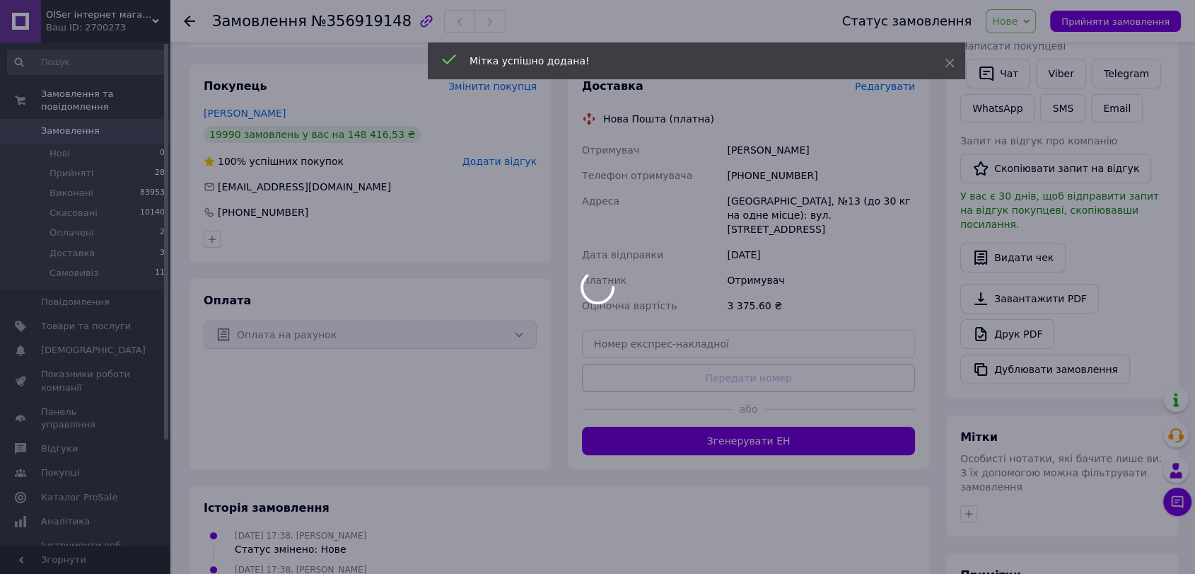
scroll to position [235, 0]
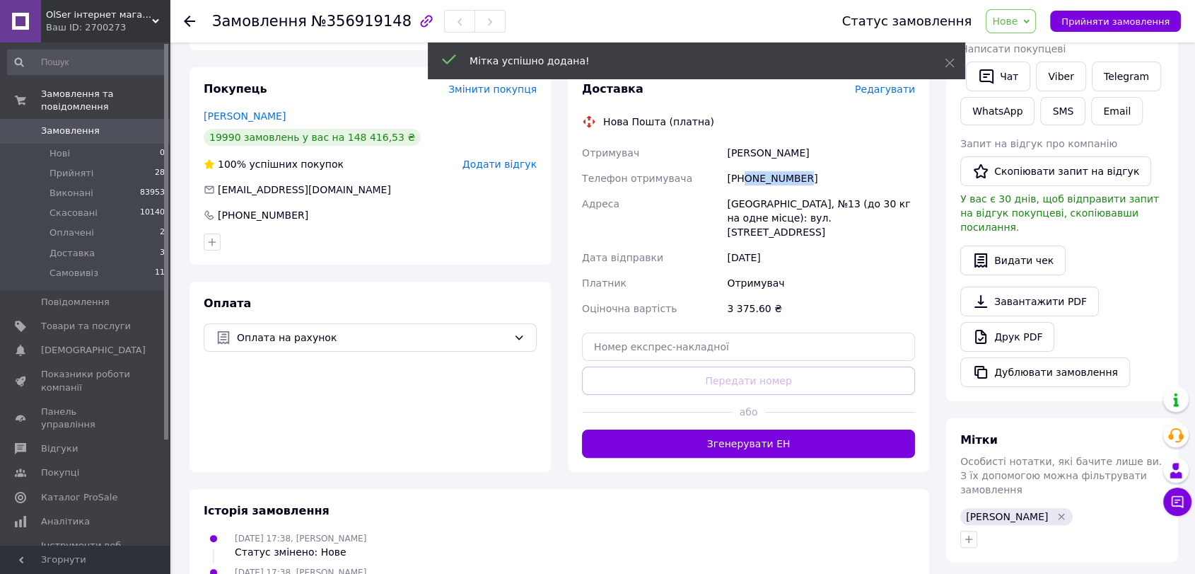
drag, startPoint x: 774, startPoint y: 164, endPoint x: 745, endPoint y: 164, distance: 29.0
click at [745, 165] on div "[PHONE_NUMBER]" at bounding box center [821, 177] width 194 height 25
copy div "0661302228"
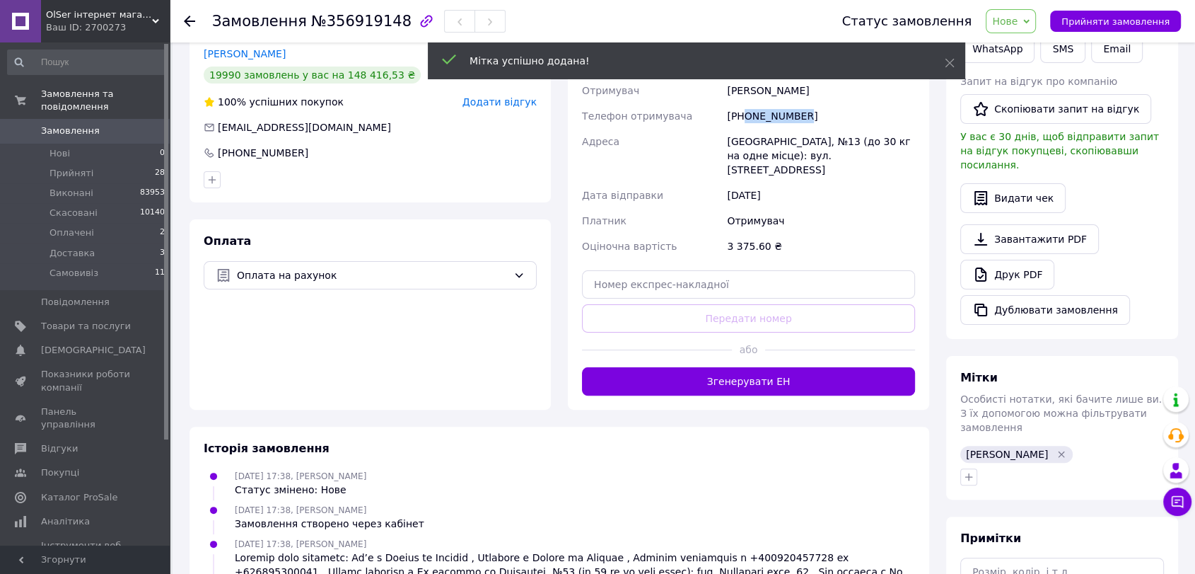
scroll to position [392, 0]
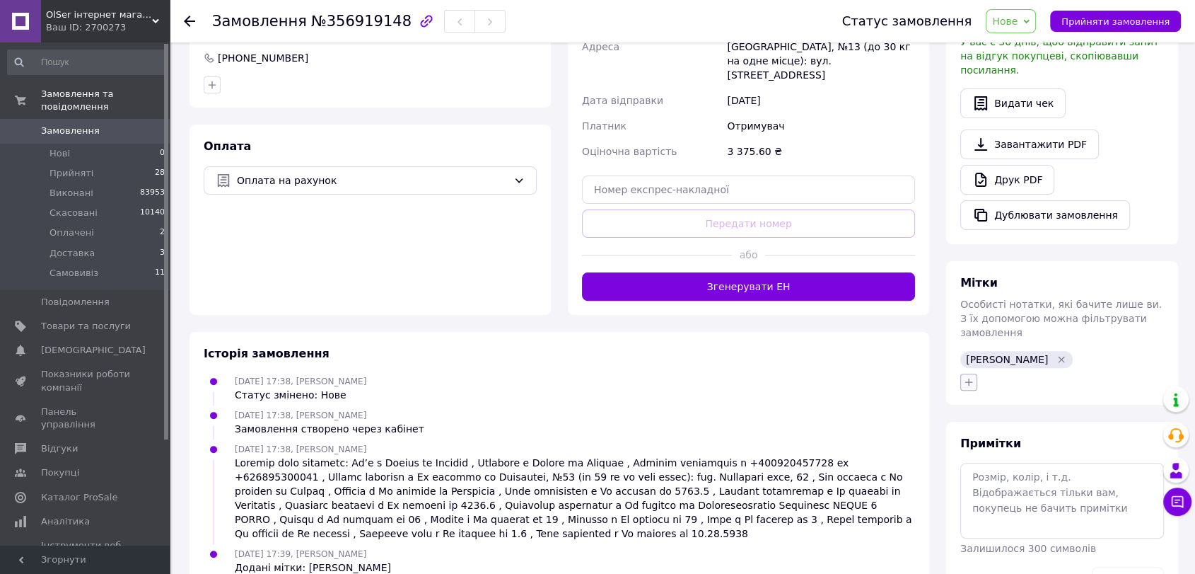
click at [970, 376] on icon "button" at bounding box center [968, 381] width 11 height 11
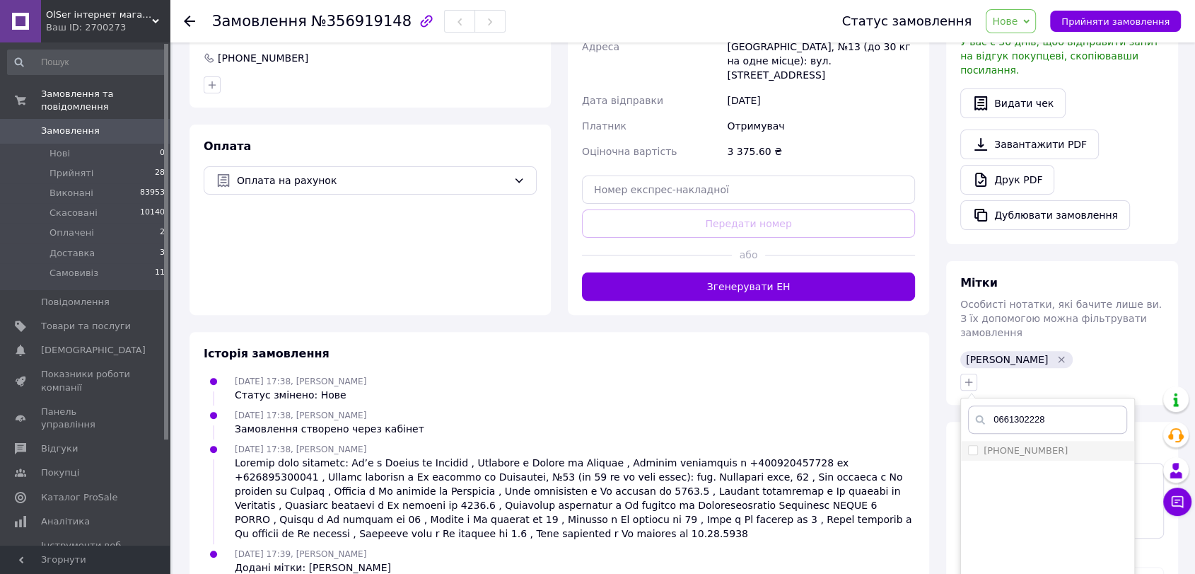
type input "0661302228"
click at [996, 445] on label "[PHONE_NUMBER]" at bounding box center [1026, 450] width 84 height 11
checkbox input "true"
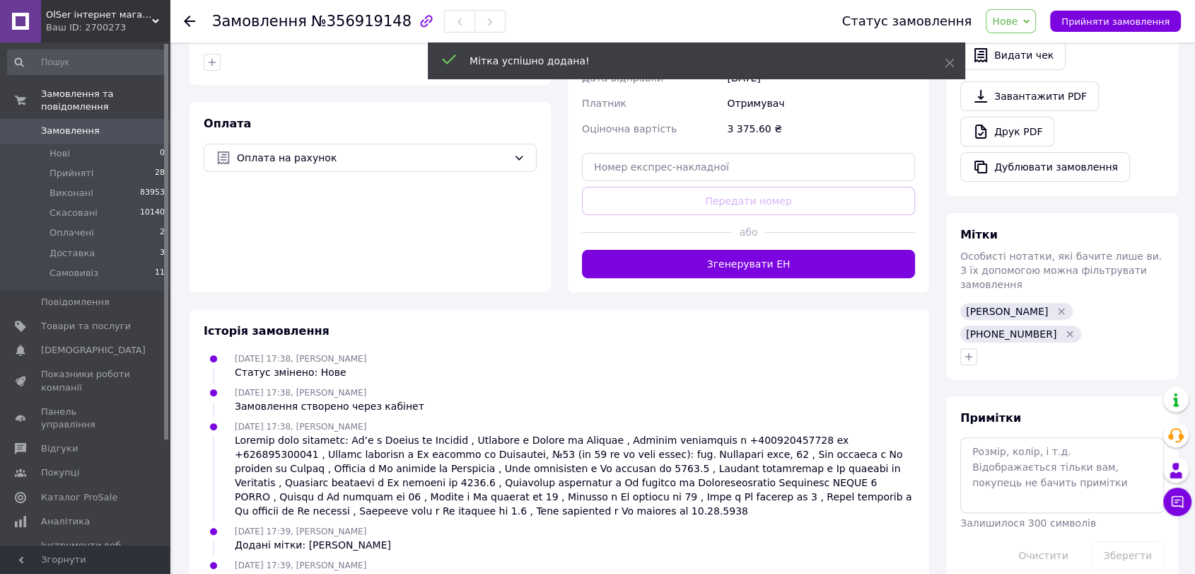
scroll to position [429, 0]
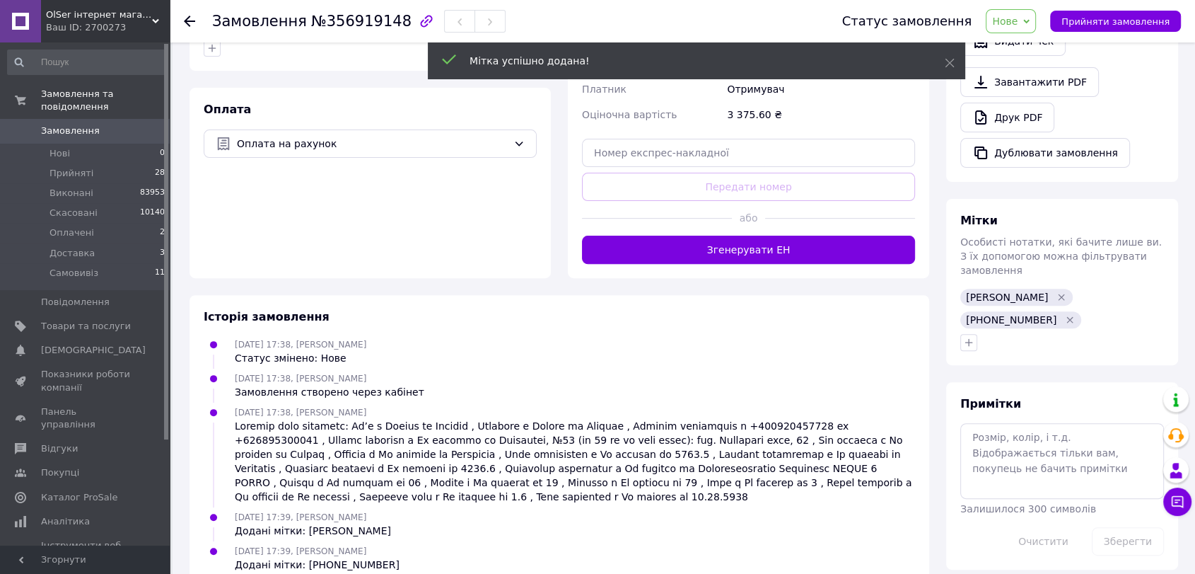
click at [1018, 20] on span "Нове" at bounding box center [1004, 21] width 25 height 11
click at [1025, 47] on li "Прийнято" at bounding box center [1019, 49] width 65 height 21
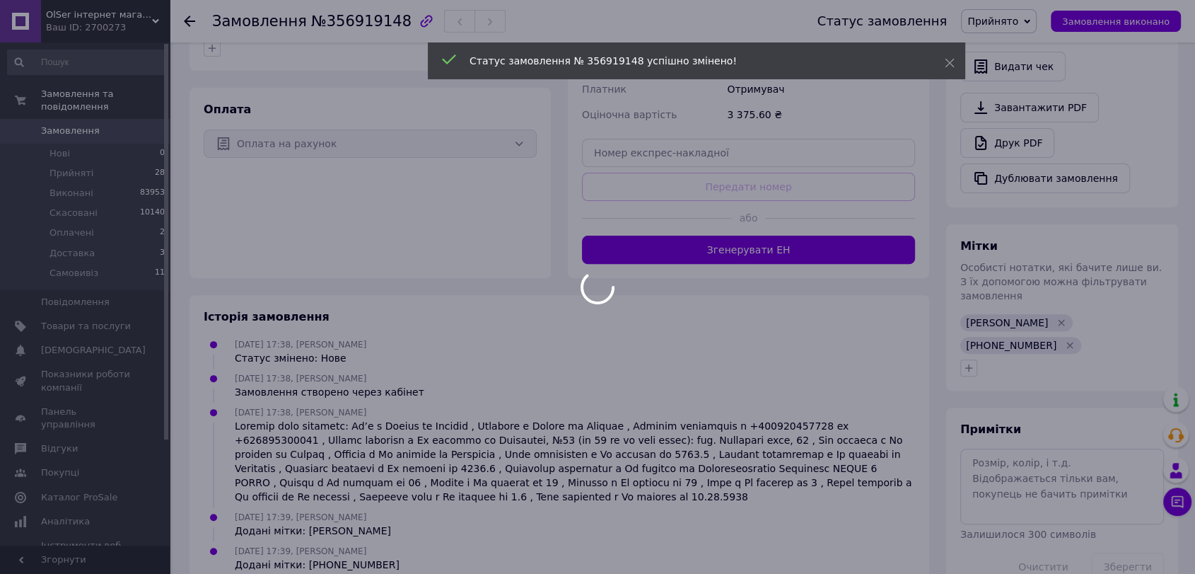
scroll to position [449, 0]
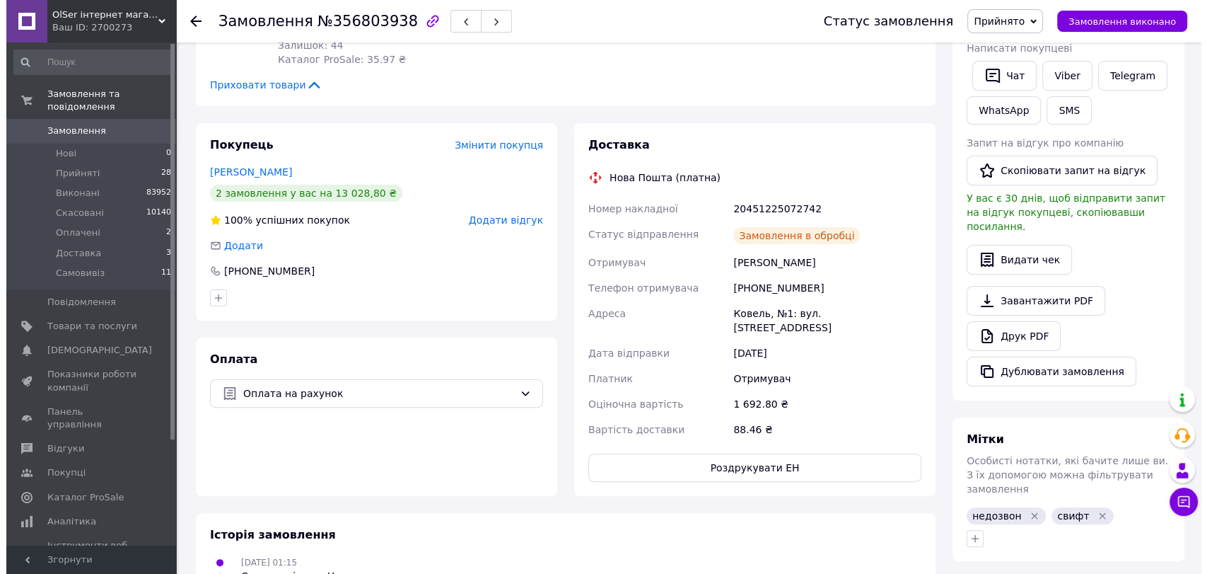
scroll to position [314, 0]
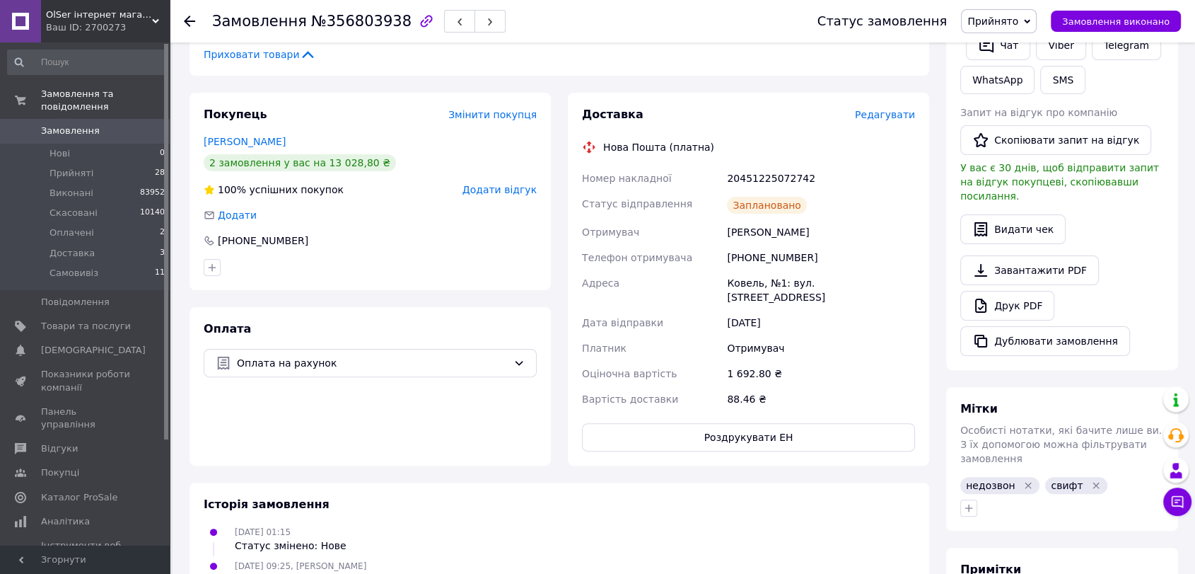
click at [907, 114] on span "Редагувати" at bounding box center [885, 114] width 60 height 11
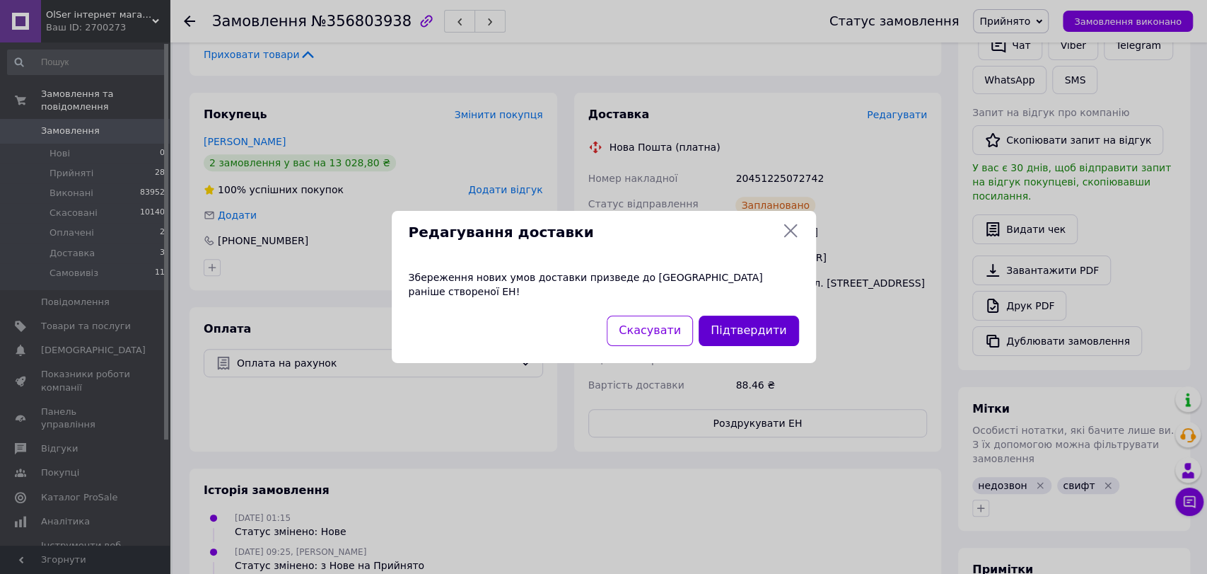
click at [751, 322] on button "Підтвердити" at bounding box center [749, 330] width 100 height 30
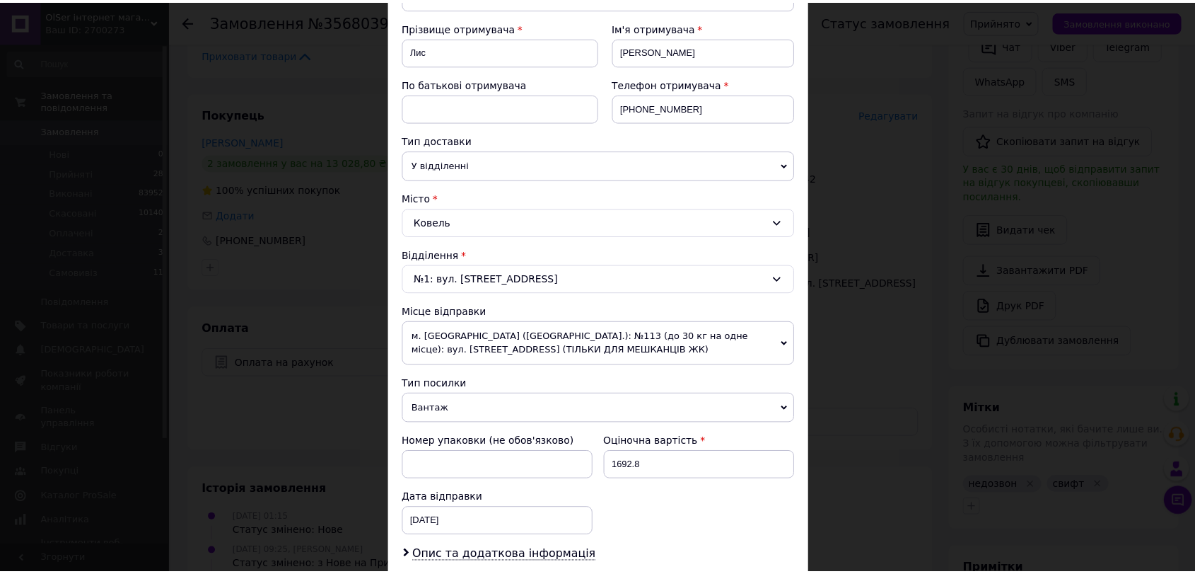
scroll to position [393, 0]
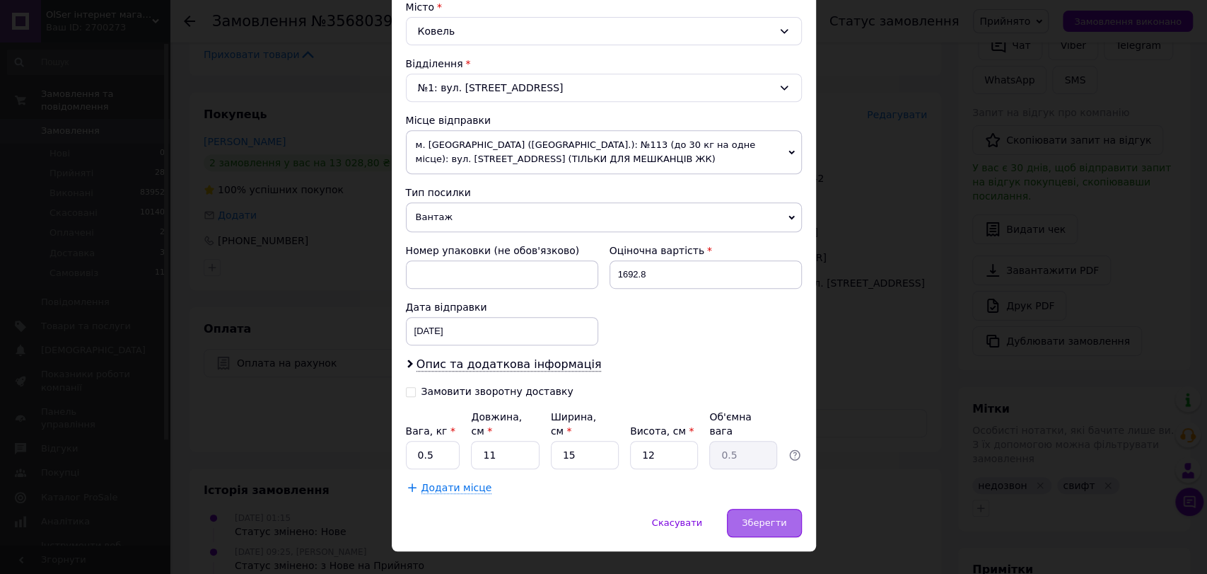
click at [779, 517] on span "Зберегти" at bounding box center [764, 522] width 45 height 11
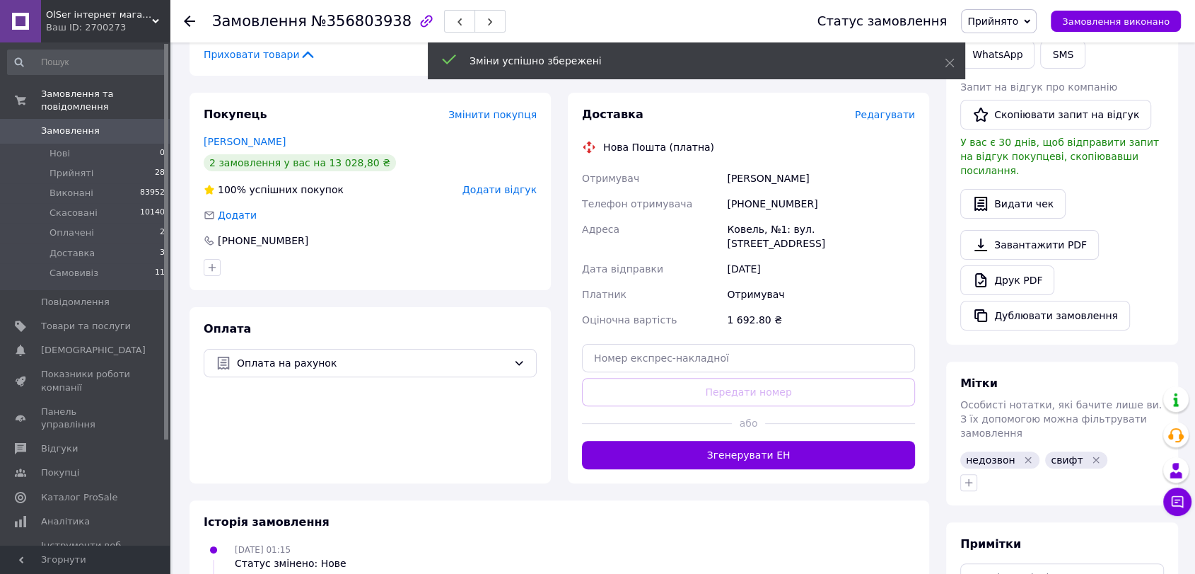
scroll to position [0, 0]
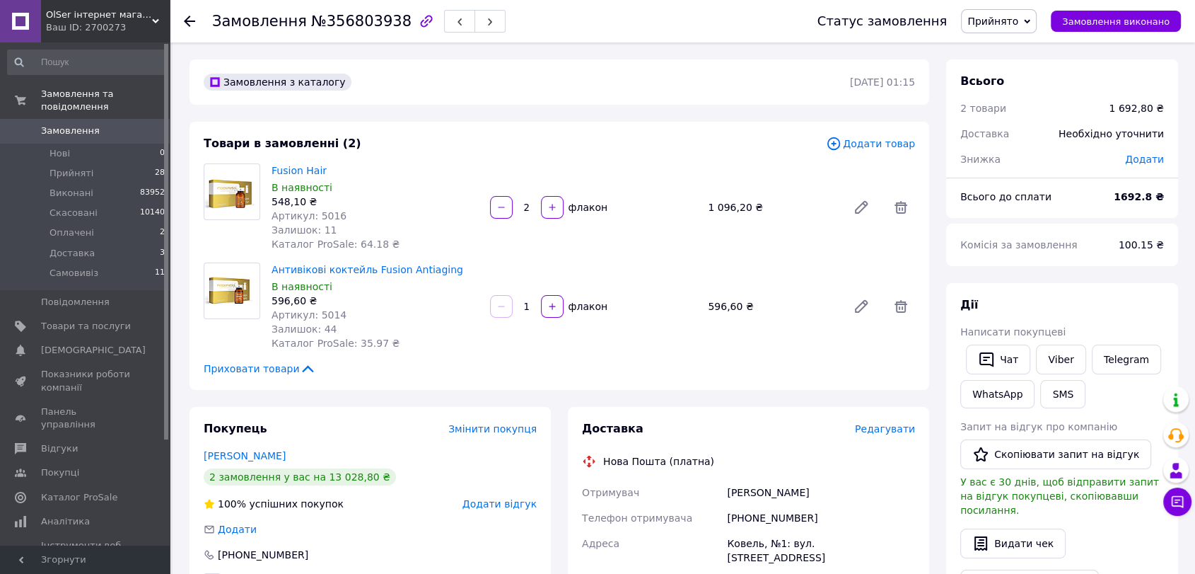
click at [128, 124] on span "Замовлення" at bounding box center [86, 130] width 90 height 13
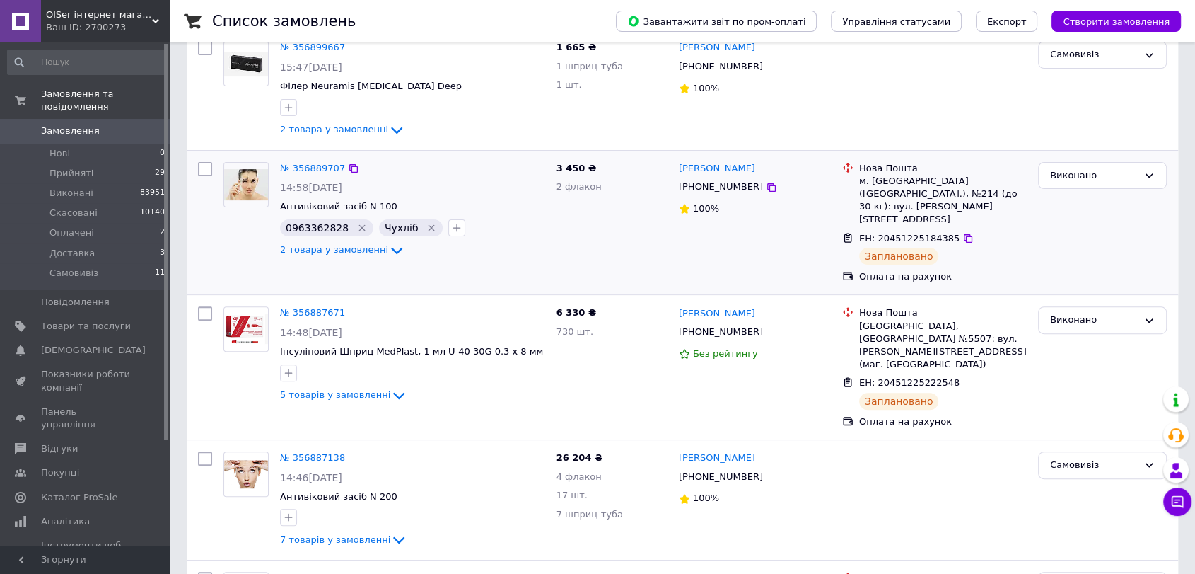
scroll to position [393, 0]
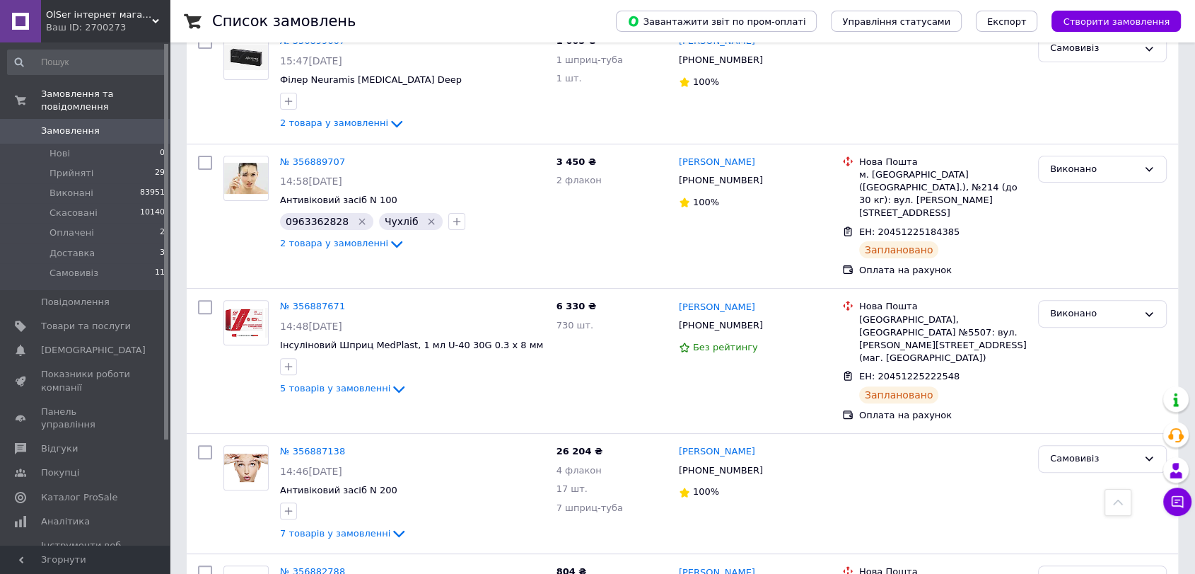
click at [91, 124] on span "Замовлення" at bounding box center [70, 130] width 59 height 13
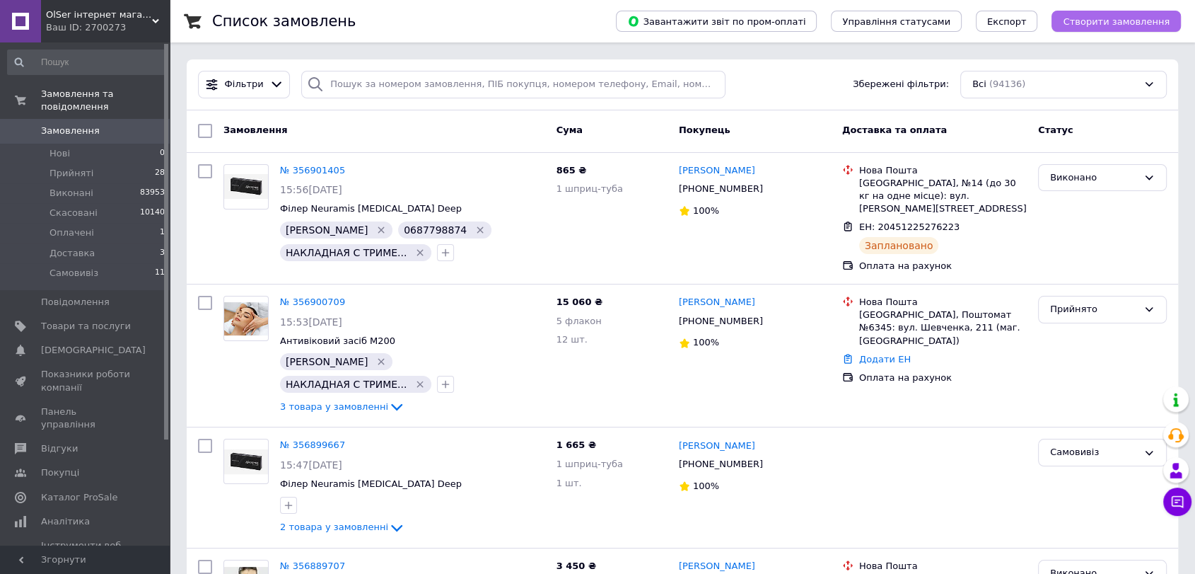
click at [1097, 23] on span "Створити замовлення" at bounding box center [1116, 21] width 107 height 11
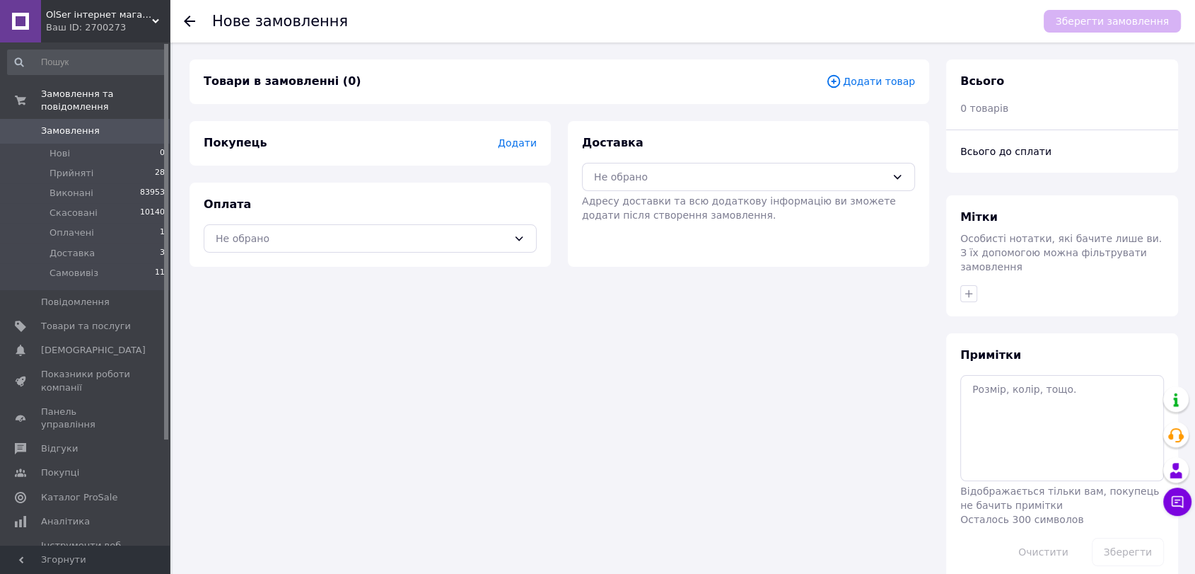
click at [871, 81] on span "Додати товар" at bounding box center [870, 82] width 89 height 16
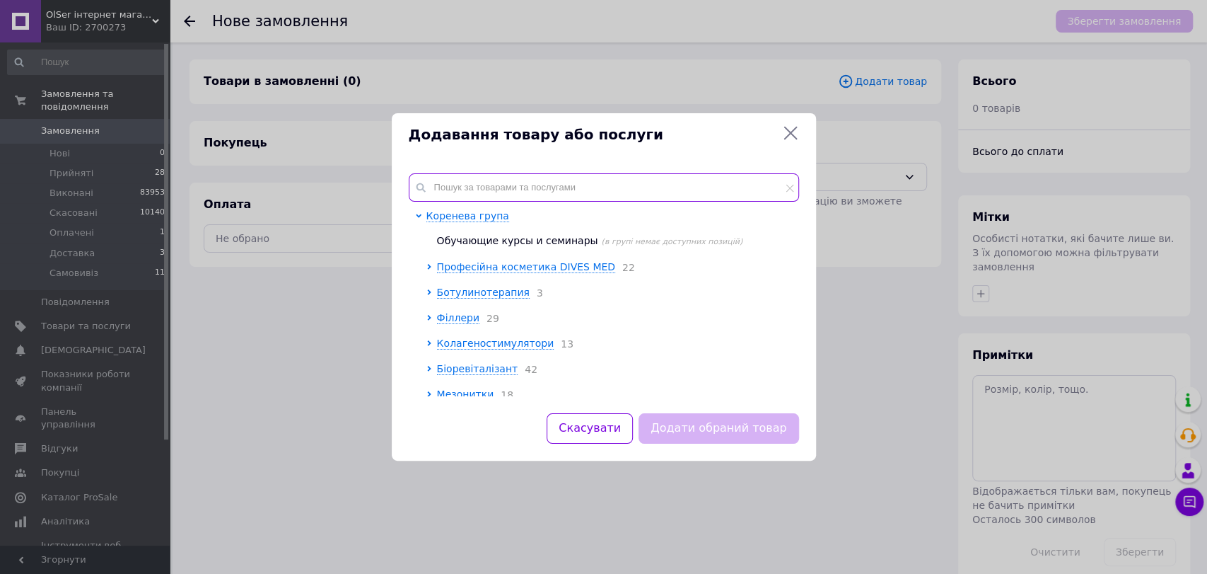
click at [478, 194] on input "text" at bounding box center [604, 187] width 390 height 28
paste input "15513"
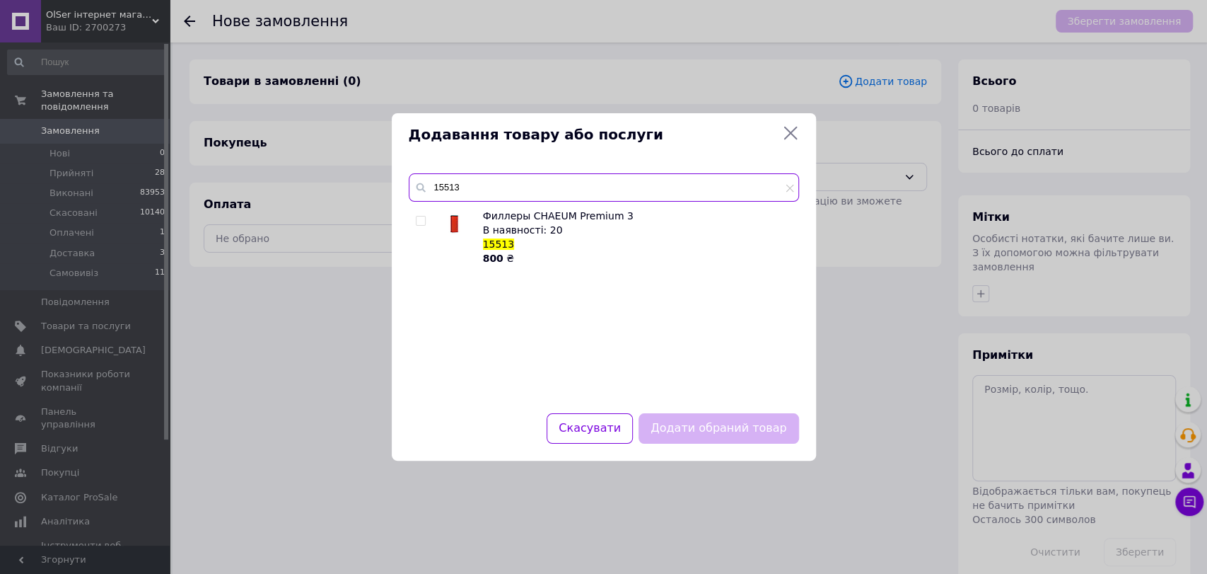
type input "15513"
click at [422, 221] on input "checkbox" at bounding box center [420, 220] width 9 height 9
checkbox input "true"
click at [678, 417] on button "Додати обраний товар" at bounding box center [719, 428] width 160 height 30
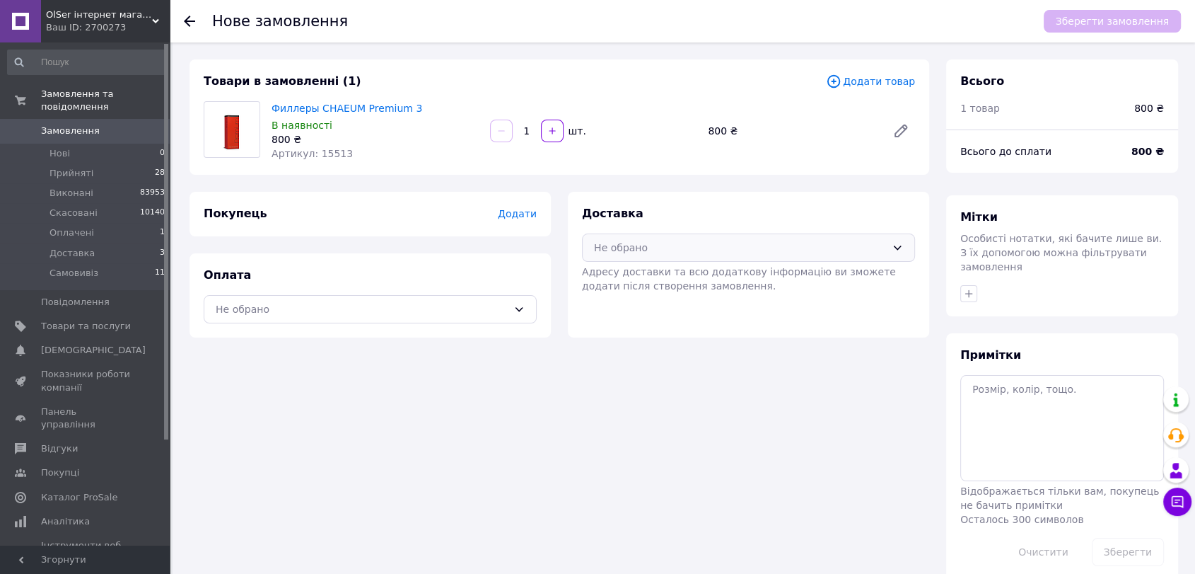
click at [641, 240] on div "Не обрано" at bounding box center [740, 248] width 292 height 16
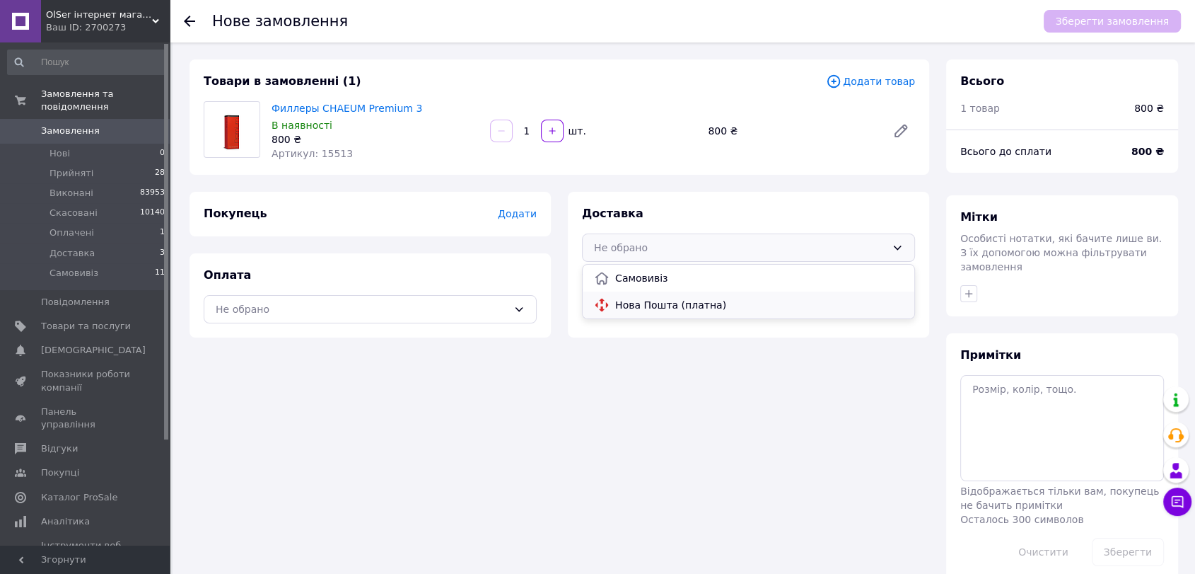
click at [645, 298] on span "Нова Пошта (платна)" at bounding box center [759, 305] width 288 height 14
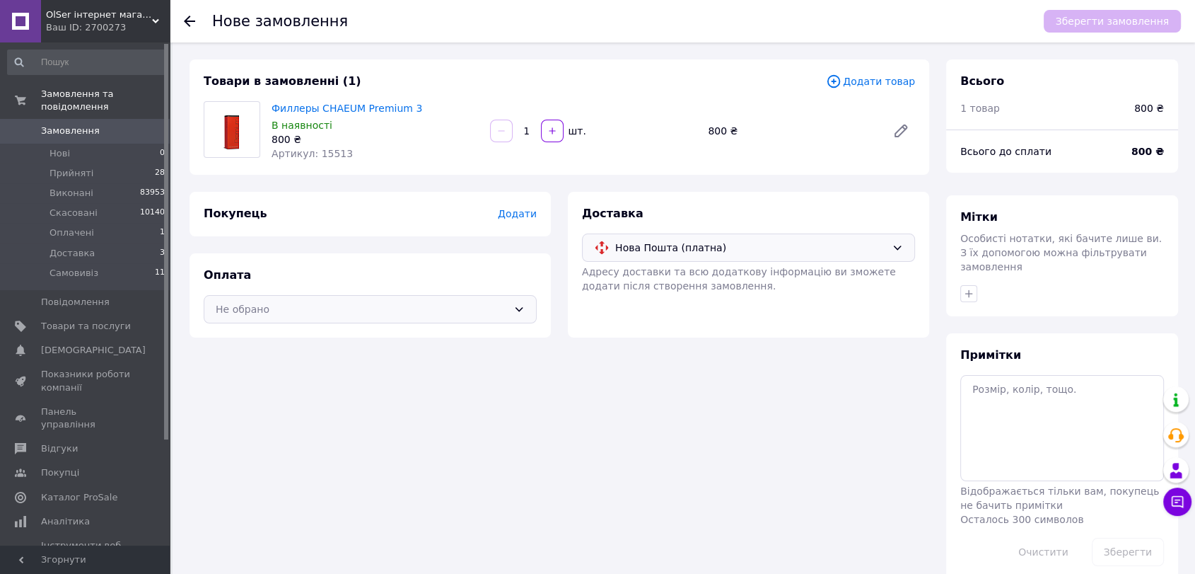
click at [430, 313] on div "Не обрано" at bounding box center [362, 309] width 292 height 16
drag, startPoint x: 300, startPoint y: 364, endPoint x: 501, endPoint y: 245, distance: 234.0
click at [303, 364] on span "Оплата на рахунок" at bounding box center [381, 366] width 288 height 14
click at [511, 215] on span "Додати" at bounding box center [517, 213] width 39 height 11
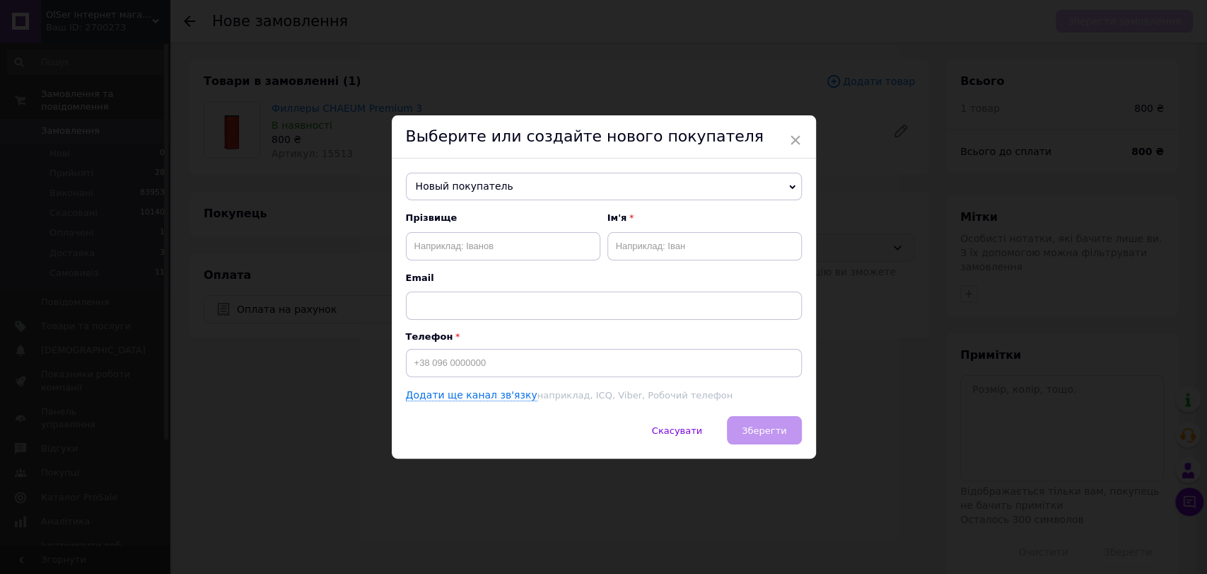
click at [492, 189] on span "Новый покупатель" at bounding box center [604, 187] width 396 height 28
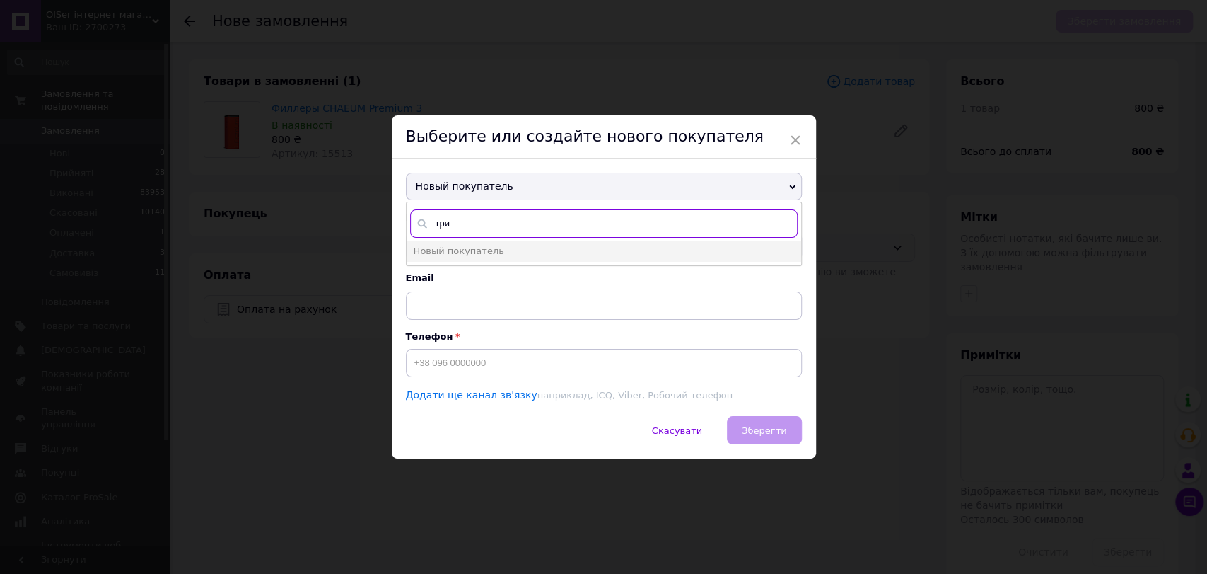
type input "трим"
click at [493, 271] on span "+380994536679" at bounding box center [535, 271] width 84 height 11
type input "Тримед Тримед"
type input "+380994536679"
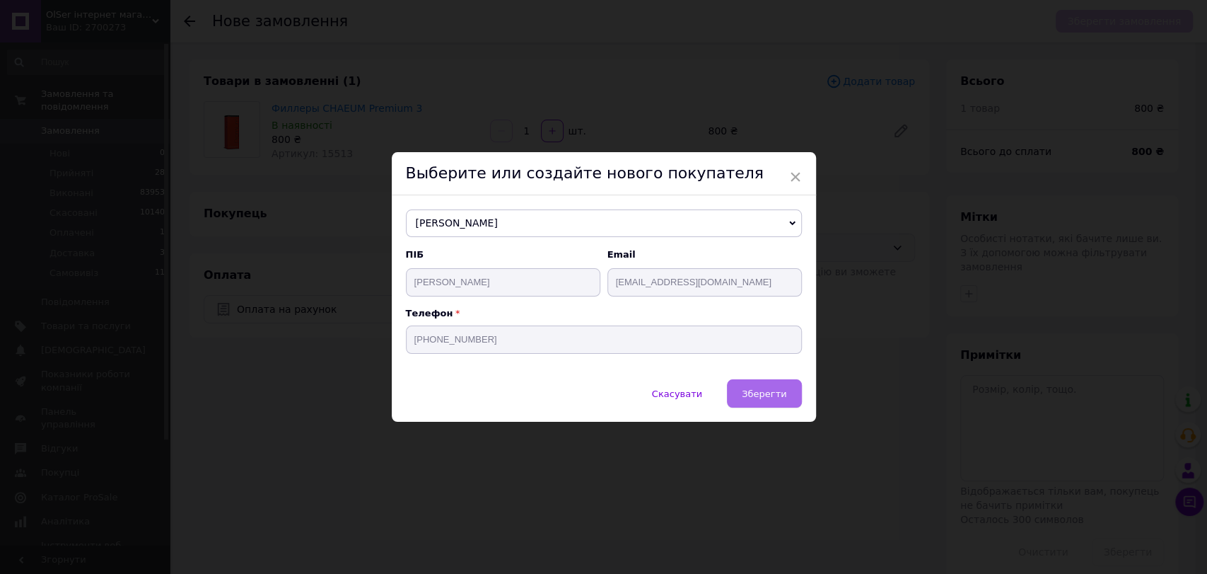
click at [777, 390] on span "Зберегти" at bounding box center [764, 393] width 45 height 11
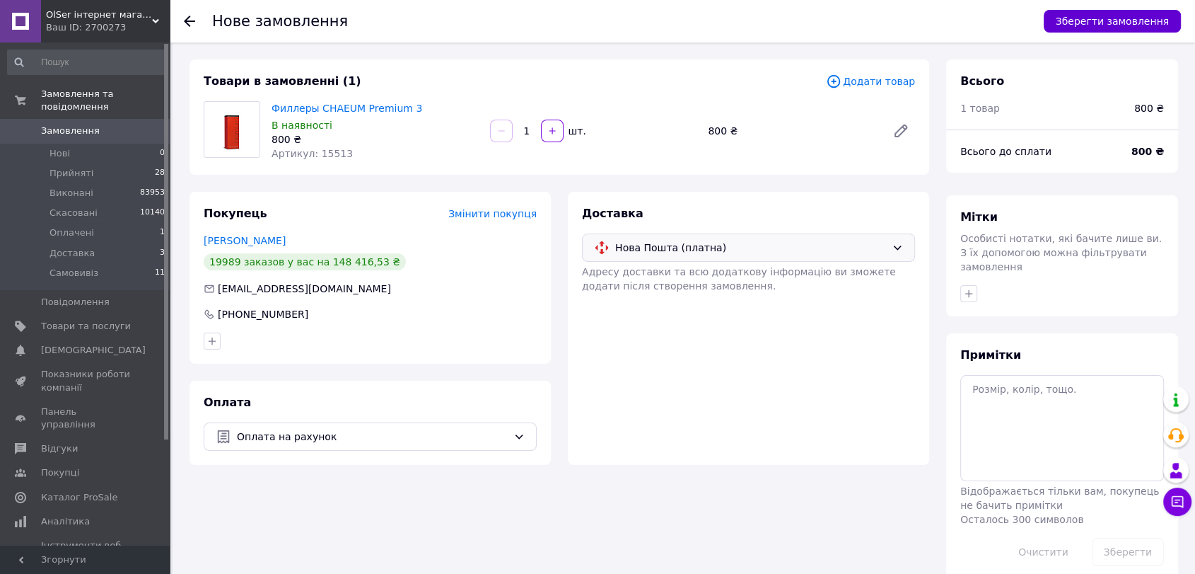
click at [1105, 25] on button "Зберегти замовлення" at bounding box center [1112, 21] width 137 height 23
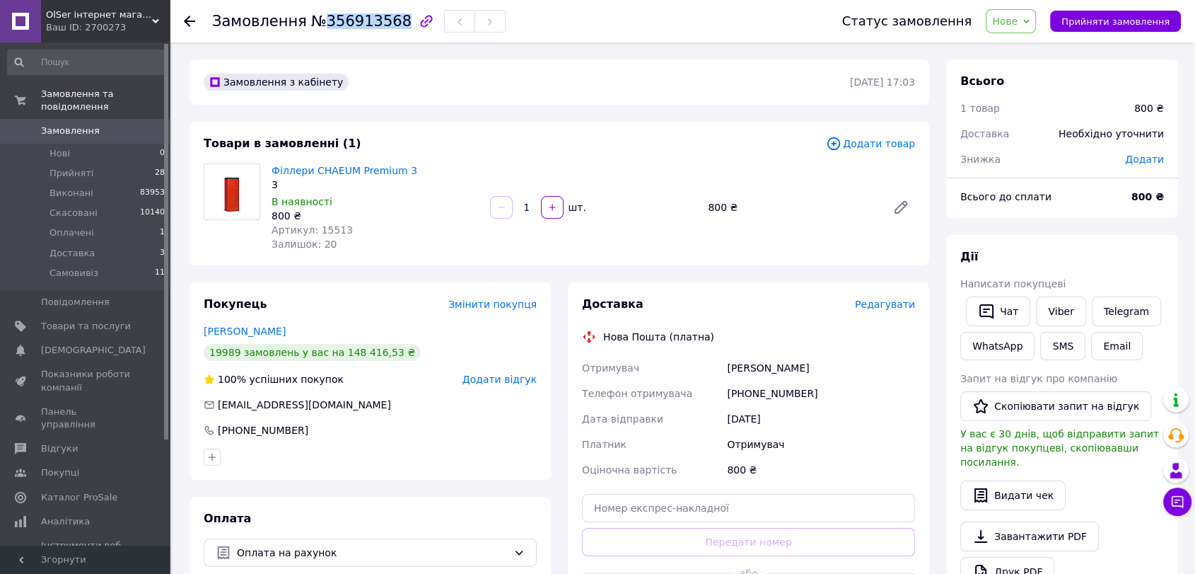
drag, startPoint x: 367, startPoint y: 22, endPoint x: 319, endPoint y: 21, distance: 48.1
click at [319, 21] on span "№356913568" at bounding box center [361, 21] width 100 height 17
copy span "356913568"
click at [1009, 19] on span "Нове" at bounding box center [1004, 21] width 25 height 11
click at [1019, 41] on li "Прийнято" at bounding box center [1019, 49] width 65 height 21
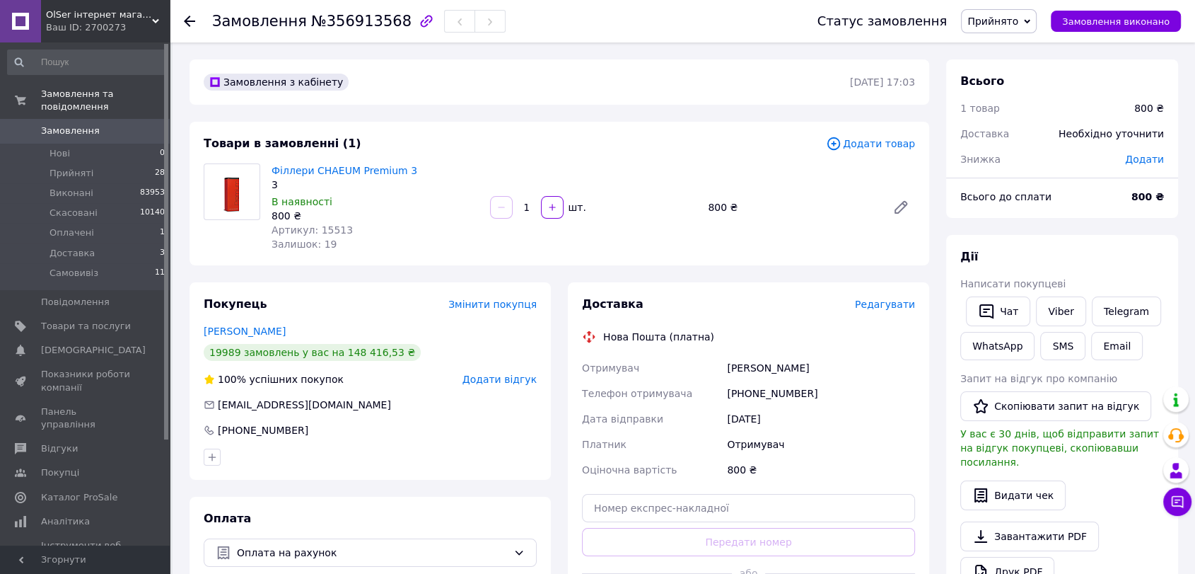
click at [883, 304] on span "Редагувати" at bounding box center [885, 303] width 60 height 11
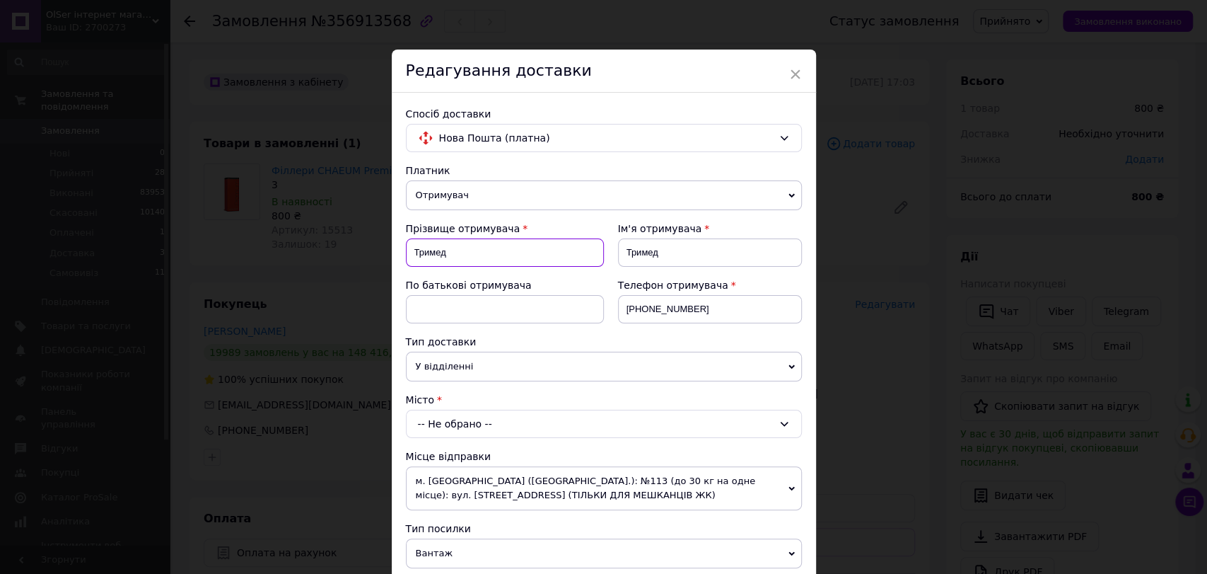
click at [409, 255] on input "Тримед" at bounding box center [505, 252] width 198 height 28
type input "Дубовик"
drag, startPoint x: 660, startPoint y: 262, endPoint x: 617, endPoint y: 257, distance: 43.4
click at [621, 260] on input "Тримед" at bounding box center [710, 252] width 184 height 28
type input "Юлія"
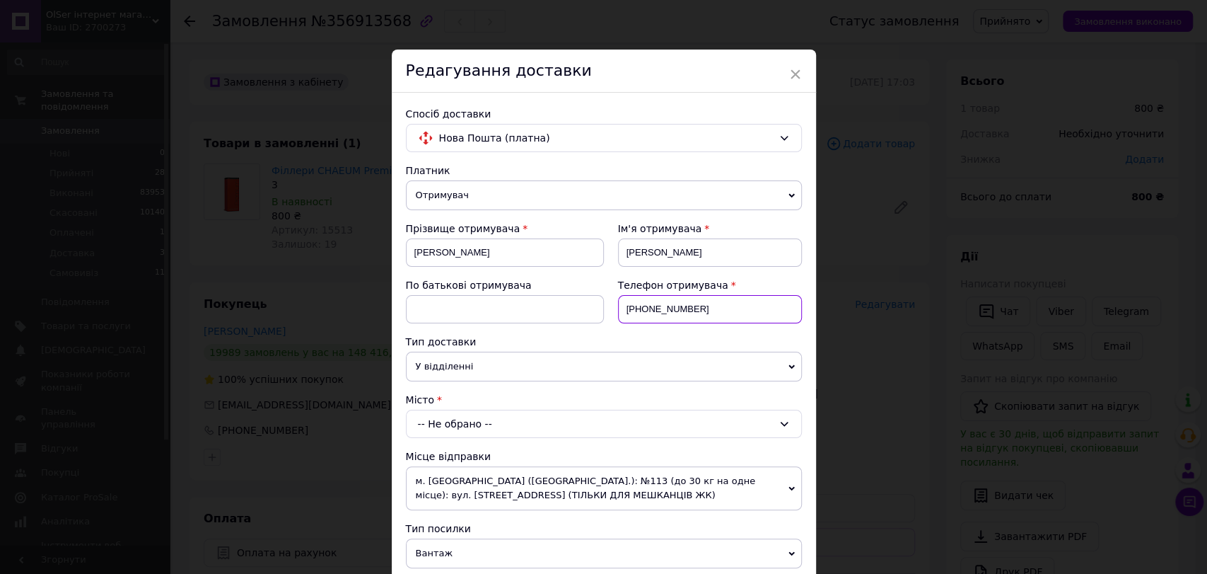
click at [661, 312] on input "+380994536679" at bounding box center [710, 309] width 184 height 28
drag, startPoint x: 709, startPoint y: 307, endPoint x: 615, endPoint y: 307, distance: 93.4
click at [618, 307] on input "+380994536679" at bounding box center [710, 309] width 184 height 28
paste input "380503560422"
click at [622, 308] on input "380503560422" at bounding box center [710, 309] width 184 height 28
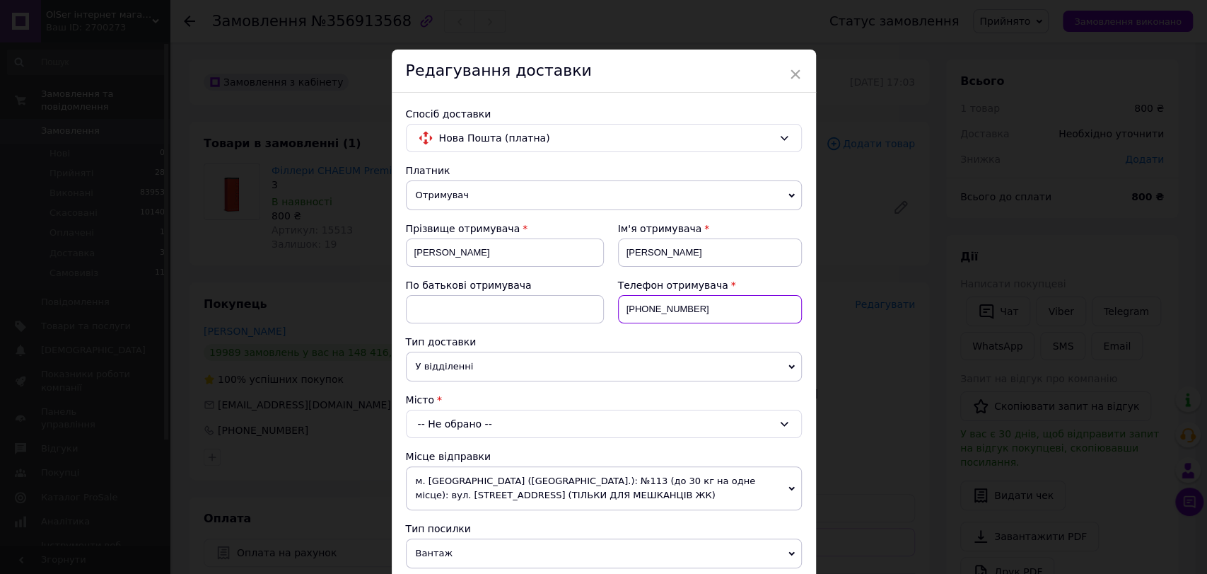
type input "+380503560422"
click at [442, 425] on div "-- Не обрано --" at bounding box center [604, 423] width 396 height 28
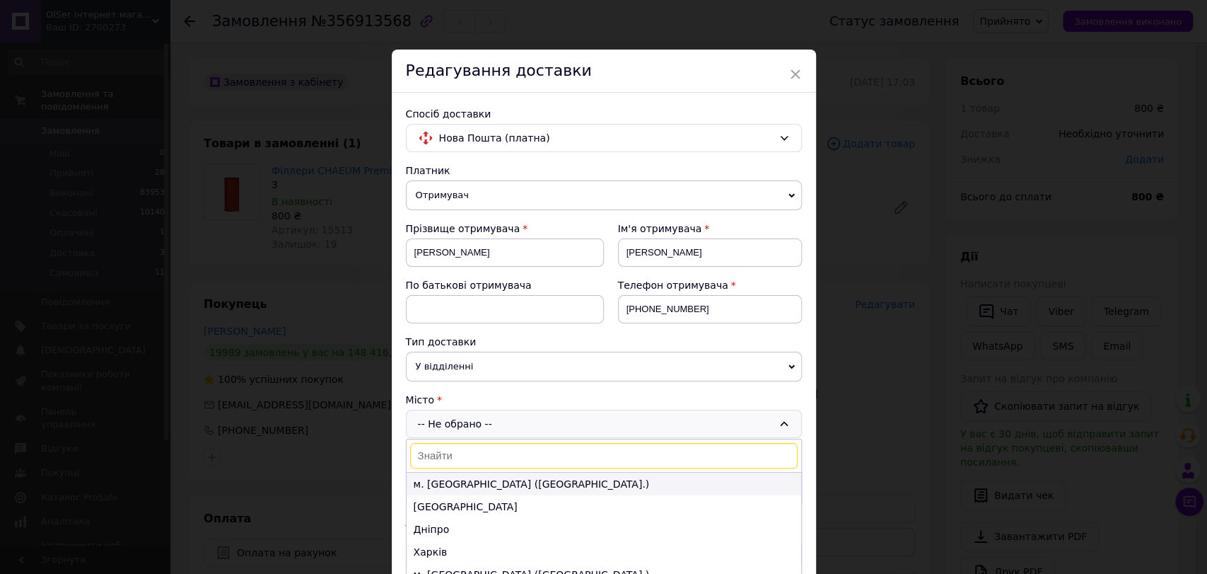
click at [481, 483] on li "м. Київ (Київська обл.)" at bounding box center [604, 483] width 395 height 23
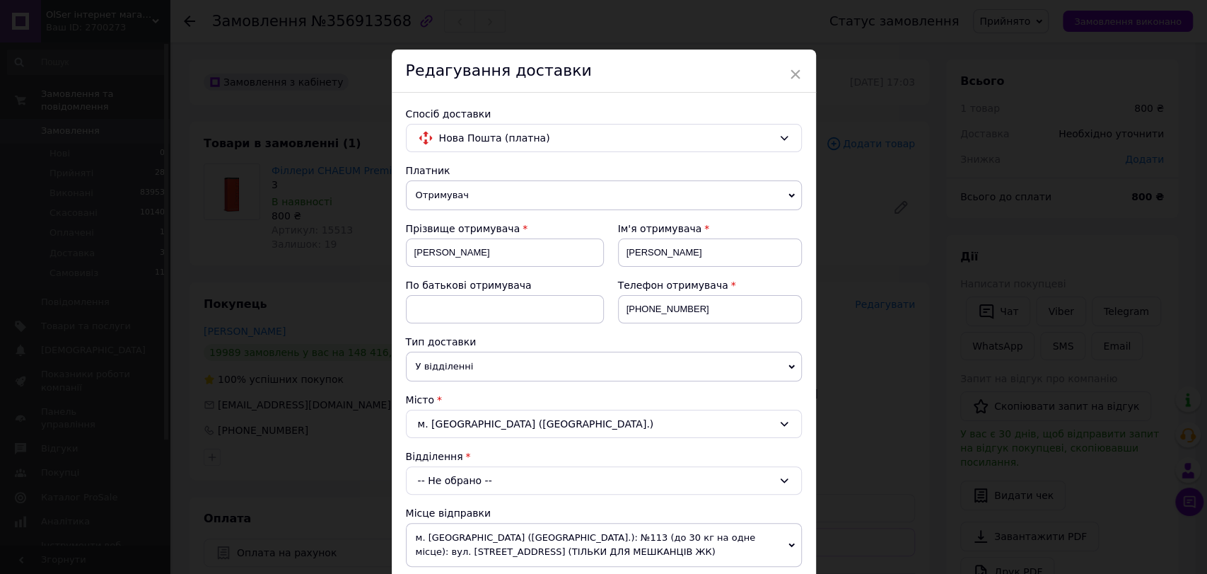
click at [485, 482] on div "-- Не обрано --" at bounding box center [604, 480] width 396 height 28
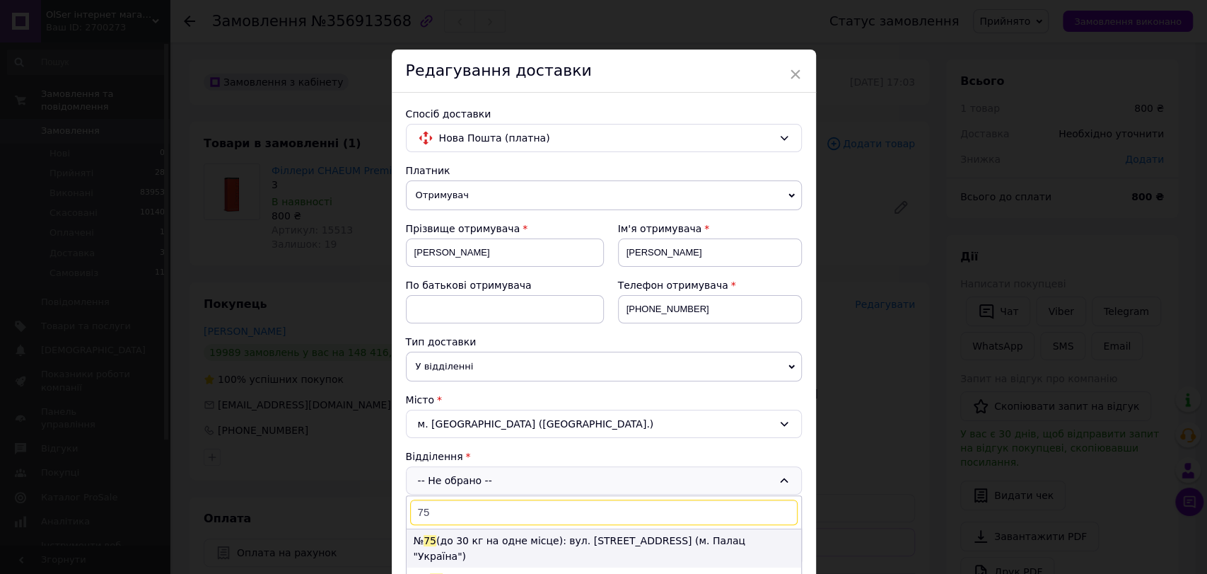
type input "75"
click at [476, 535] on li "№ 75 (до 30 кг на одне місце): вул. Велика Васильківська, 120 (м. Палац "Україн…" at bounding box center [604, 548] width 395 height 38
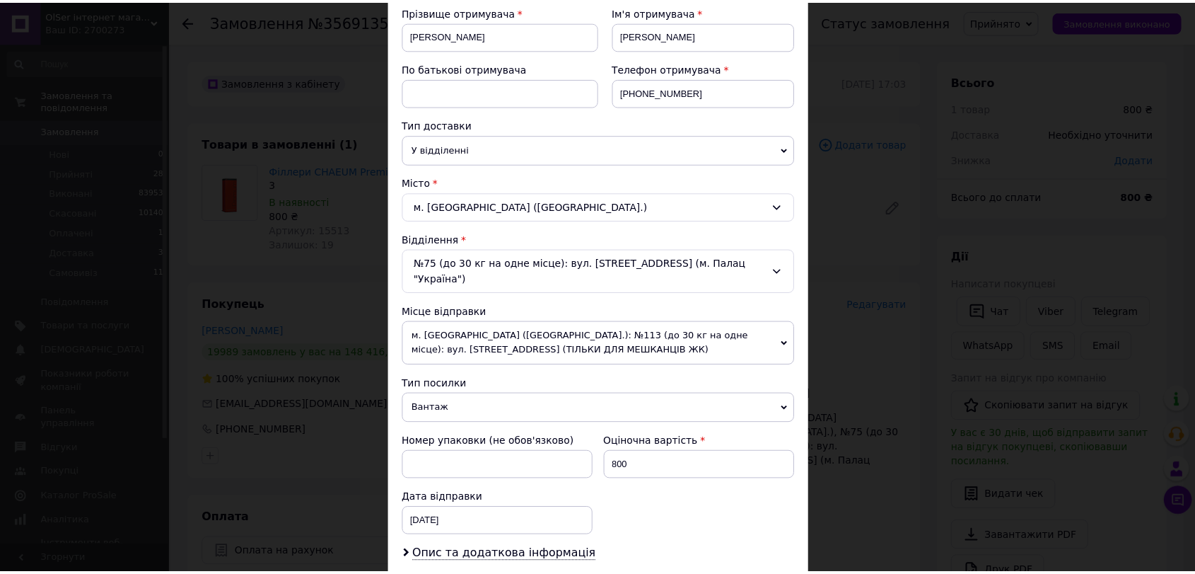
scroll to position [393, 0]
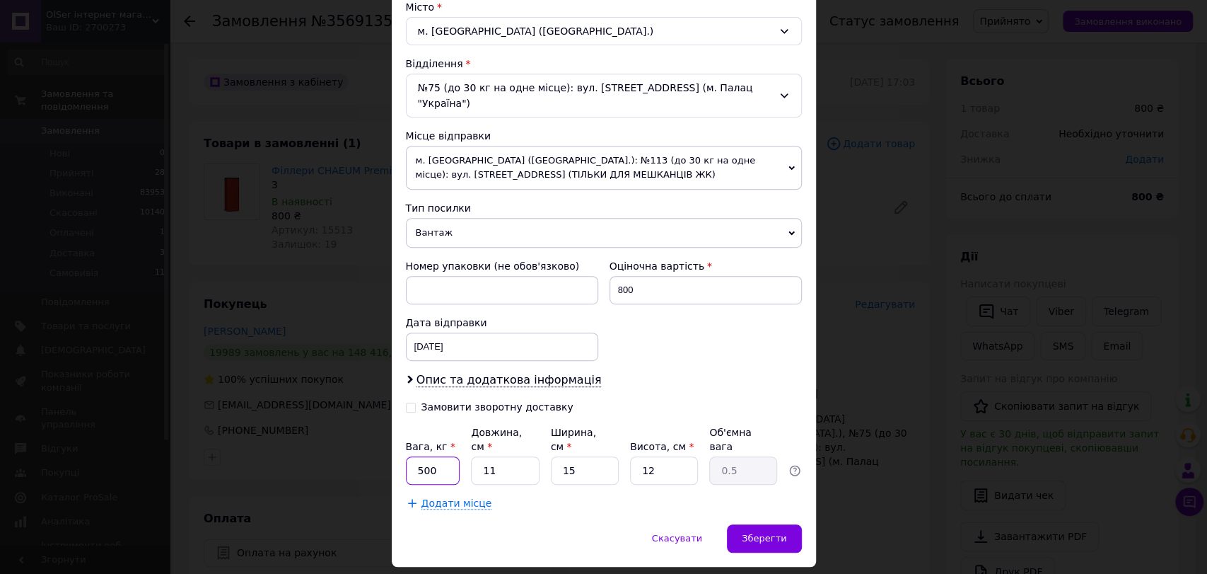
click at [415, 456] on input "500" at bounding box center [433, 470] width 54 height 28
type input "0.5"
click at [767, 533] on span "Зберегти" at bounding box center [764, 538] width 45 height 11
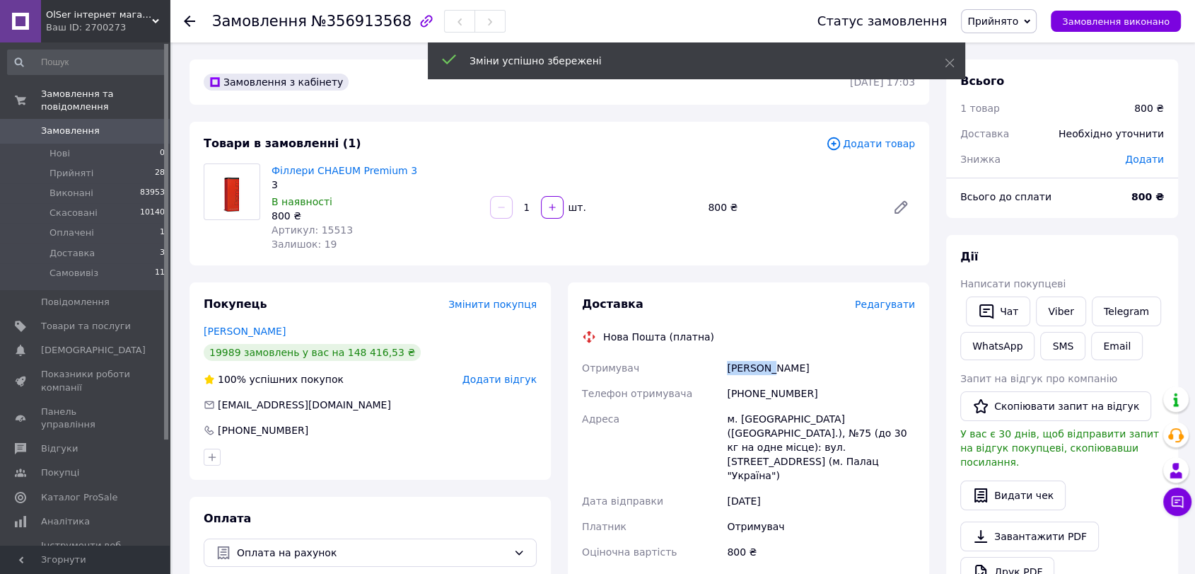
drag, startPoint x: 768, startPoint y: 369, endPoint x: 723, endPoint y: 369, distance: 45.3
click at [723, 369] on div "Отримувач Дубовик Юлія Телефон отримувача +380503560422 Адреса м. Київ (Київськ…" at bounding box center [748, 459] width 339 height 209
copy div "Отримувач Дубовик"
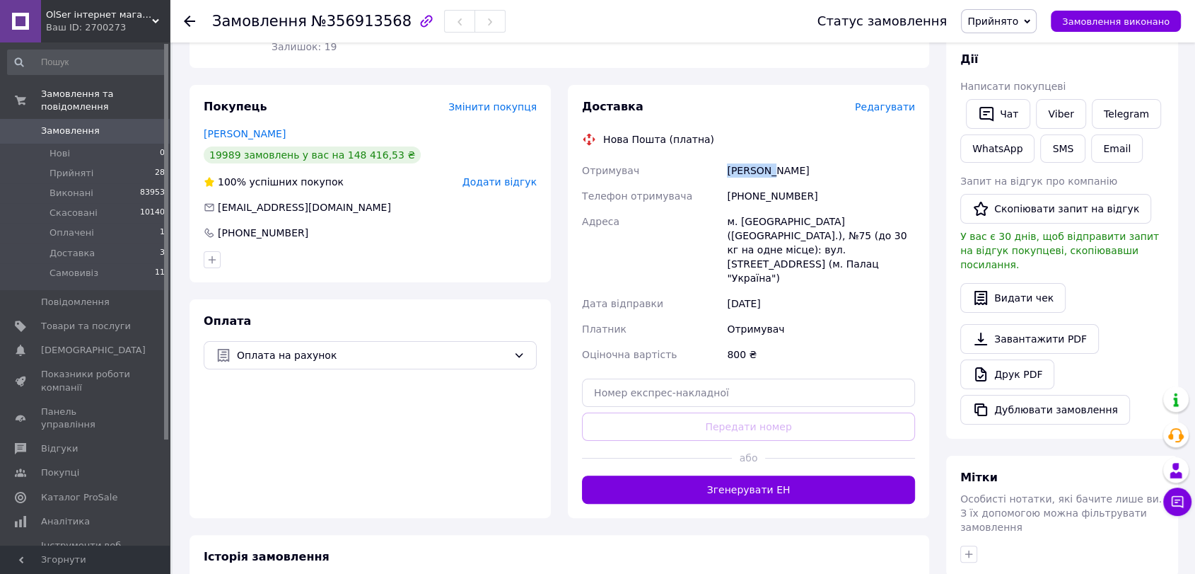
scroll to position [236, 0]
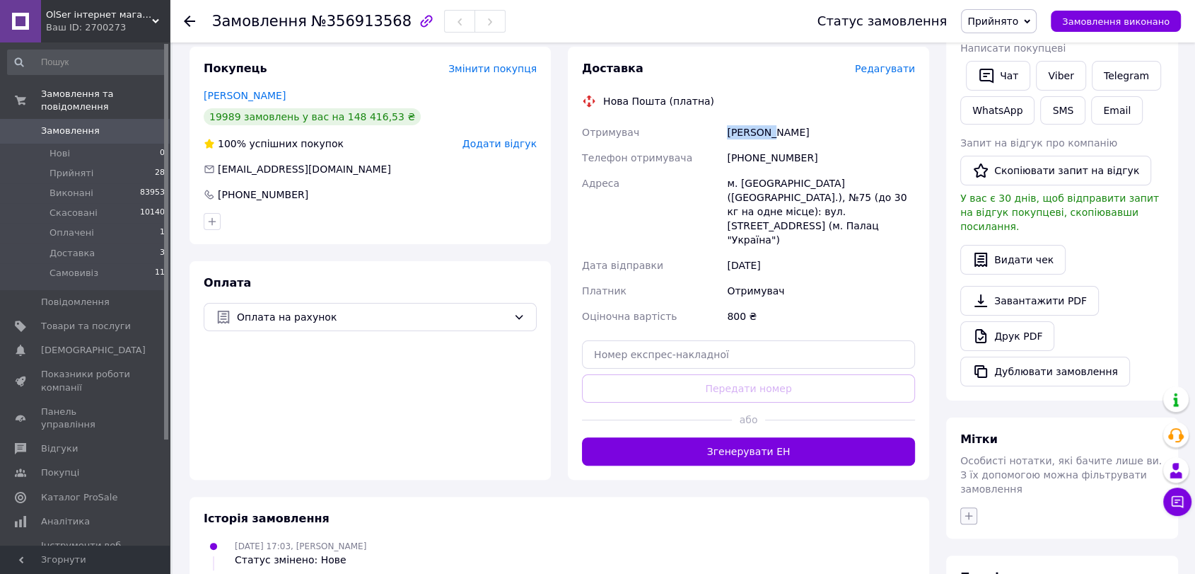
click at [973, 510] on icon "button" at bounding box center [968, 515] width 11 height 11
click at [970, 417] on div "Мітки Особисті нотатки, які бачите лише ви. З їх допомогою можна фільтрувати за…" at bounding box center [1062, 477] width 232 height 121
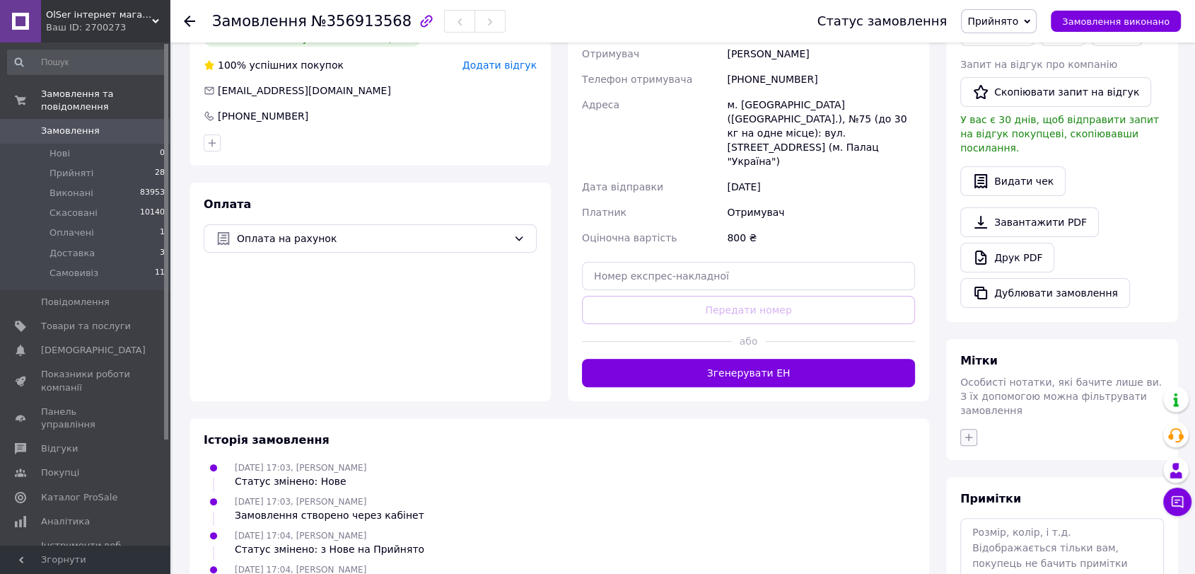
click at [966, 431] on icon "button" at bounding box center [968, 436] width 11 height 11
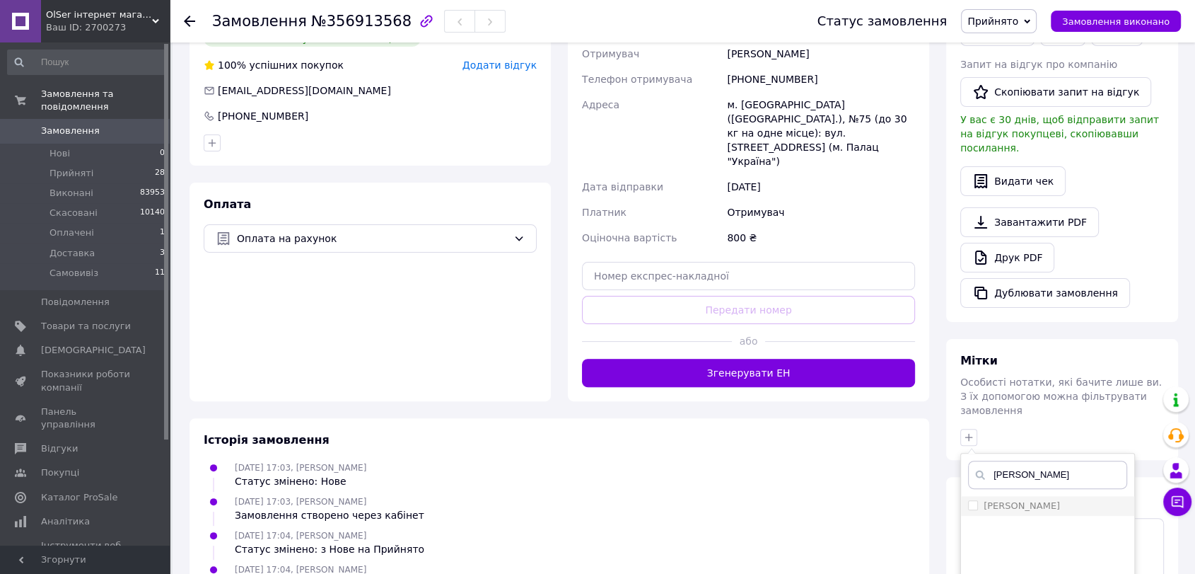
type input "Дубовик"
click at [1009, 500] on label "Дубовик" at bounding box center [1022, 505] width 76 height 11
checkbox input "true"
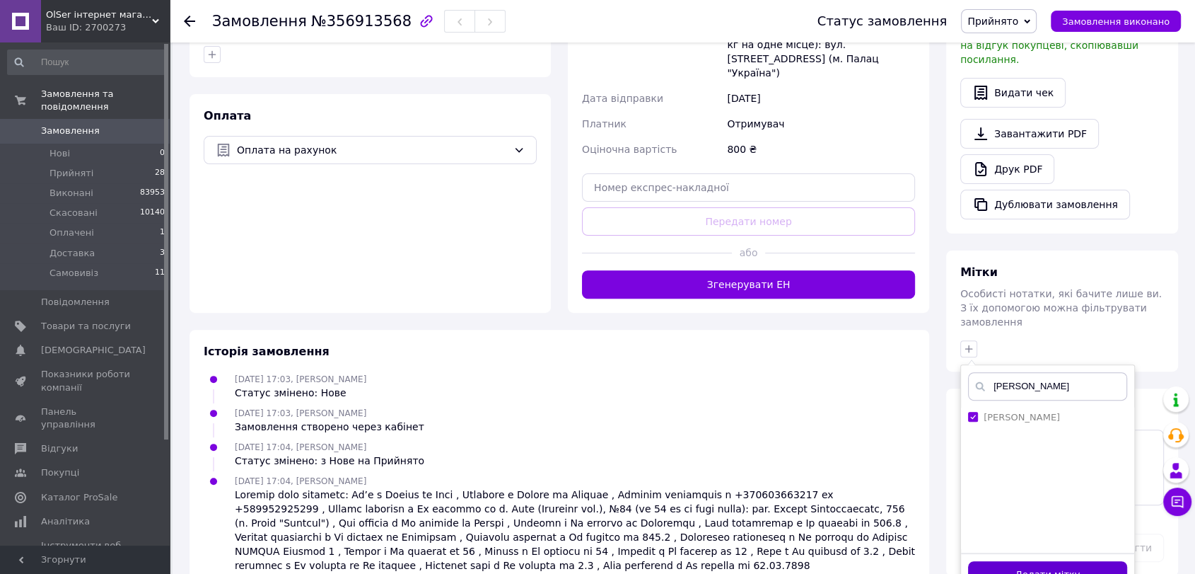
click at [1057, 561] on button "Додати мітку" at bounding box center [1047, 575] width 159 height 28
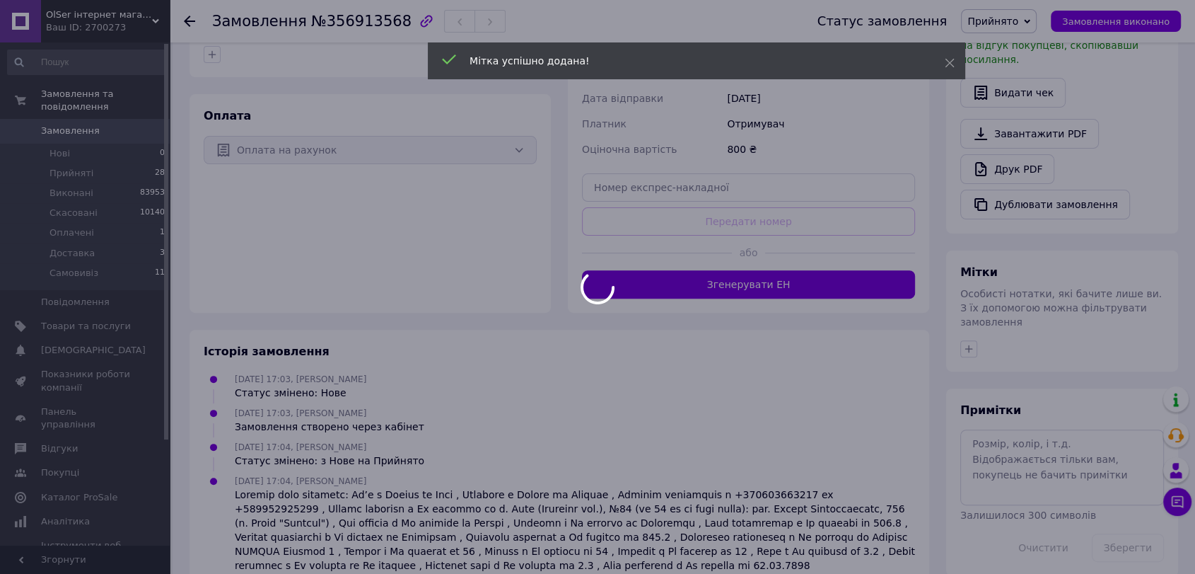
scroll to position [167, 0]
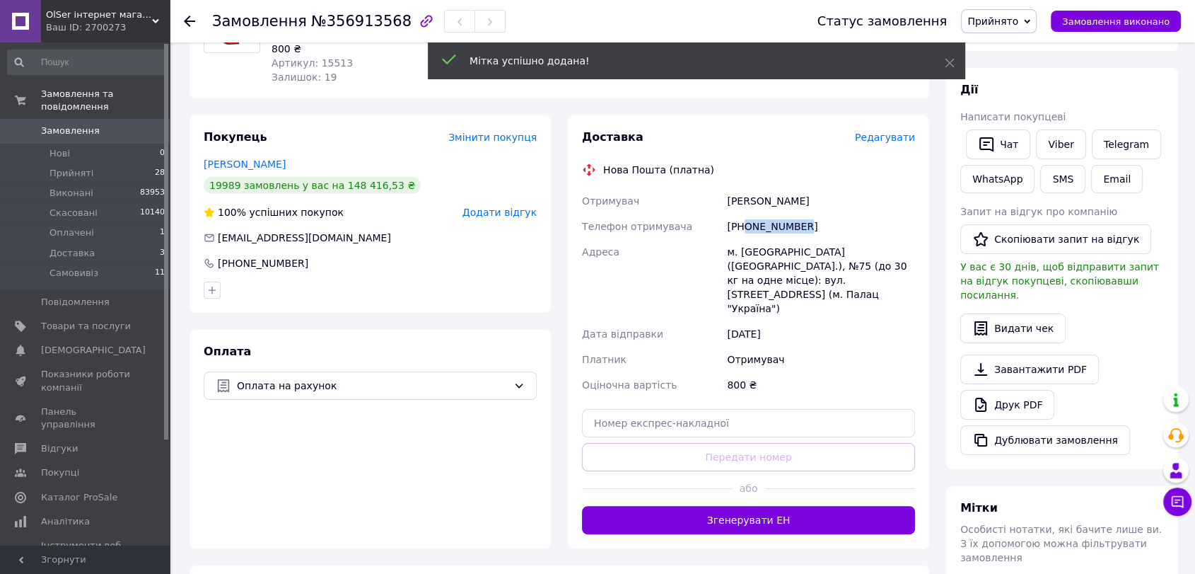
drag, startPoint x: 798, startPoint y: 225, endPoint x: 745, endPoint y: 228, distance: 53.1
click at [745, 228] on div "+380503560422" at bounding box center [821, 226] width 194 height 25
copy div "0503560422"
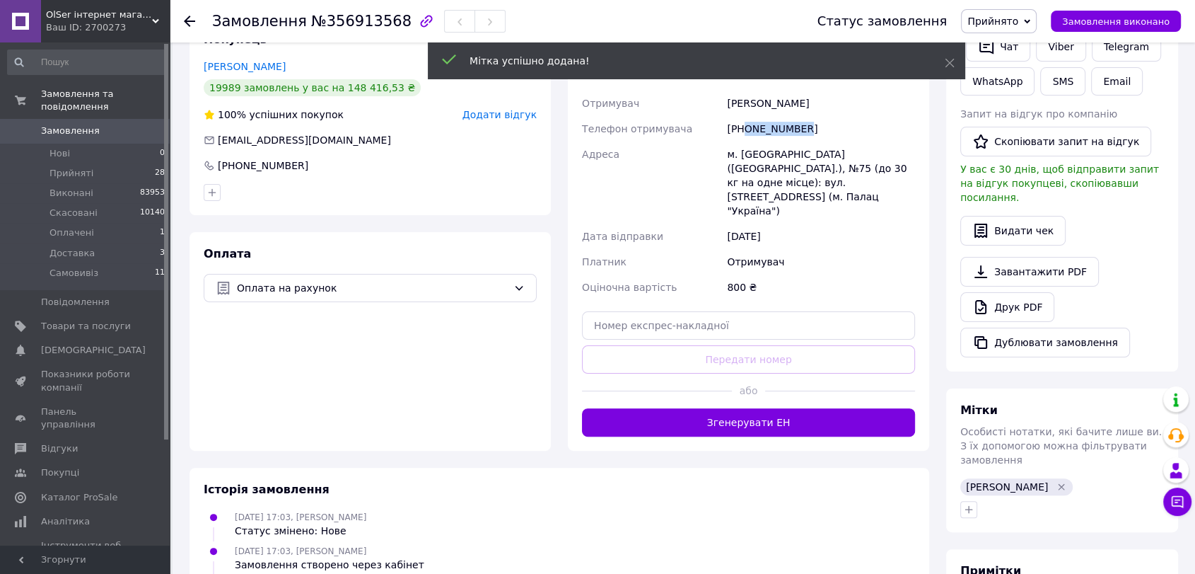
scroll to position [324, 0]
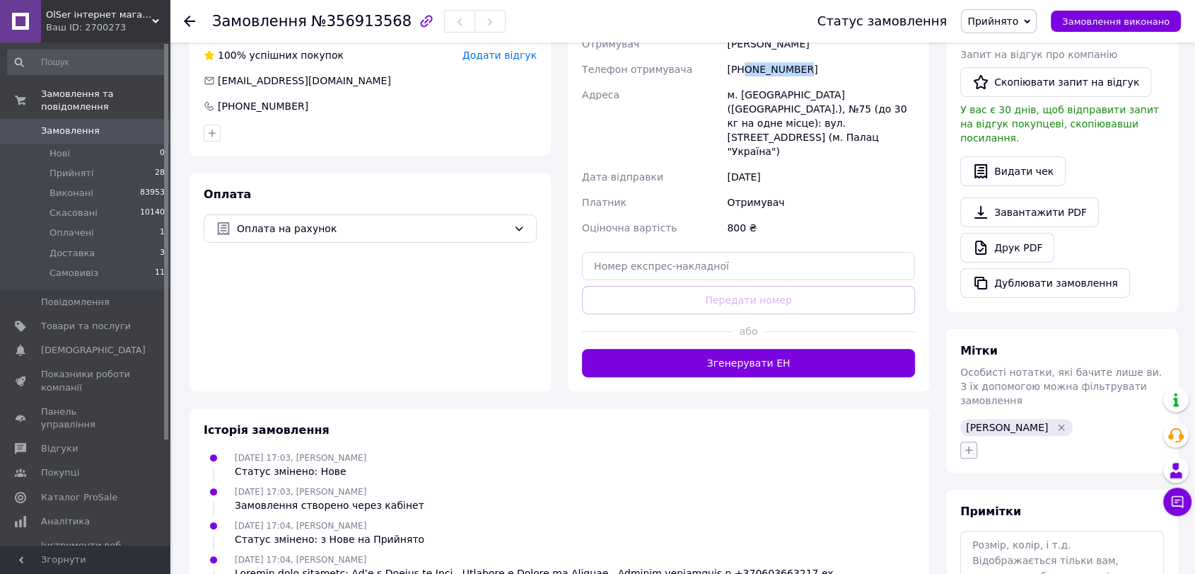
click at [970, 444] on icon "button" at bounding box center [968, 449] width 11 height 11
type input "0503560422"
click at [1001, 513] on label "0503560422" at bounding box center [1013, 518] width 59 height 11
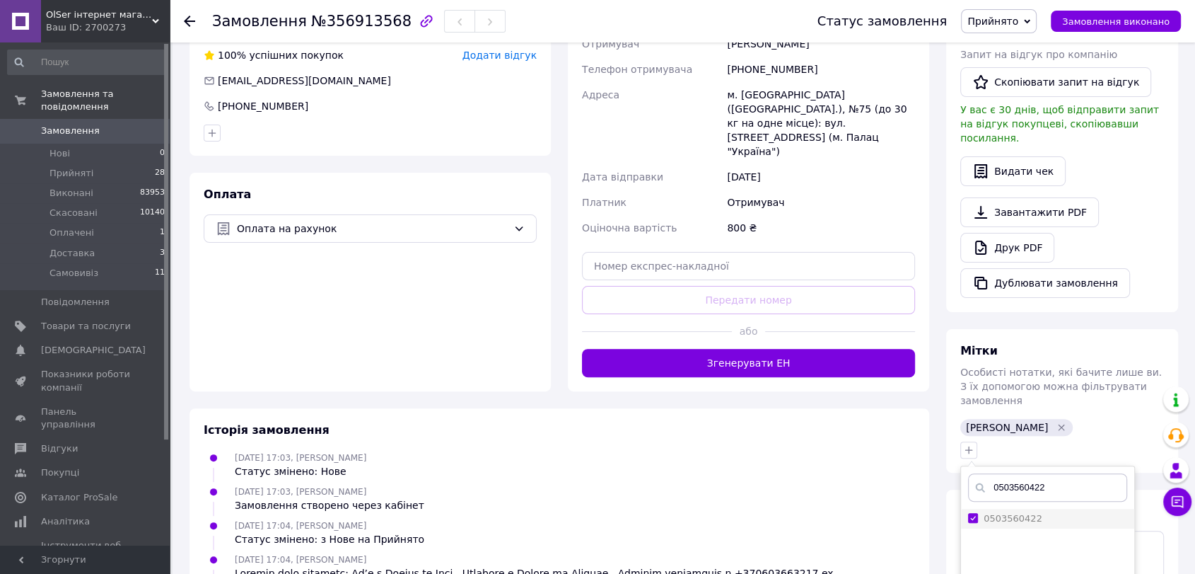
checkbox input "true"
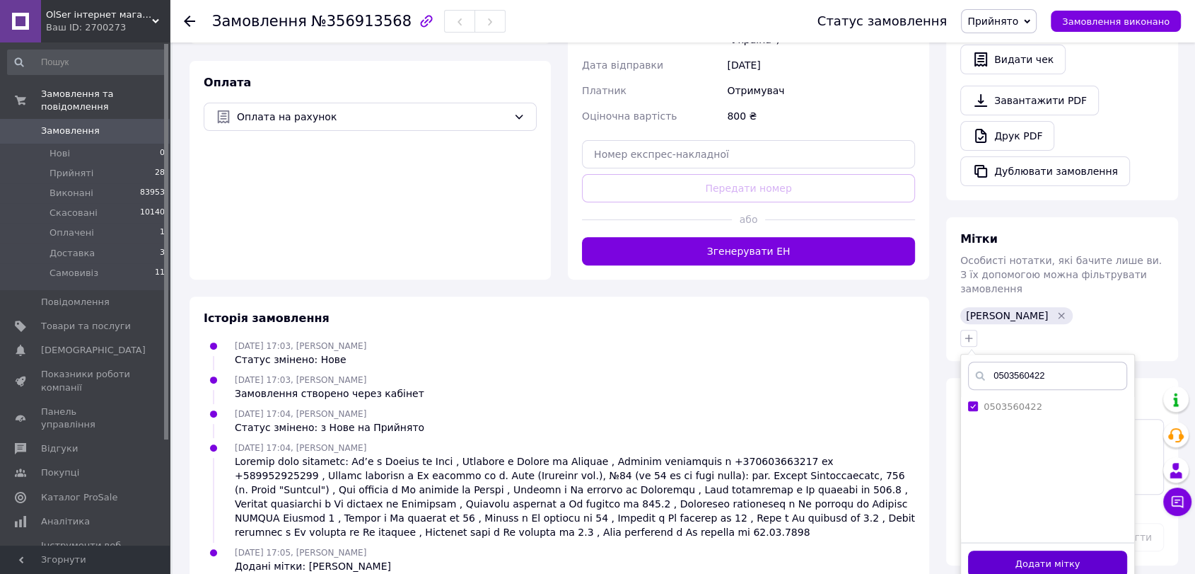
scroll to position [436, 0]
click at [1047, 550] on button "Додати мітку" at bounding box center [1047, 564] width 159 height 28
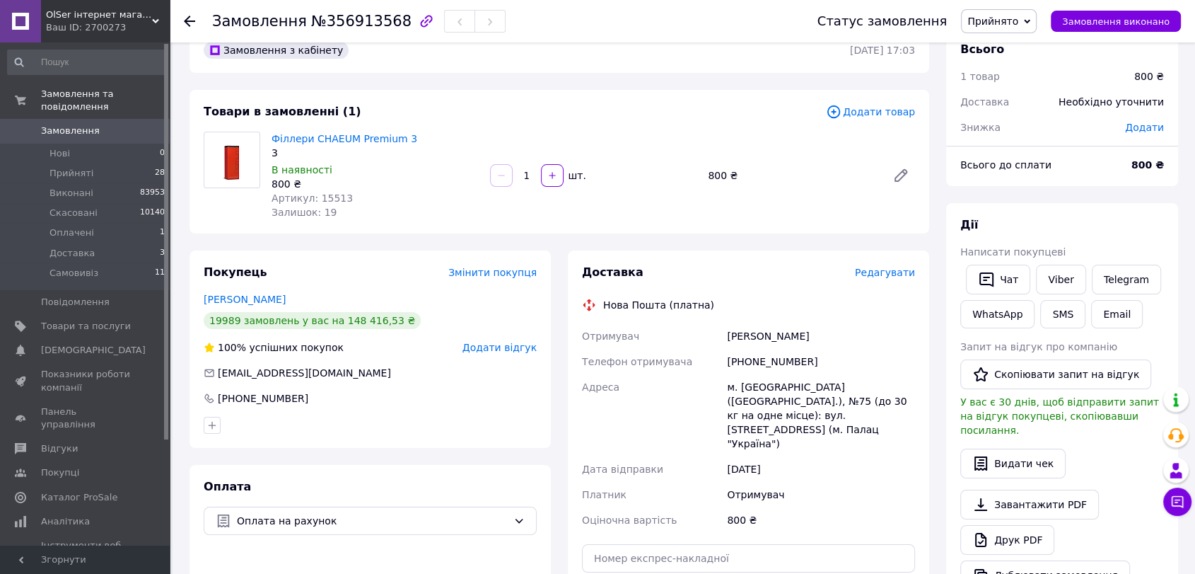
scroll to position [0, 0]
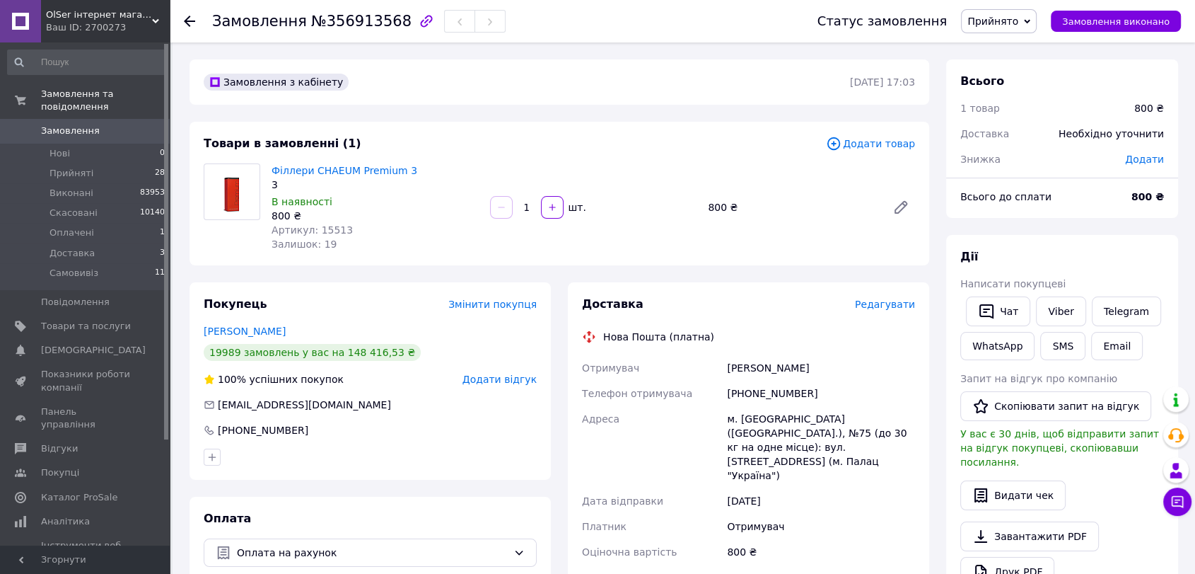
click at [1149, 157] on span "Додати" at bounding box center [1144, 158] width 39 height 11
click at [1055, 214] on input "text" at bounding box center [1047, 216] width 83 height 28
type input "41.61"
click at [1098, 260] on button "Зберегти" at bounding box center [1117, 255] width 71 height 28
drag, startPoint x: 124, startPoint y: 121, endPoint x: 187, endPoint y: 13, distance: 125.2
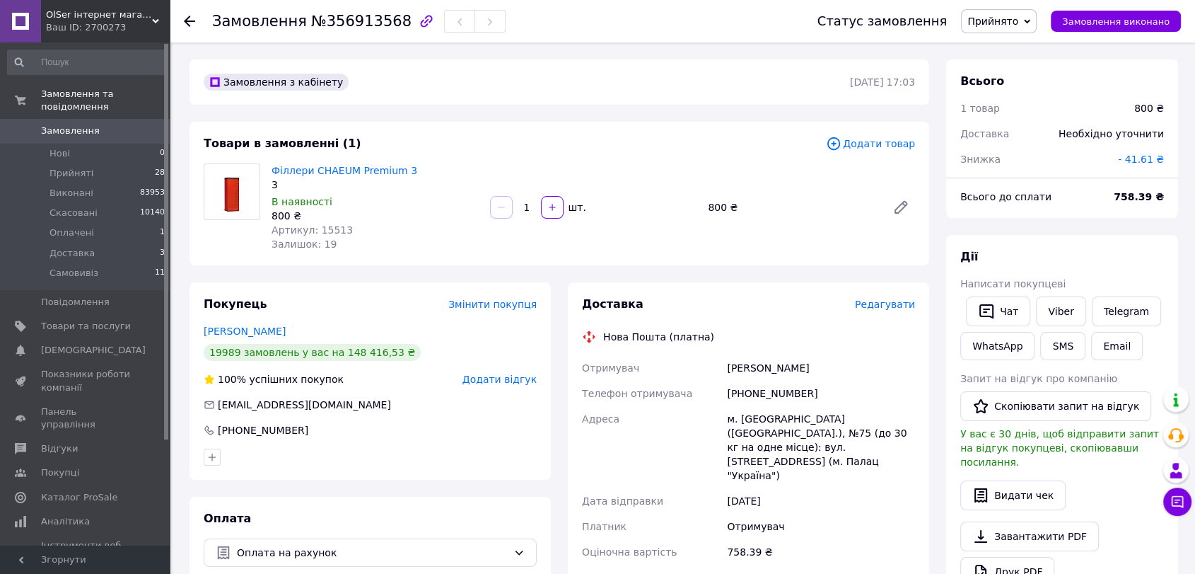
click at [124, 124] on span "Замовлення" at bounding box center [86, 130] width 90 height 13
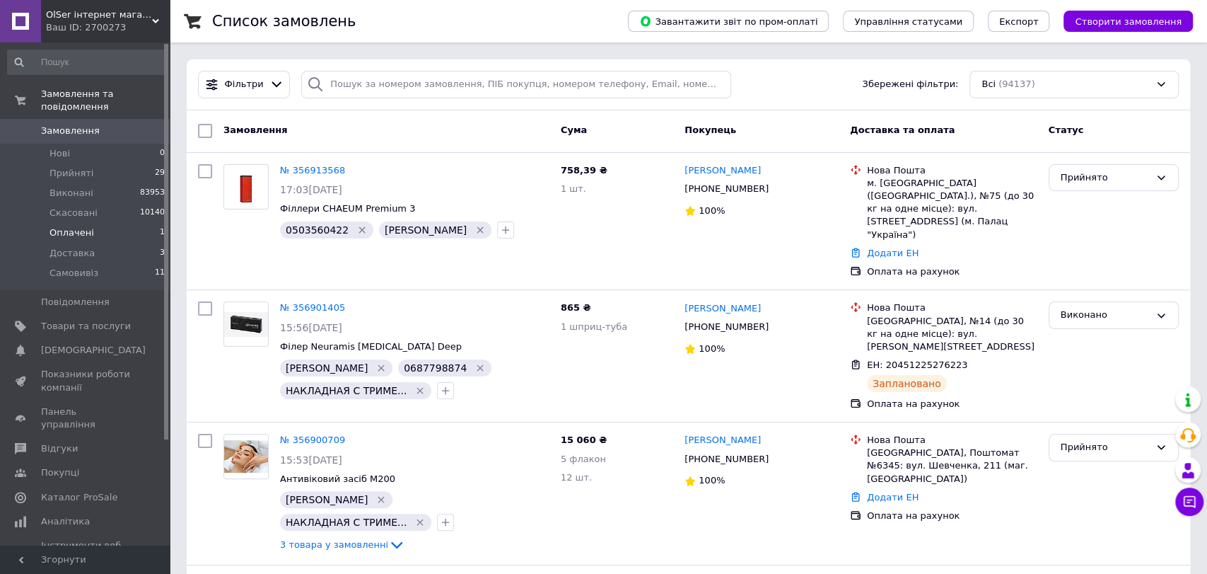
click at [104, 223] on li "Оплачені 1" at bounding box center [86, 233] width 173 height 20
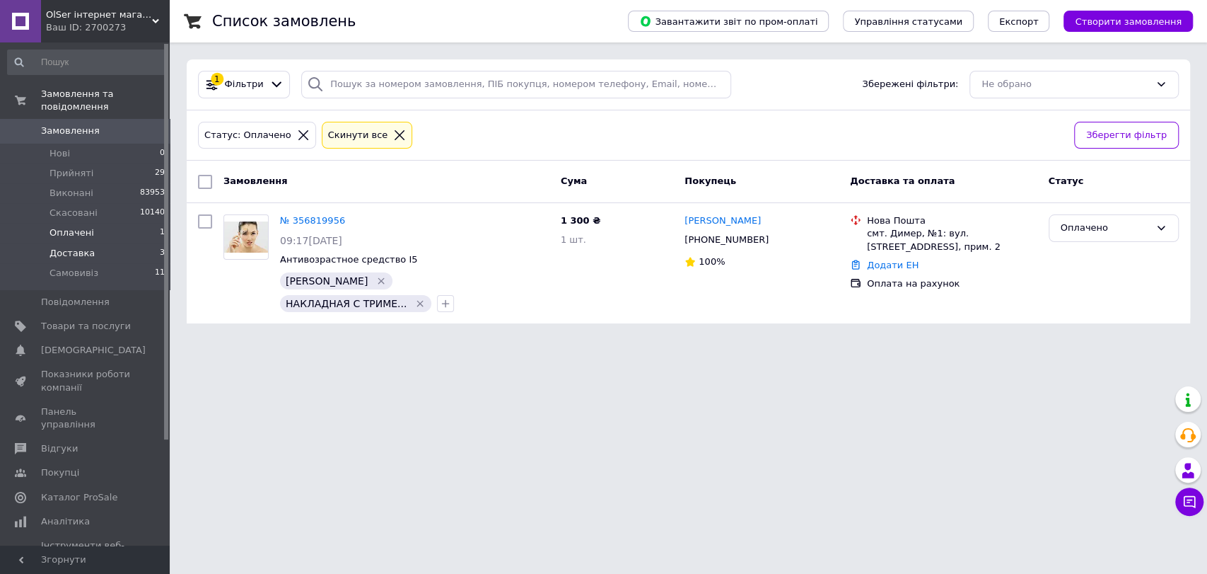
click at [98, 243] on li "Доставка 3" at bounding box center [86, 253] width 173 height 20
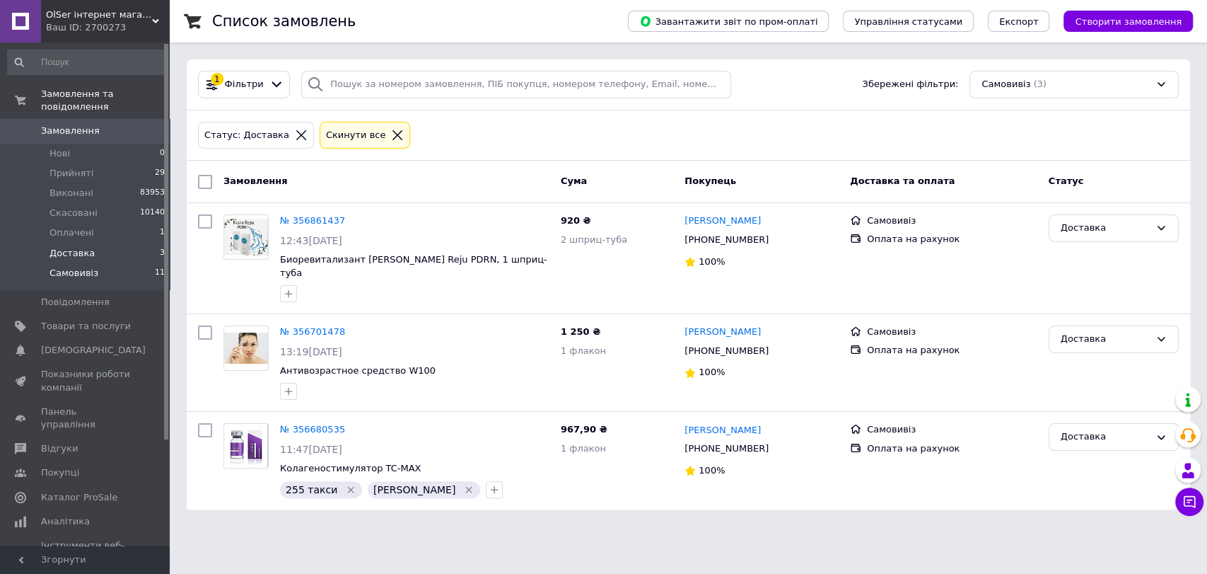
click at [102, 263] on li "Самовивіз 11" at bounding box center [86, 276] width 173 height 27
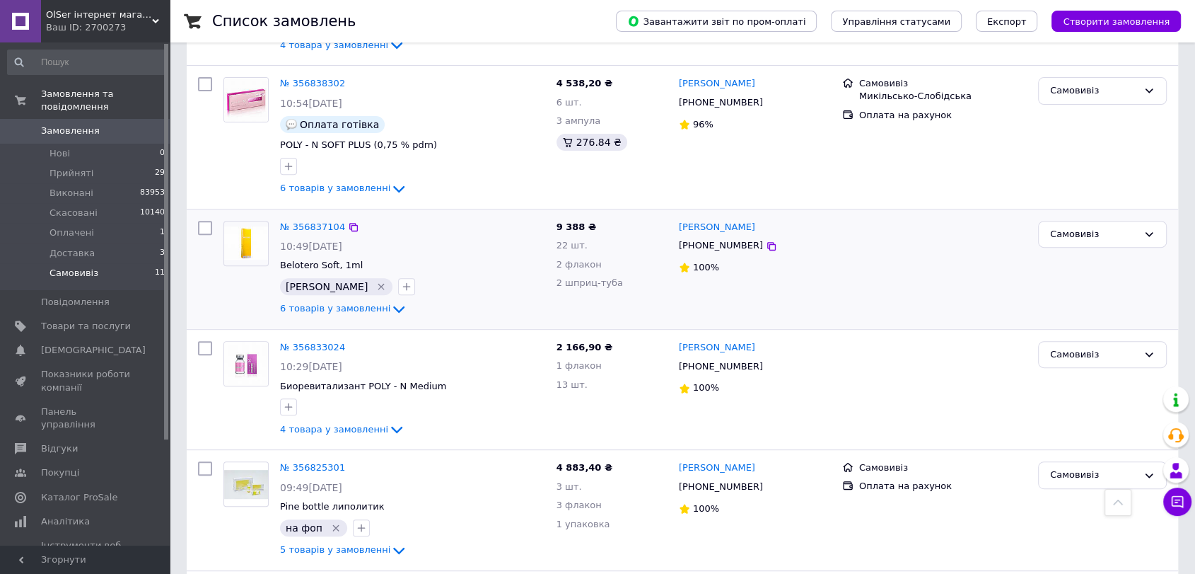
scroll to position [550, 0]
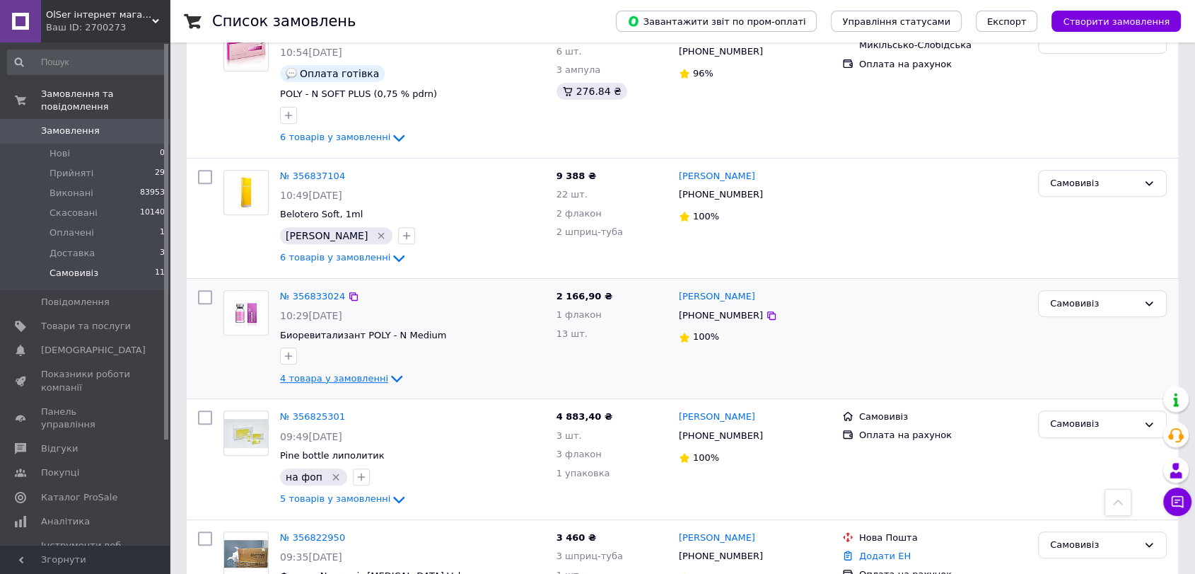
click at [347, 376] on span "4 товара у замовленні" at bounding box center [334, 378] width 108 height 11
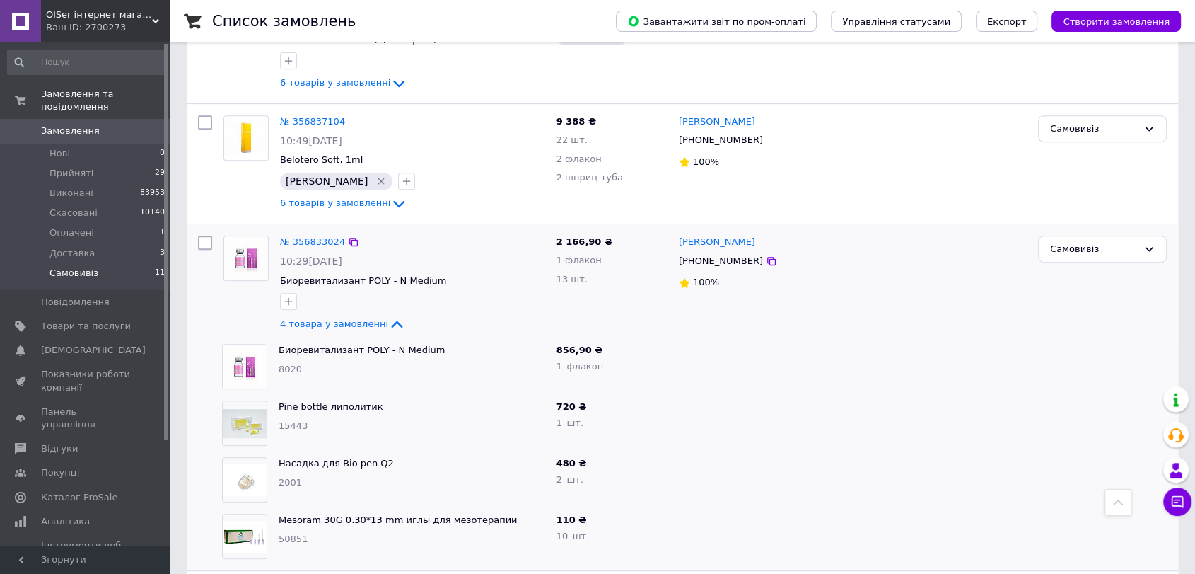
scroll to position [628, 0]
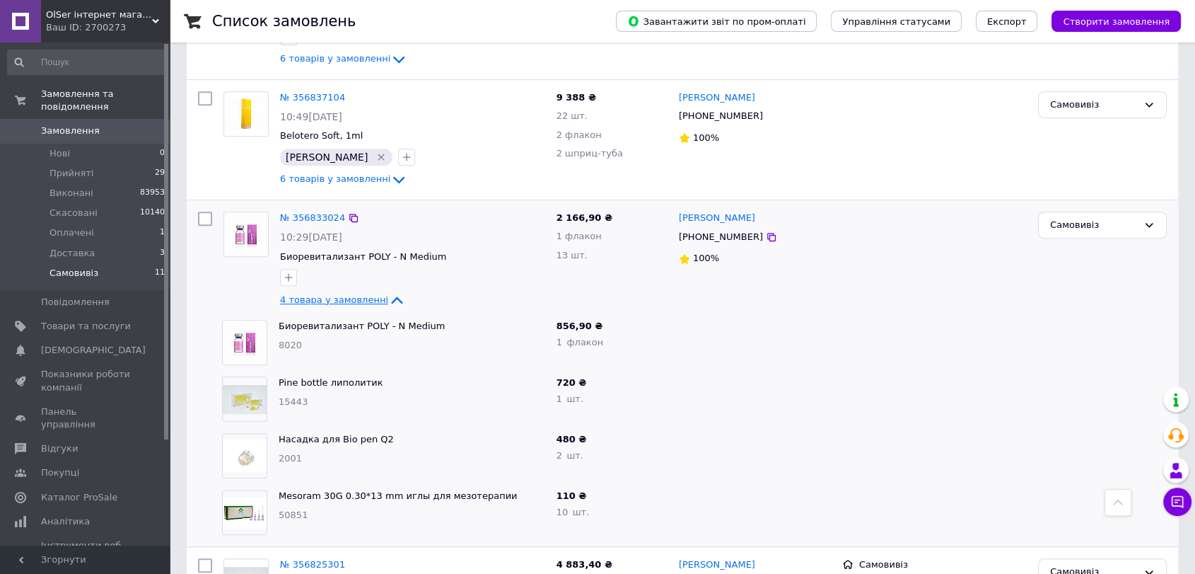
click at [388, 300] on icon at bounding box center [396, 299] width 17 height 17
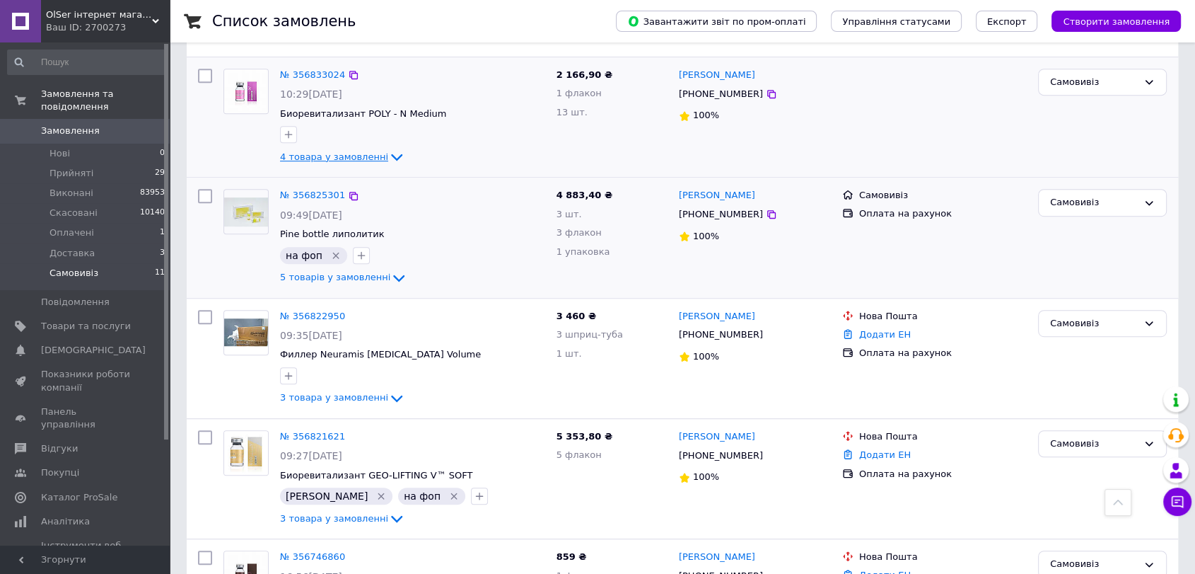
scroll to position [786, 0]
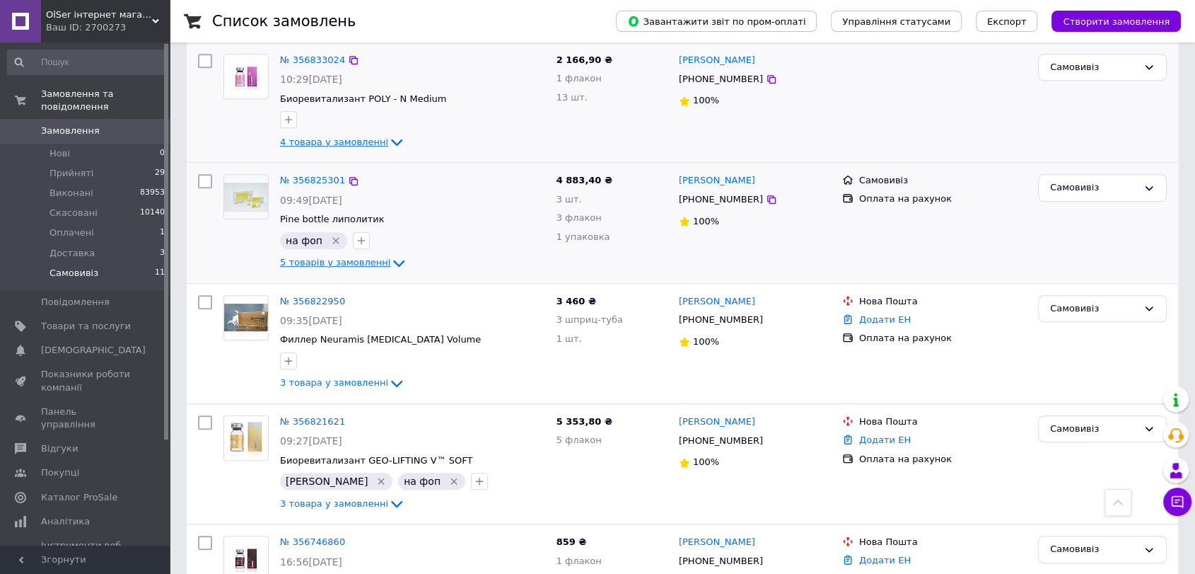
click at [346, 261] on span "5 товарів у замовленні" at bounding box center [335, 262] width 110 height 11
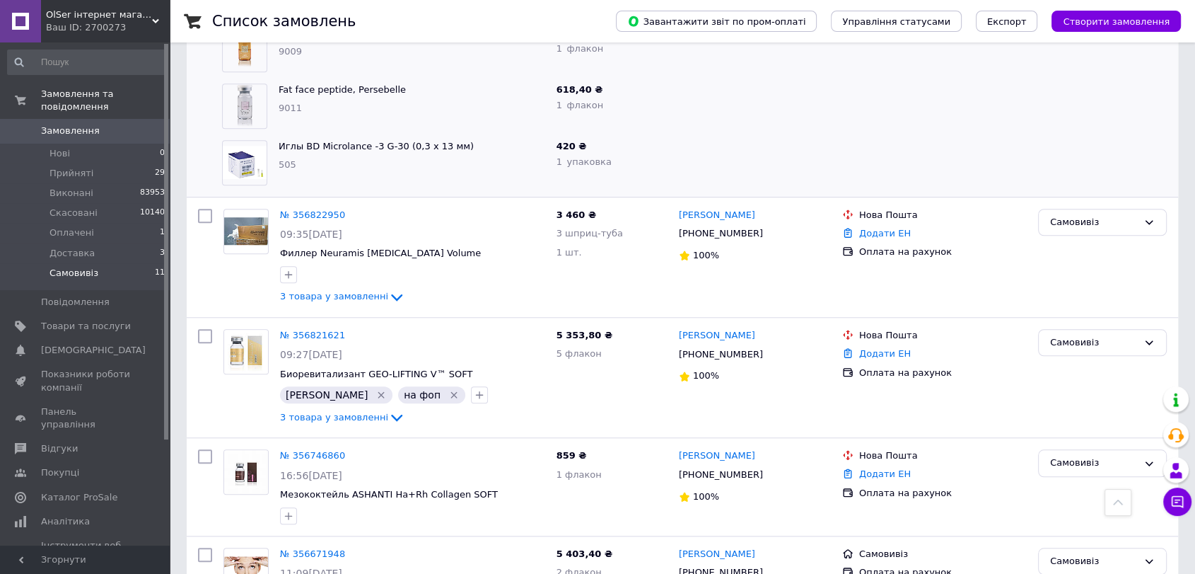
scroll to position [1178, 0]
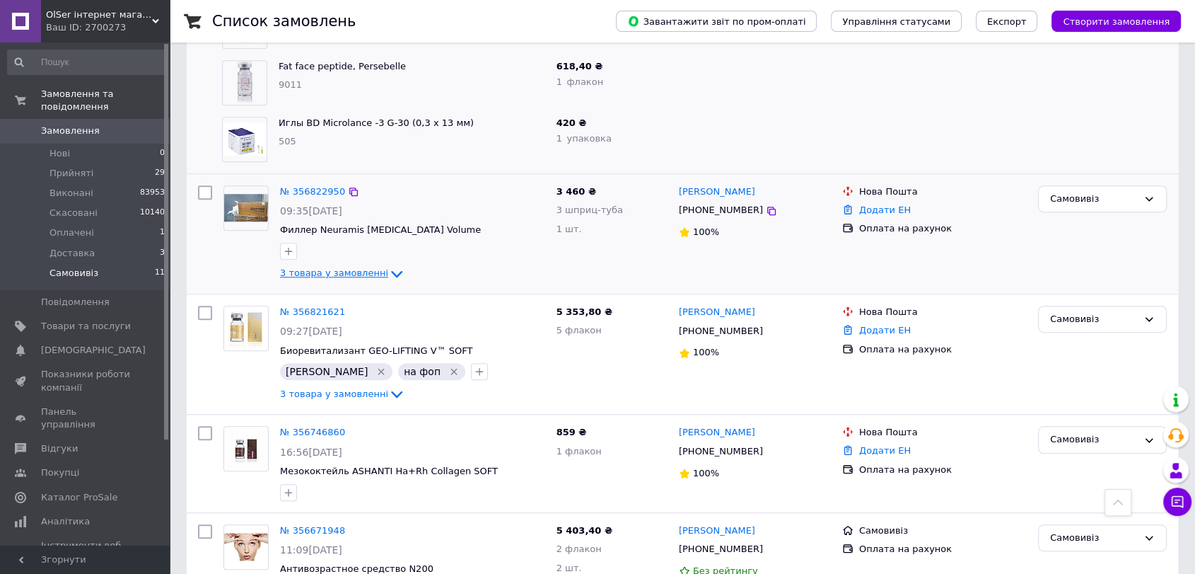
click at [388, 272] on icon at bounding box center [396, 273] width 17 height 17
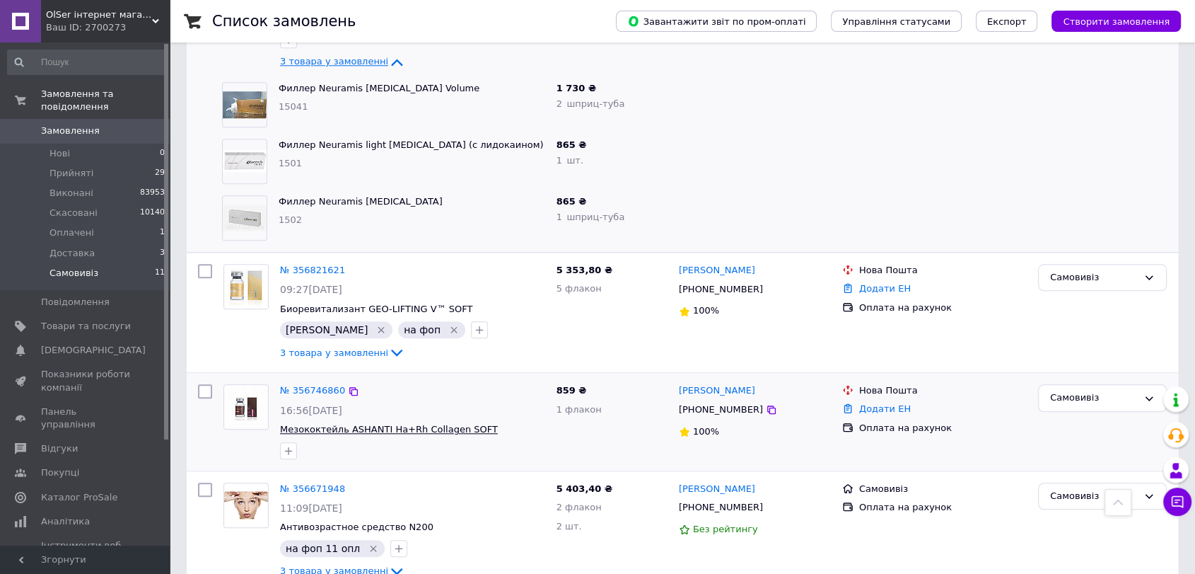
scroll to position [1421, 0]
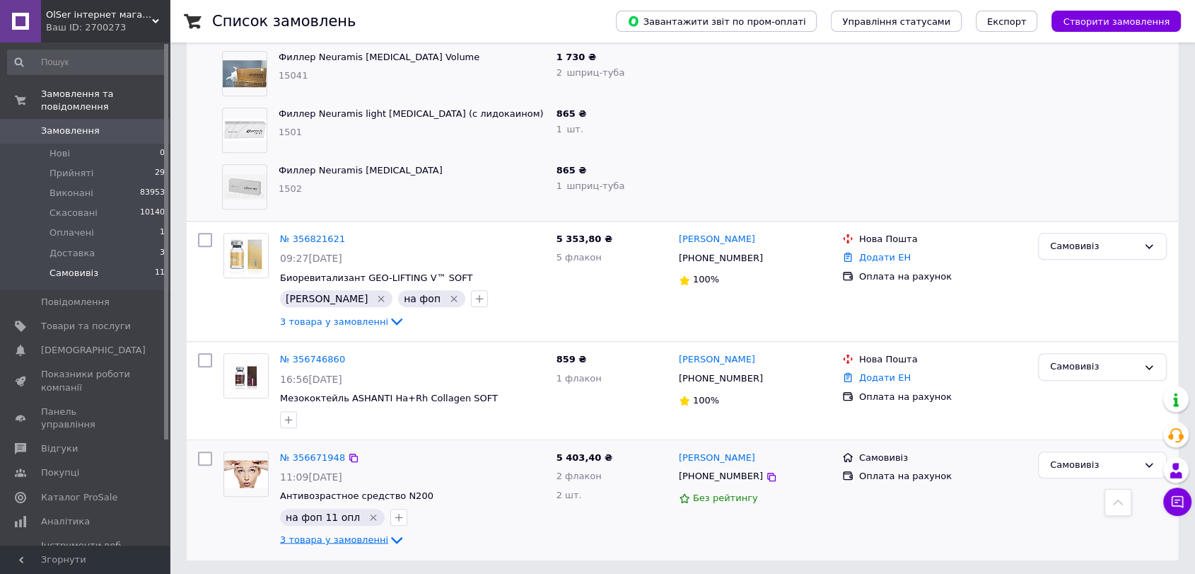
click at [352, 536] on span "3 товара у замовленні" at bounding box center [334, 539] width 108 height 11
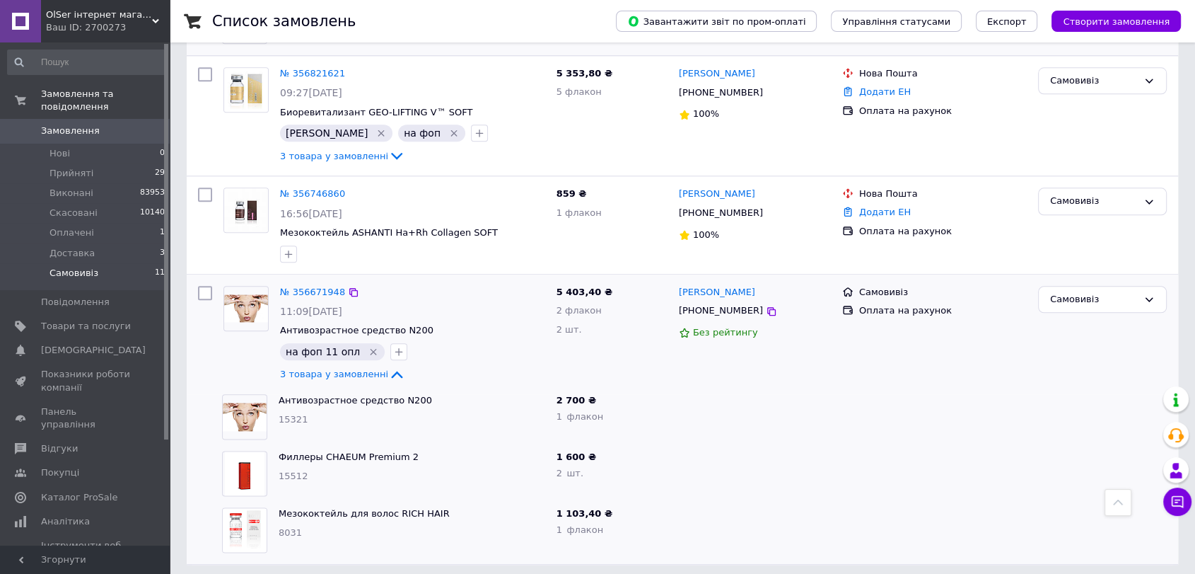
scroll to position [1591, 0]
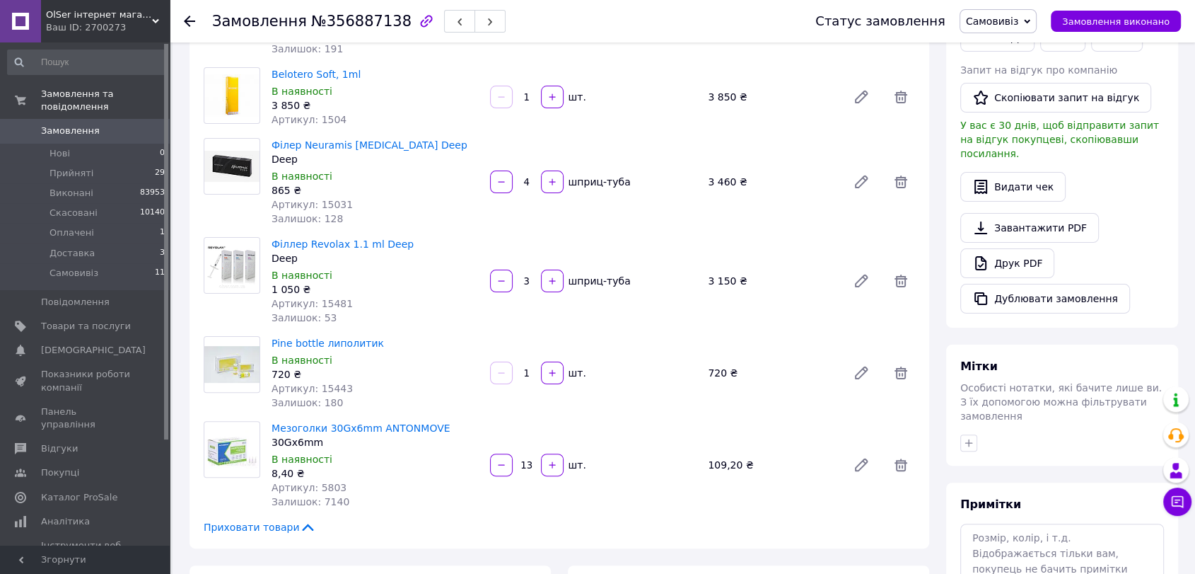
scroll to position [79, 0]
